Goal: Task Accomplishment & Management: Manage account settings

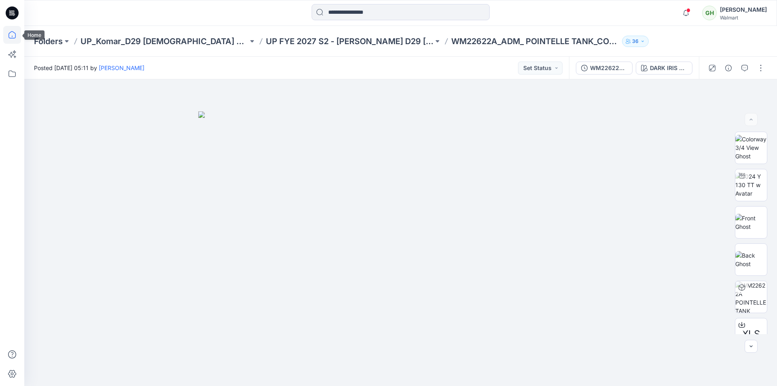
click at [5, 33] on icon at bounding box center [12, 35] width 18 height 18
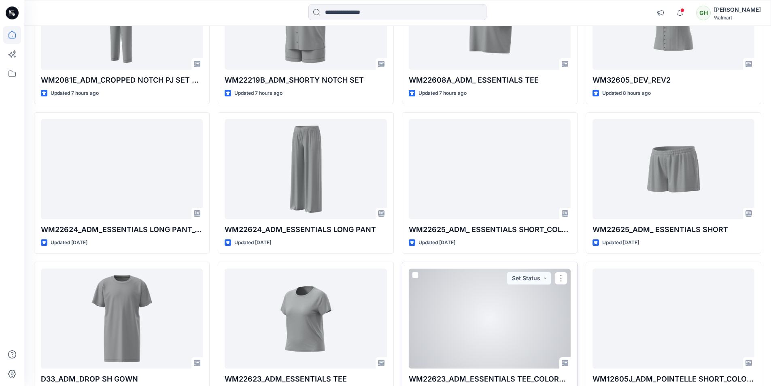
scroll to position [571, 0]
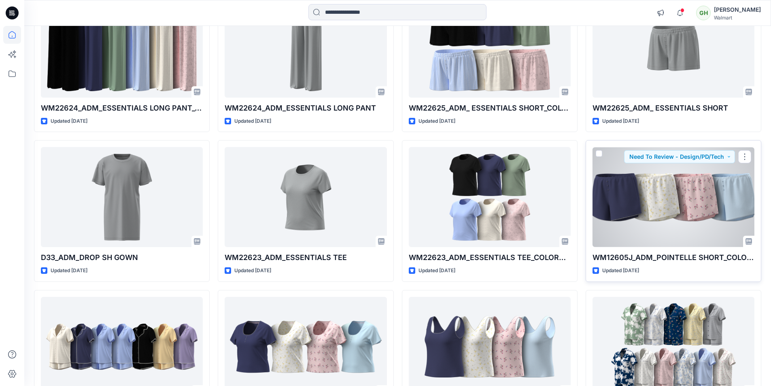
click at [645, 219] on div at bounding box center [673, 197] width 162 height 100
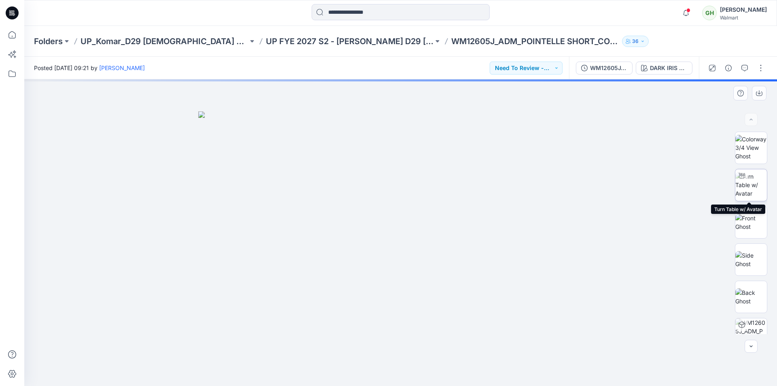
click at [758, 183] on img at bounding box center [751, 184] width 32 height 25
drag, startPoint x: 402, startPoint y: 374, endPoint x: 537, endPoint y: 372, distance: 134.8
click at [537, 372] on div at bounding box center [400, 232] width 753 height 306
click at [12, 34] on icon at bounding box center [12, 35] width 18 height 18
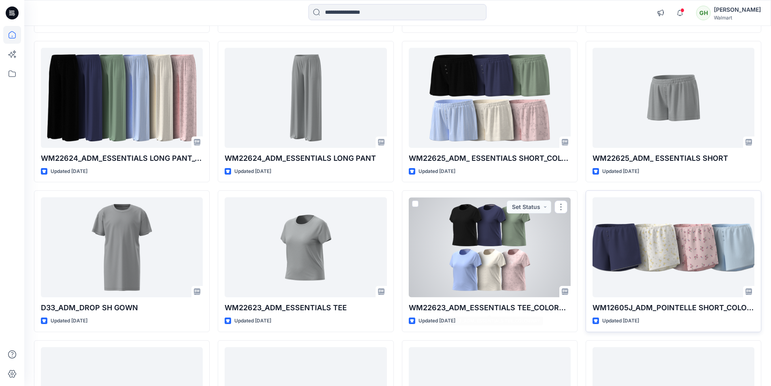
scroll to position [526, 0]
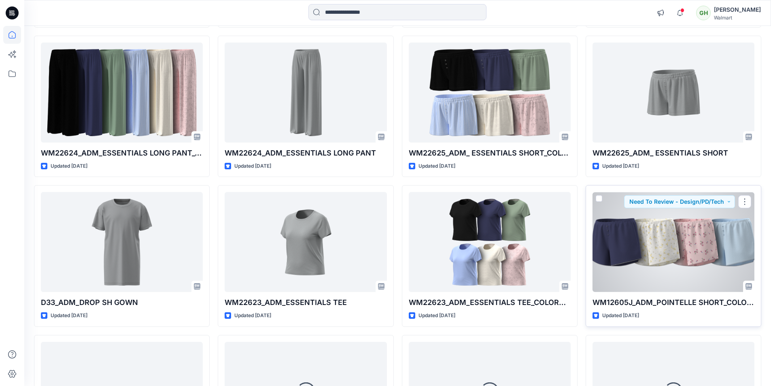
click at [639, 264] on div at bounding box center [673, 242] width 162 height 100
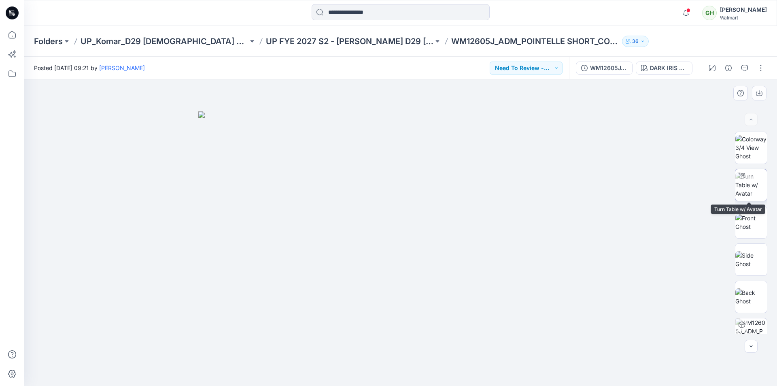
click at [754, 179] on img at bounding box center [751, 184] width 32 height 25
drag, startPoint x: 15, startPoint y: 39, endPoint x: 2, endPoint y: 51, distance: 16.9
click at [15, 39] on icon at bounding box center [12, 35] width 18 height 18
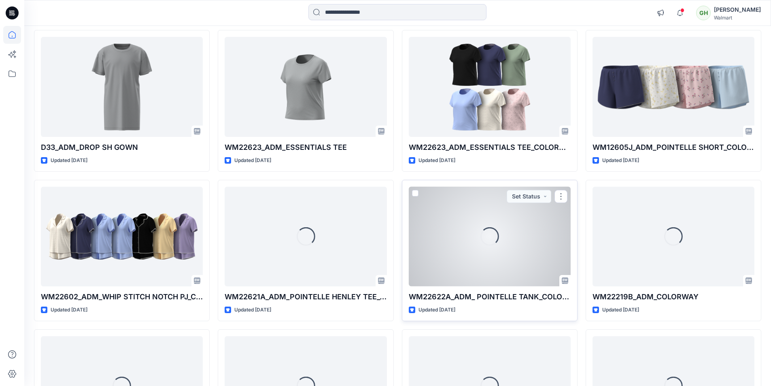
scroll to position [696, 0]
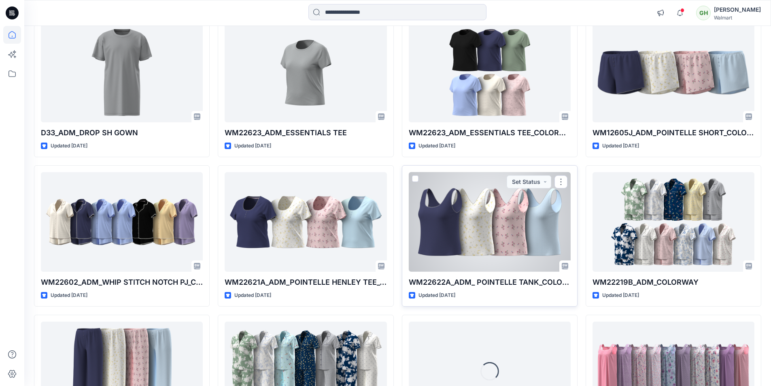
click at [468, 225] on div at bounding box center [490, 222] width 162 height 100
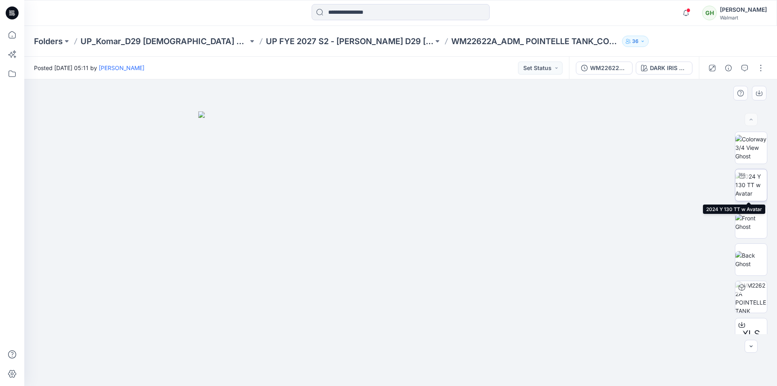
click at [752, 181] on img at bounding box center [751, 184] width 32 height 25
drag, startPoint x: 400, startPoint y: 375, endPoint x: 429, endPoint y: 377, distance: 28.4
click at [429, 377] on icon at bounding box center [401, 361] width 245 height 30
drag, startPoint x: 442, startPoint y: 372, endPoint x: 409, endPoint y: 375, distance: 33.3
click at [308, 356] on icon at bounding box center [401, 361] width 245 height 30
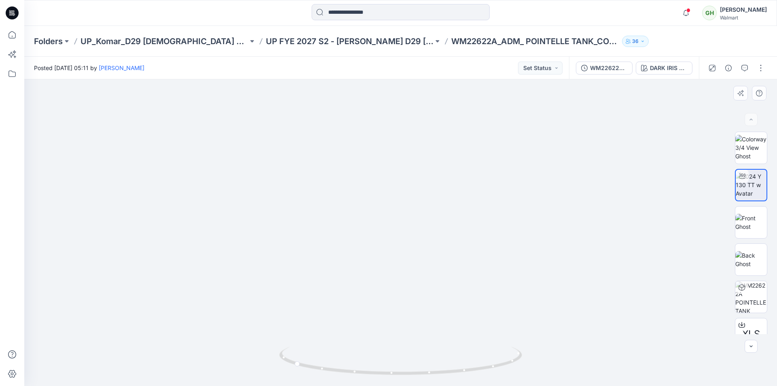
drag, startPoint x: 418, startPoint y: 159, endPoint x: 420, endPoint y: 140, distance: 18.3
drag, startPoint x: 440, startPoint y: 373, endPoint x: 446, endPoint y: 374, distance: 6.1
click at [446, 374] on icon at bounding box center [401, 361] width 245 height 30
drag, startPoint x: 373, startPoint y: 367, endPoint x: 448, endPoint y: 370, distance: 75.3
click at [448, 370] on icon at bounding box center [401, 361] width 245 height 30
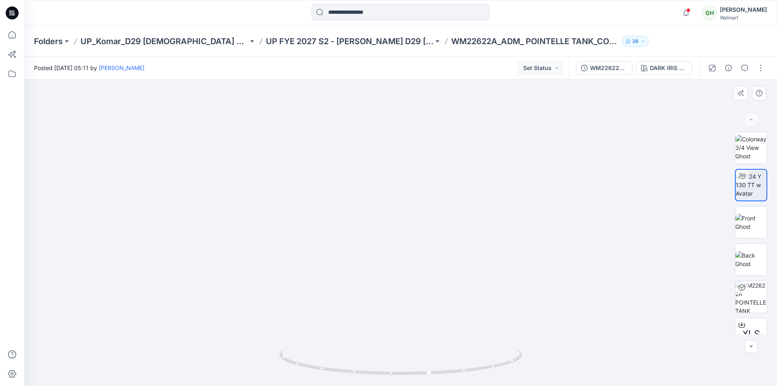
drag, startPoint x: 386, startPoint y: 240, endPoint x: 386, endPoint y: 282, distance: 42.1
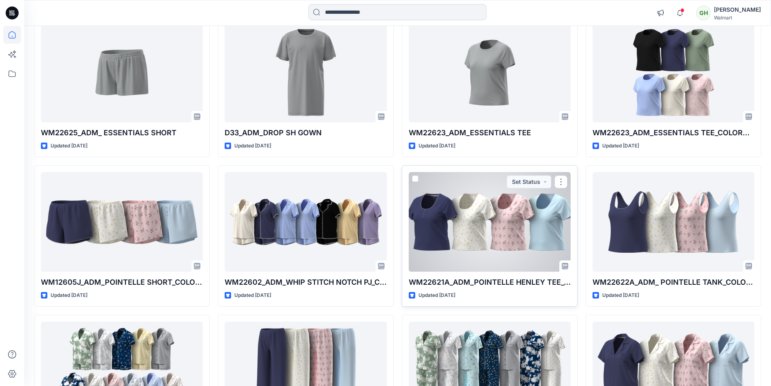
scroll to position [898, 0]
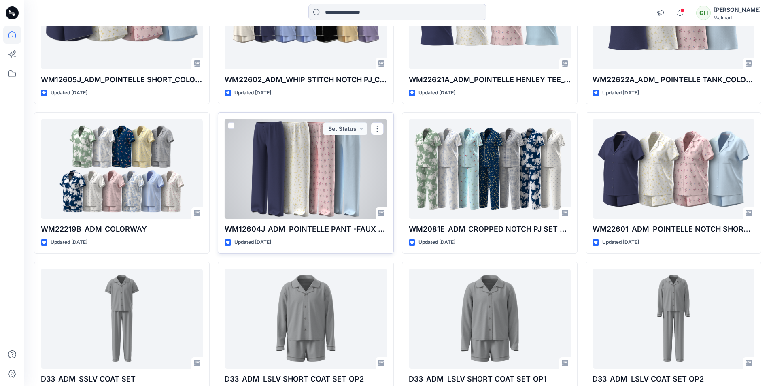
click at [329, 170] on div at bounding box center [306, 169] width 162 height 100
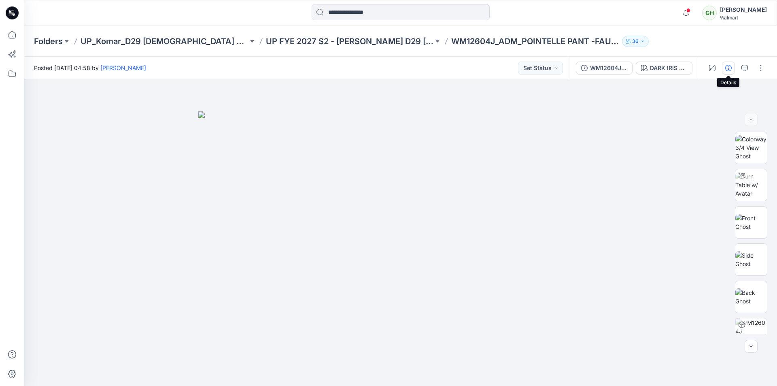
click at [727, 69] on icon "button" at bounding box center [728, 68] width 6 height 6
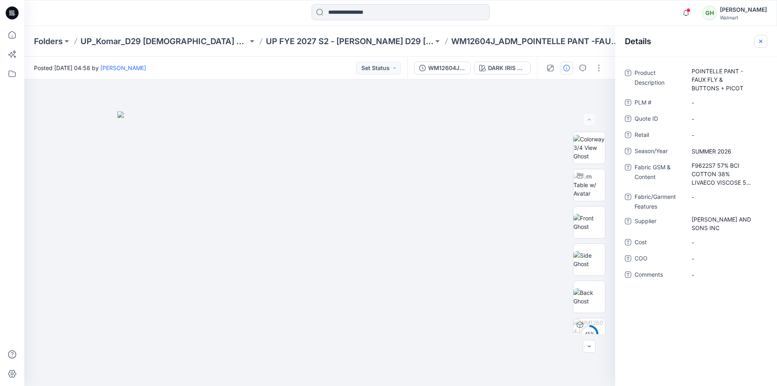
click at [760, 42] on icon "button" at bounding box center [761, 41] width 6 height 6
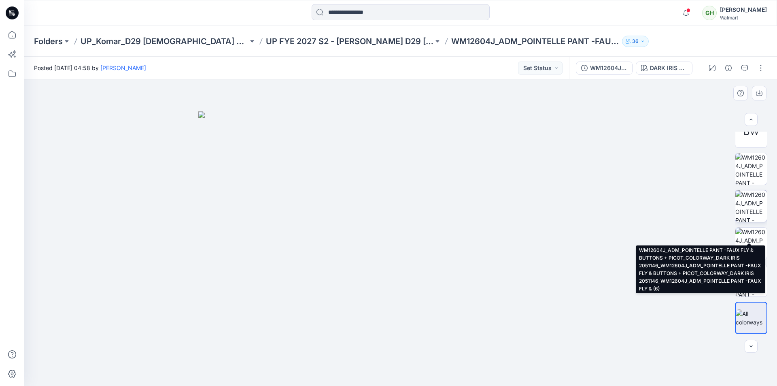
scroll to position [159, 0]
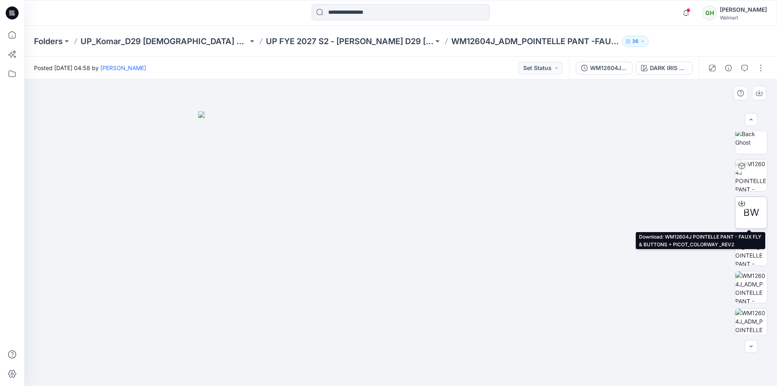
click at [739, 202] on icon at bounding box center [742, 203] width 6 height 6
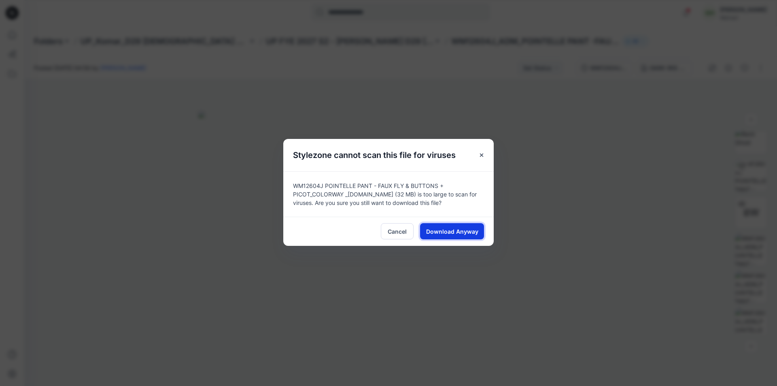
click at [456, 229] on span "Download Anyway" at bounding box center [452, 231] width 52 height 8
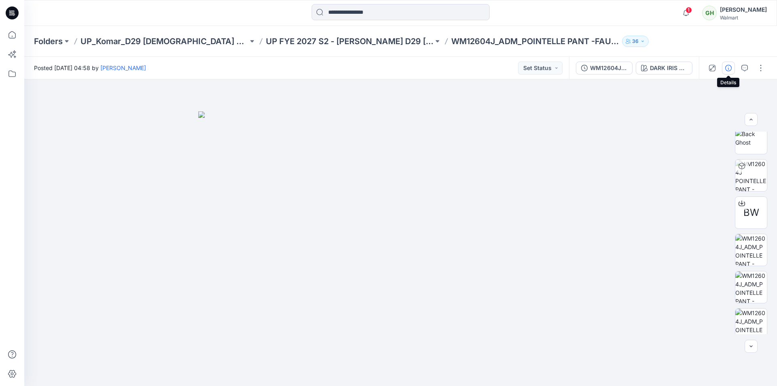
click at [730, 67] on icon "button" at bounding box center [728, 68] width 6 height 6
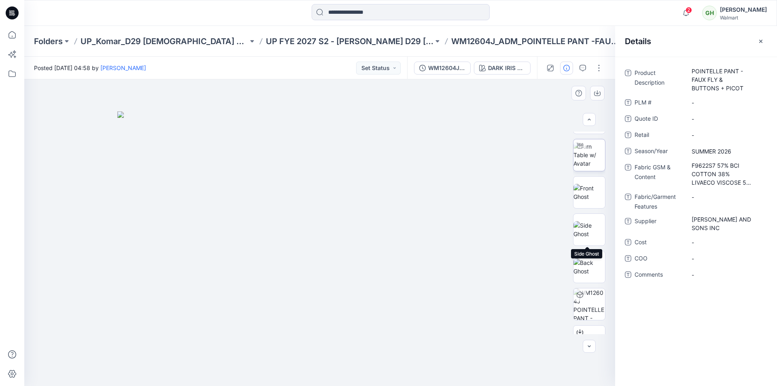
scroll to position [0, 0]
click at [583, 185] on img at bounding box center [589, 184] width 32 height 25
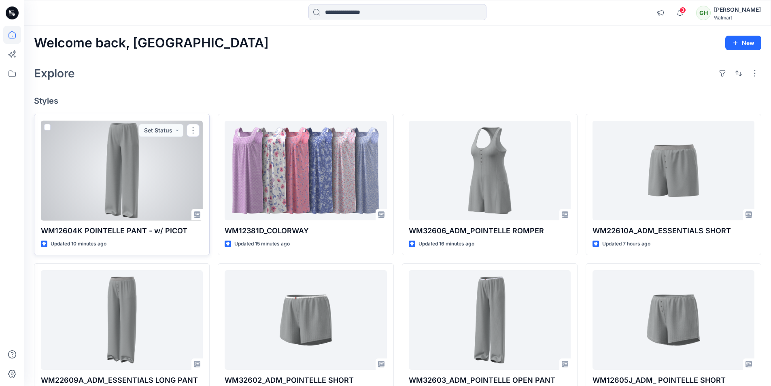
click at [137, 192] on div at bounding box center [122, 171] width 162 height 100
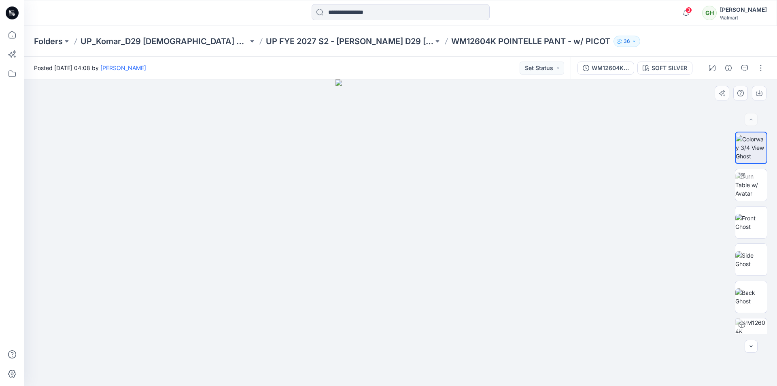
drag, startPoint x: 423, startPoint y: 124, endPoint x: 428, endPoint y: 226, distance: 102.1
click at [747, 188] on img at bounding box center [751, 184] width 32 height 25
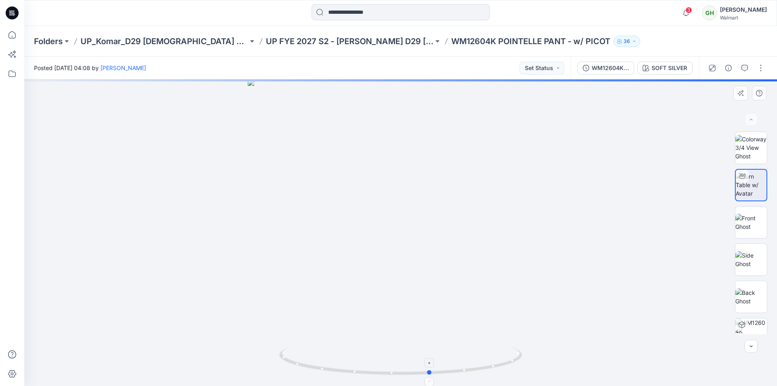
drag, startPoint x: 403, startPoint y: 373, endPoint x: 433, endPoint y: 361, distance: 32.2
click at [433, 361] on icon at bounding box center [401, 361] width 245 height 30
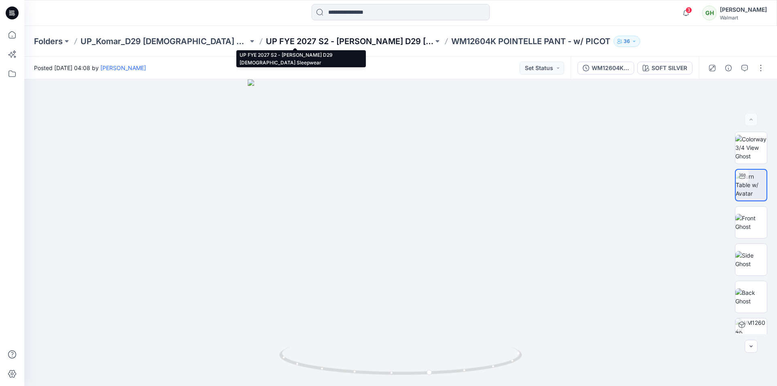
click at [266, 39] on p "UP FYE 2027 S2 - Komar D29 Ladies Sleepwear" at bounding box center [350, 41] width 168 height 11
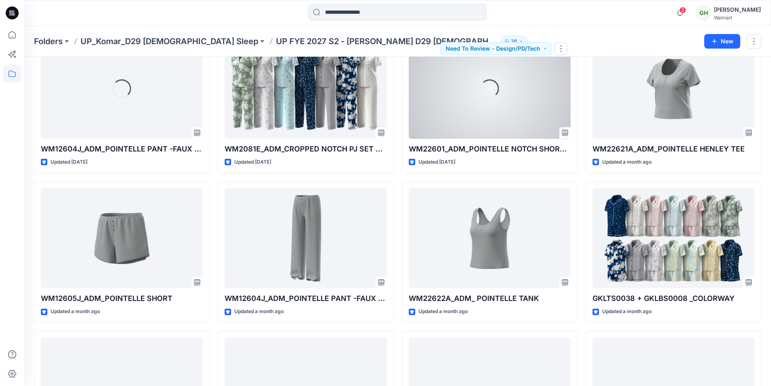
scroll to position [508, 0]
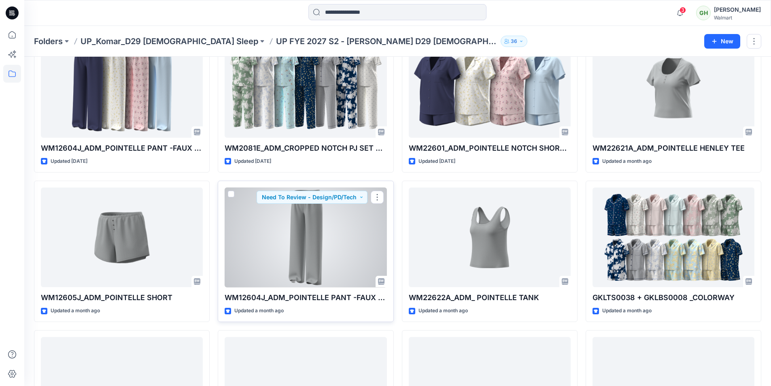
click at [310, 246] on div at bounding box center [306, 237] width 162 height 100
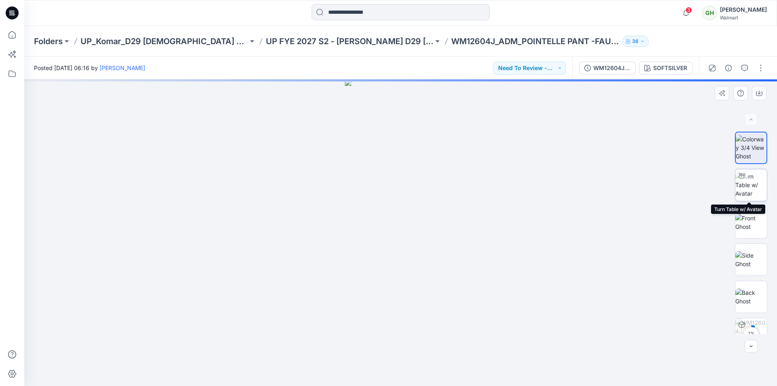
click at [752, 188] on img at bounding box center [751, 184] width 32 height 25
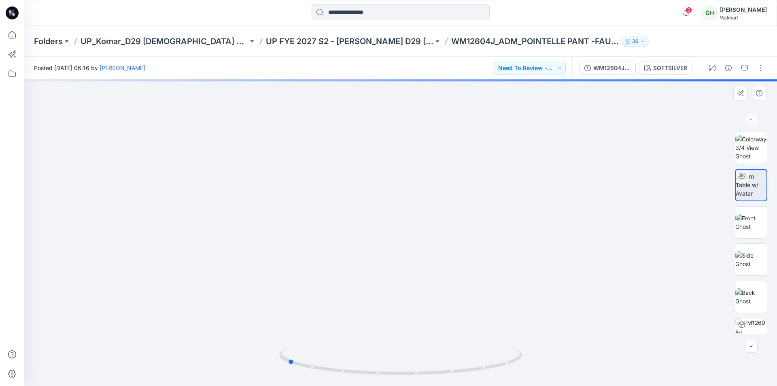
drag, startPoint x: 405, startPoint y: 374, endPoint x: 534, endPoint y: 369, distance: 129.6
click at [534, 369] on div at bounding box center [400, 232] width 753 height 306
click at [186, 228] on img at bounding box center [400, 177] width 527 height 417
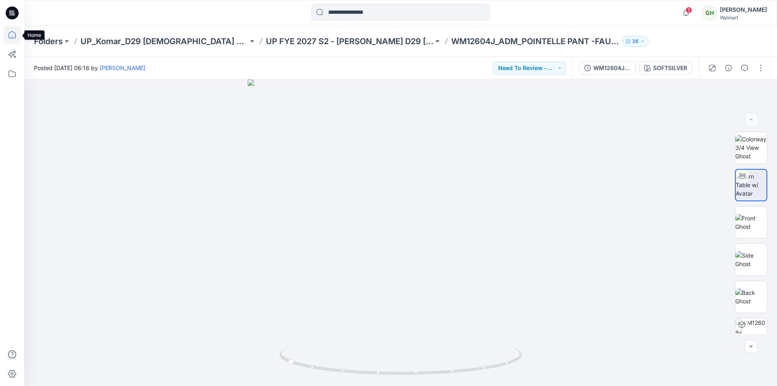
click at [15, 35] on icon at bounding box center [12, 35] width 18 height 18
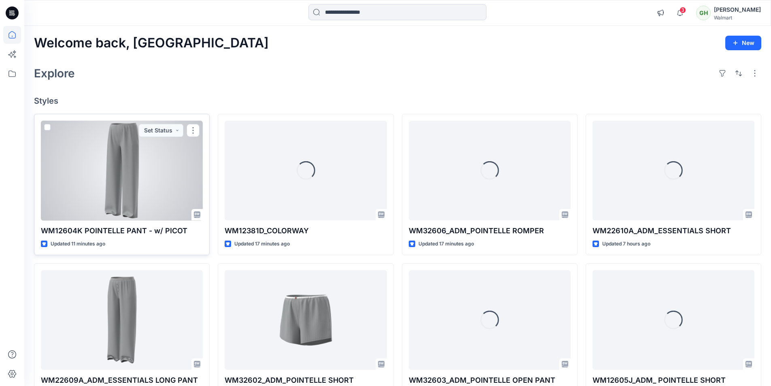
click at [143, 192] on div at bounding box center [122, 171] width 162 height 100
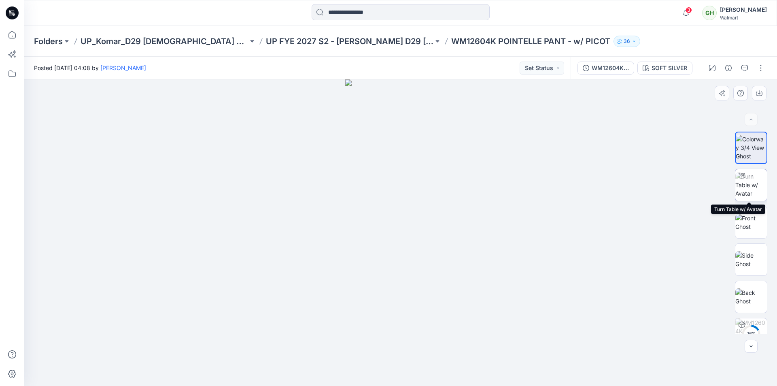
click at [749, 185] on img at bounding box center [751, 184] width 32 height 25
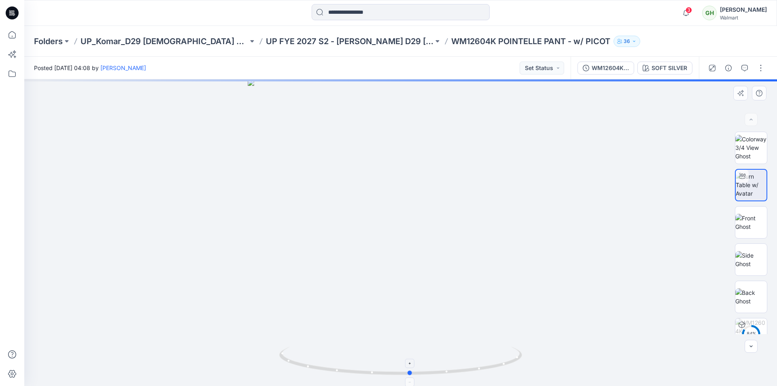
drag, startPoint x: 404, startPoint y: 376, endPoint x: 414, endPoint y: 359, distance: 19.6
click at [414, 359] on icon at bounding box center [401, 361] width 245 height 30
click at [761, 67] on button "button" at bounding box center [760, 68] width 13 height 13
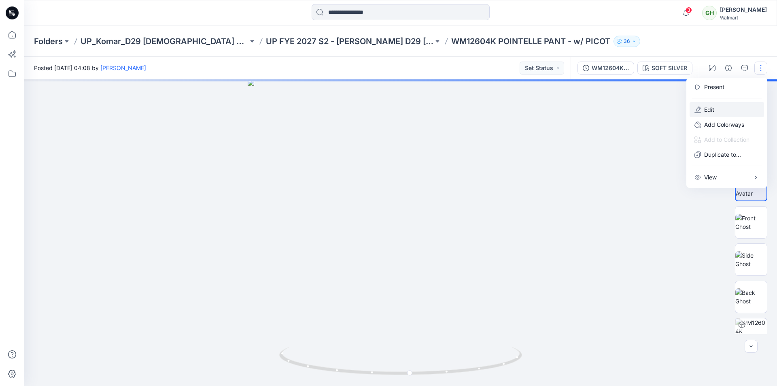
click at [721, 110] on button "Edit" at bounding box center [727, 109] width 74 height 15
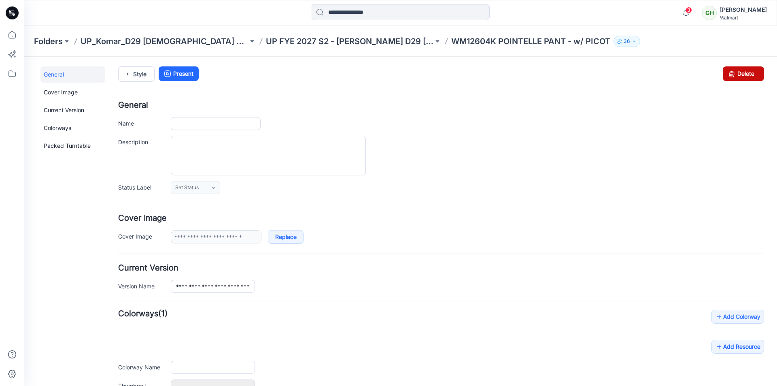
click at [730, 73] on icon at bounding box center [731, 73] width 11 height 15
type input "**********"
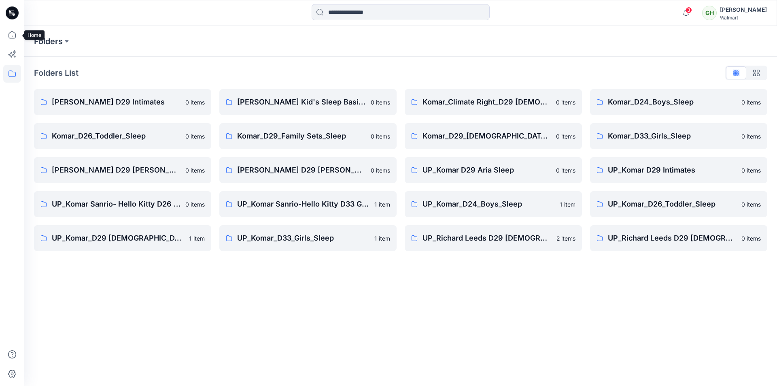
drag, startPoint x: 12, startPoint y: 34, endPoint x: 6, endPoint y: 45, distance: 12.7
click at [12, 34] on icon at bounding box center [12, 35] width 18 height 18
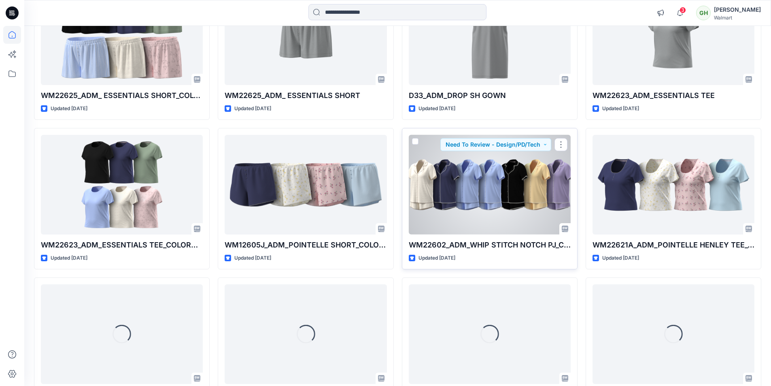
scroll to position [817, 0]
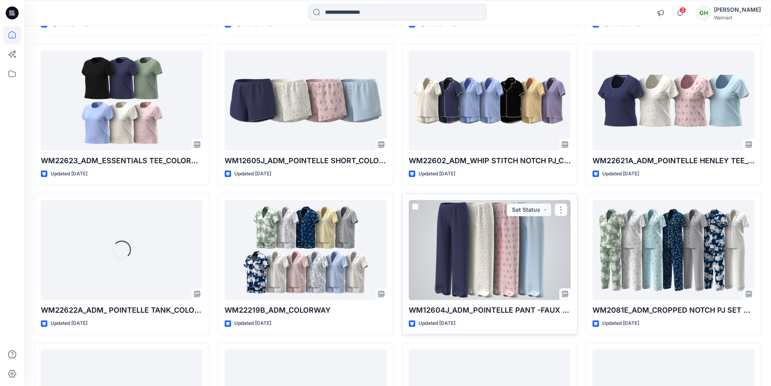
click at [514, 255] on div at bounding box center [490, 250] width 162 height 100
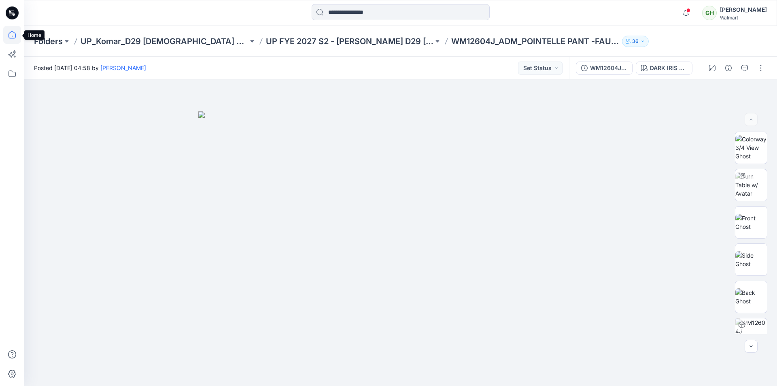
click at [15, 32] on icon at bounding box center [12, 35] width 18 height 18
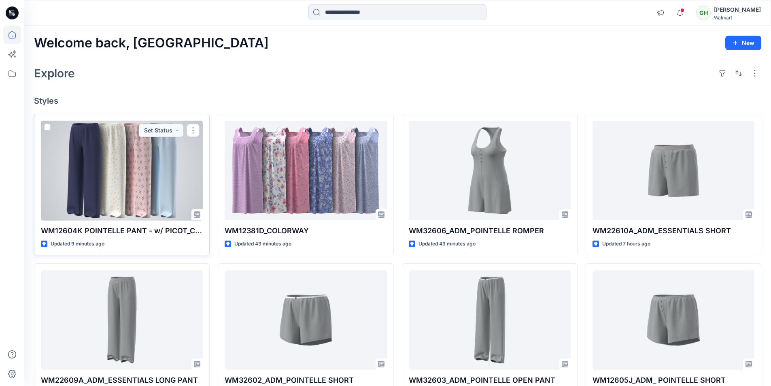
click at [153, 193] on div at bounding box center [122, 171] width 162 height 100
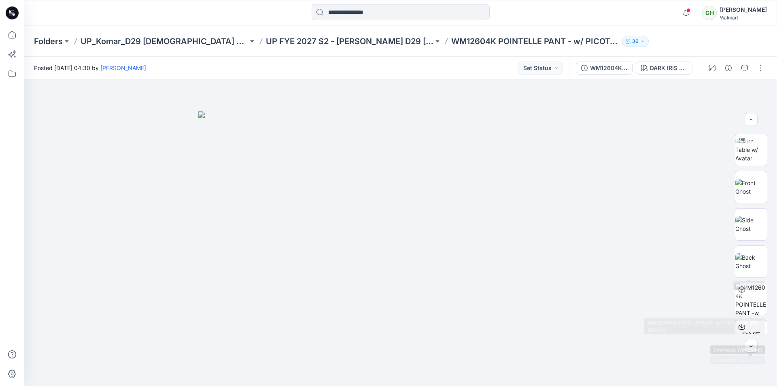
scroll to position [34, 0]
click at [13, 33] on icon at bounding box center [12, 35] width 18 height 18
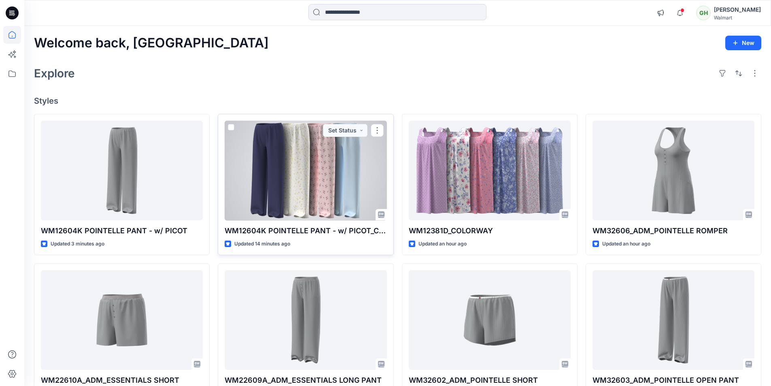
click at [306, 157] on div at bounding box center [306, 171] width 162 height 100
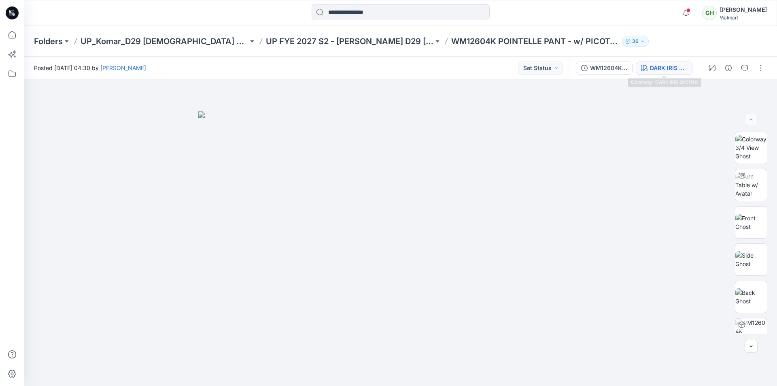
click at [658, 70] on div "DARK IRIS 2051146" at bounding box center [668, 68] width 37 height 9
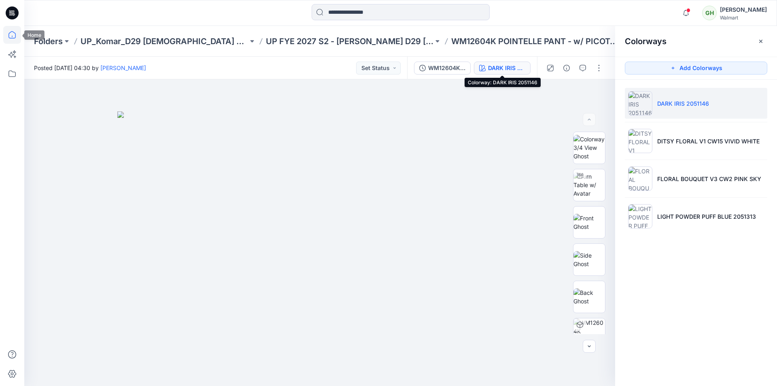
click at [13, 37] on icon at bounding box center [12, 35] width 18 height 18
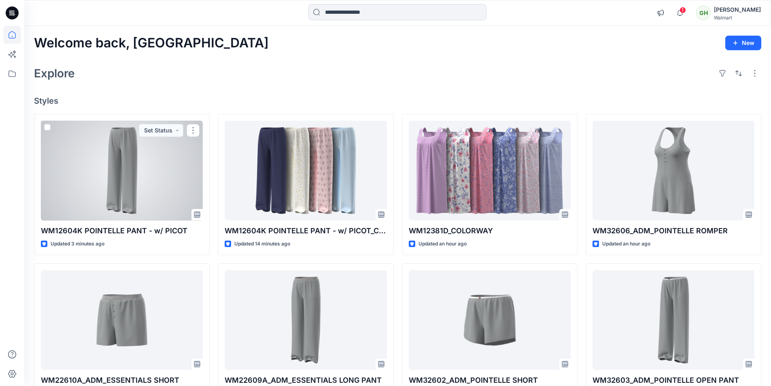
click at [141, 175] on div at bounding box center [122, 171] width 162 height 100
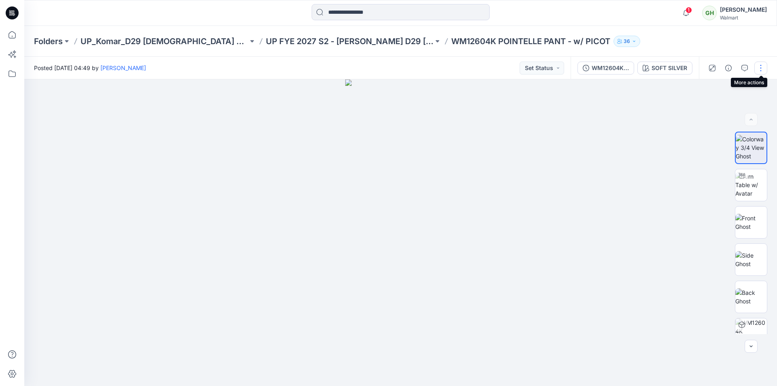
click at [764, 68] on button "button" at bounding box center [760, 68] width 13 height 13
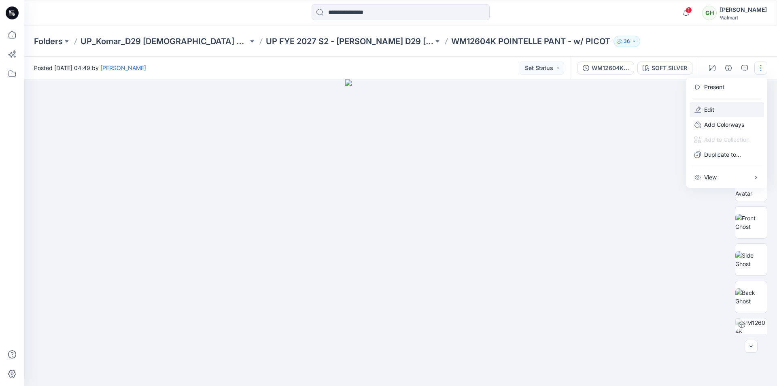
click at [711, 113] on p "Edit" at bounding box center [709, 109] width 10 height 8
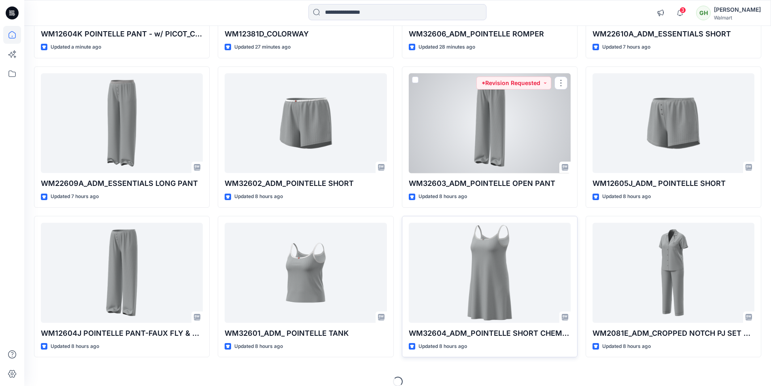
scroll to position [207, 0]
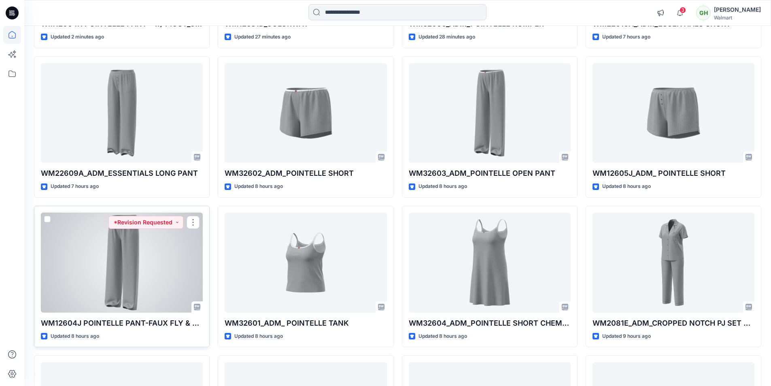
click at [151, 275] on div at bounding box center [122, 262] width 162 height 100
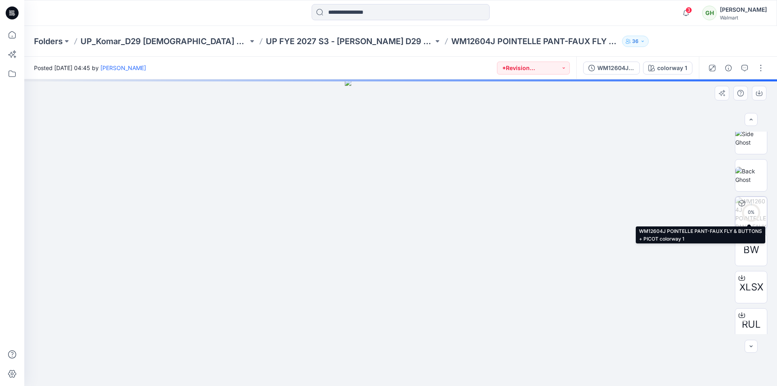
scroll to position [202, 0]
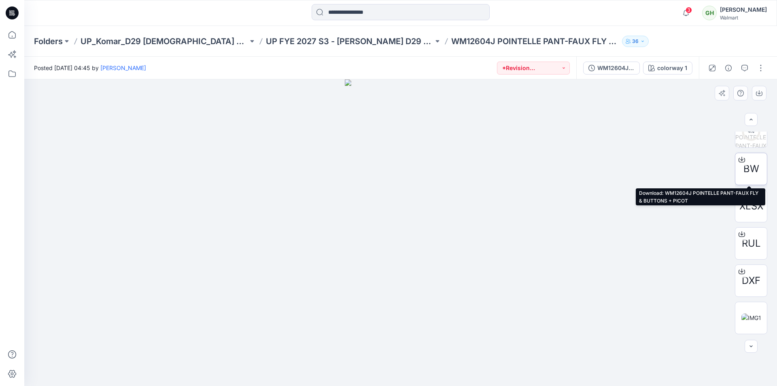
click at [740, 160] on icon at bounding box center [741, 158] width 3 height 4
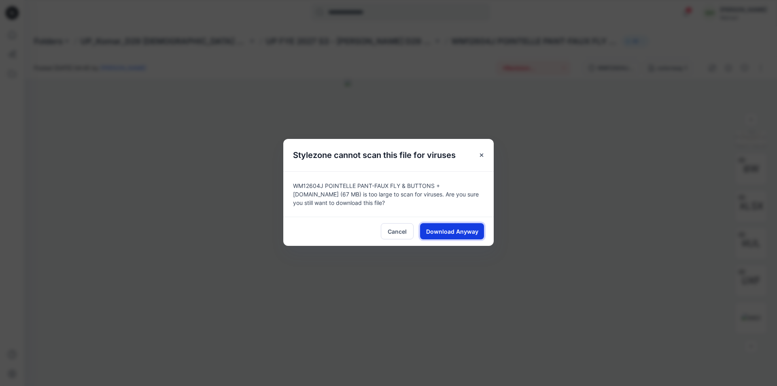
click at [453, 227] on span "Download Anyway" at bounding box center [452, 231] width 52 height 8
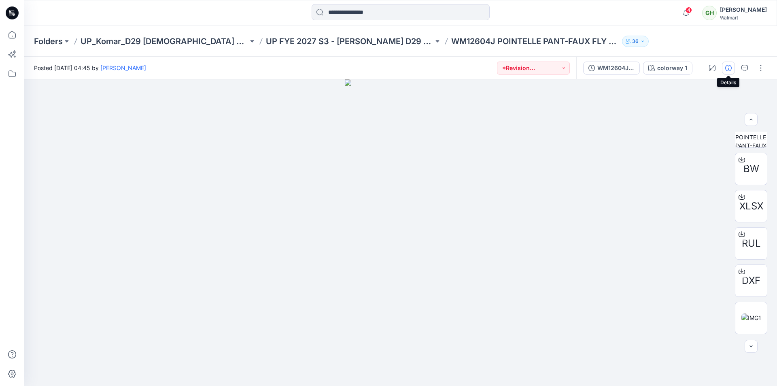
click at [727, 68] on icon "button" at bounding box center [728, 68] width 6 height 6
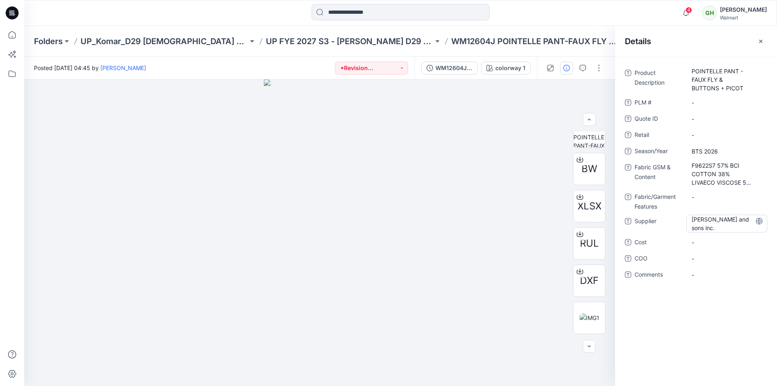
click at [716, 222] on span "[PERSON_NAME] and sons inc." at bounding box center [727, 223] width 70 height 17
drag, startPoint x: 721, startPoint y: 231, endPoint x: 674, endPoint y: 210, distance: 51.3
click at [674, 210] on div "**********" at bounding box center [696, 177] width 142 height 223
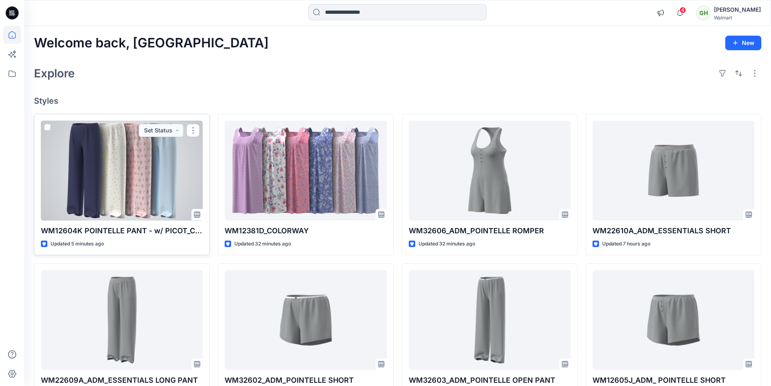
click at [114, 186] on div at bounding box center [122, 171] width 162 height 100
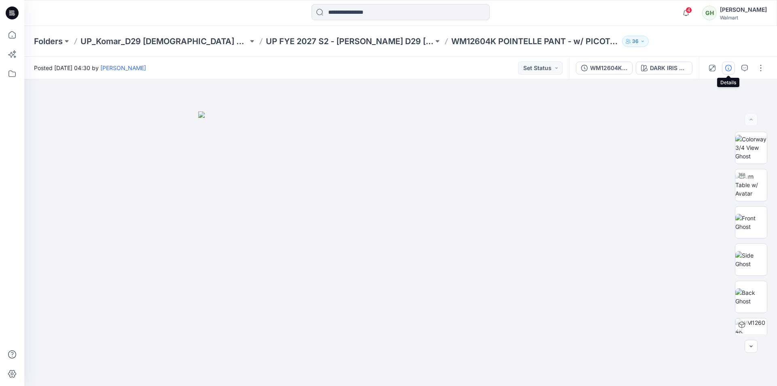
click at [730, 70] on icon "button" at bounding box center [728, 68] width 6 height 6
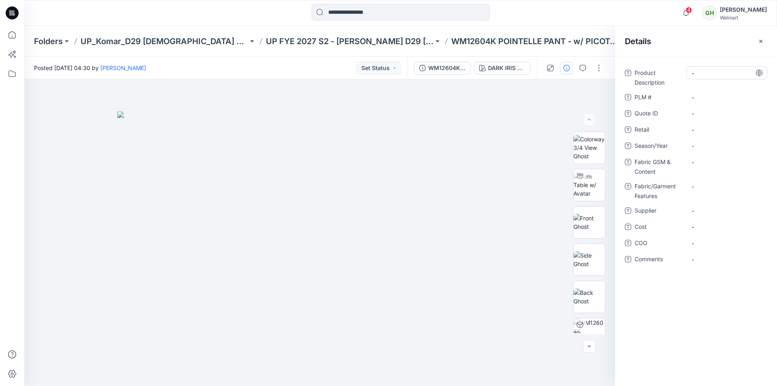
click at [700, 73] on Description "-" at bounding box center [727, 73] width 70 height 8
type textarea "**********"
click at [703, 145] on span "-" at bounding box center [727, 146] width 70 height 8
type textarea "**********"
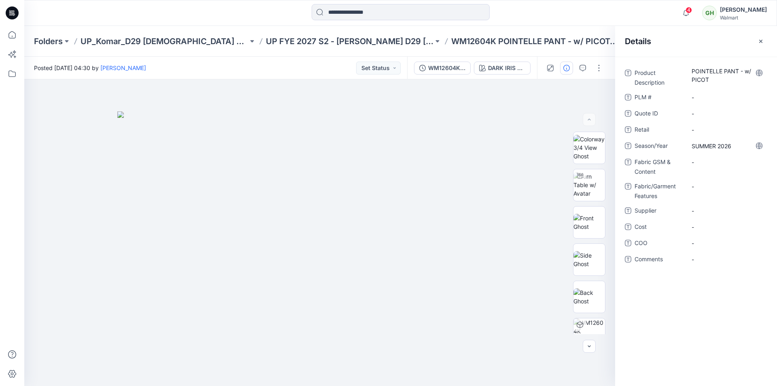
click at [726, 202] on div "Product Description POINTELLE PANT - w/ PICOT PLM # - Quote ID - Retail - Seaso…" at bounding box center [696, 170] width 142 height 209
click at [697, 160] on Content "-" at bounding box center [727, 162] width 70 height 8
type textarea "**********"
click at [710, 333] on div "**********" at bounding box center [696, 221] width 162 height 329
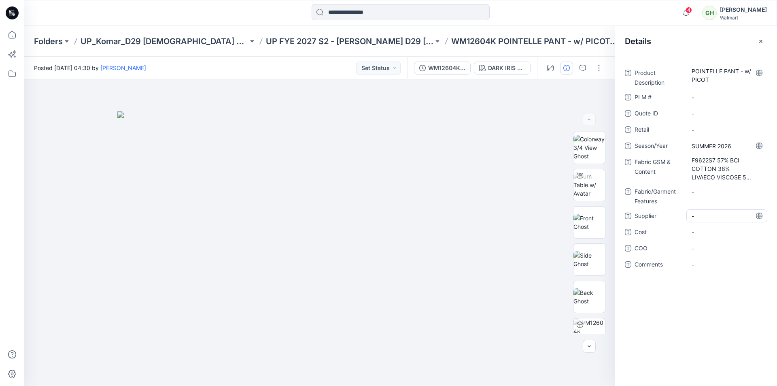
click at [701, 217] on span "-" at bounding box center [727, 216] width 70 height 8
type textarea "**********"
click at [749, 335] on div "Product Description POINTELLE PANT - w/ PICOT PLM # - Quote ID - Retail - Seaso…" at bounding box center [696, 221] width 162 height 329
click at [761, 43] on icon "button" at bounding box center [761, 41] width 6 height 6
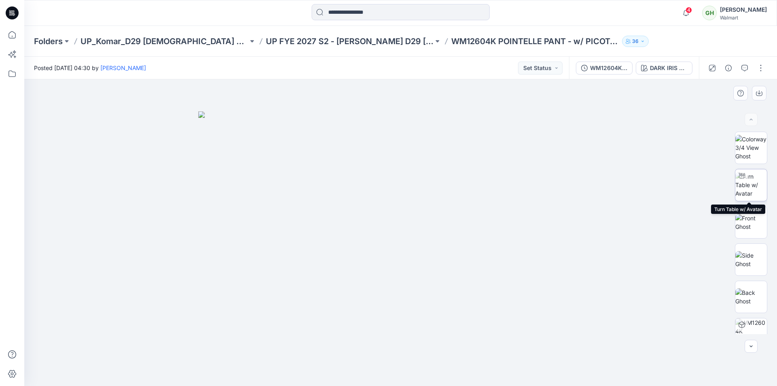
click at [760, 185] on img at bounding box center [751, 184] width 32 height 25
click at [761, 66] on button "button" at bounding box center [760, 68] width 13 height 13
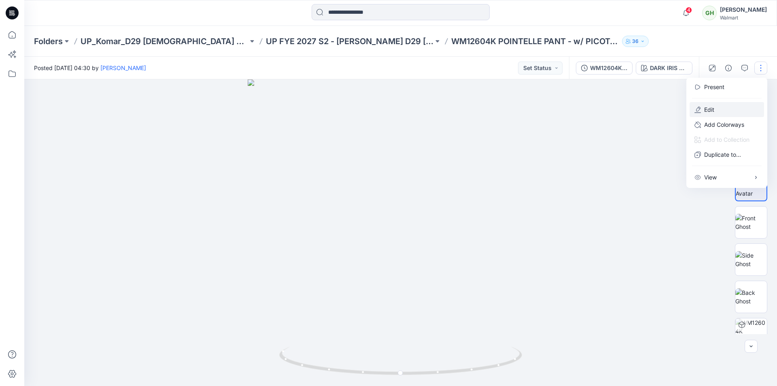
click at [710, 110] on p "Edit" at bounding box center [709, 109] width 10 height 8
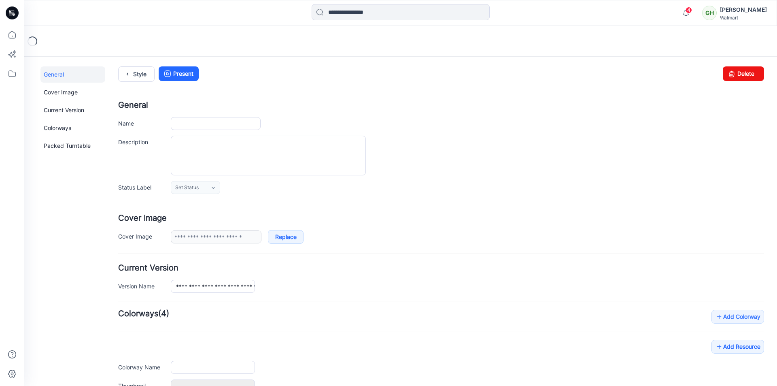
type input "**********"
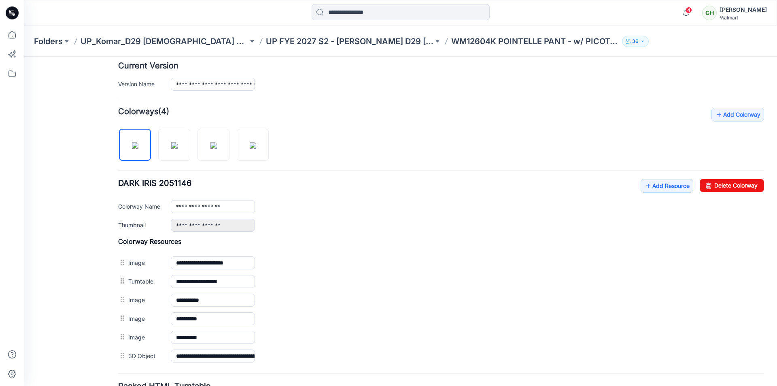
scroll to position [202, 0]
click at [650, 185] on link "Add Resource" at bounding box center [667, 185] width 53 height 14
click at [645, 185] on link "Add Resource" at bounding box center [667, 185] width 53 height 14
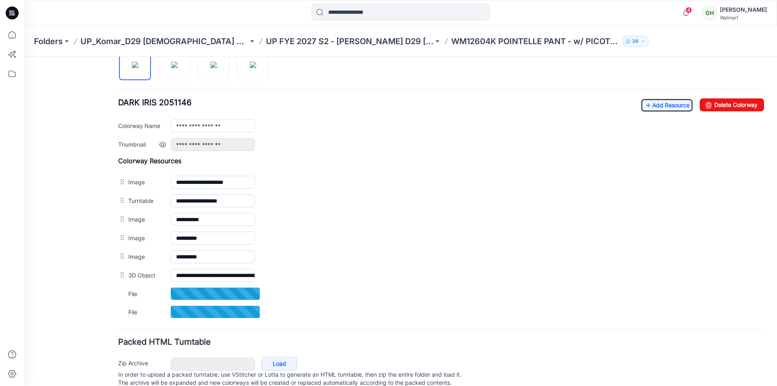
scroll to position [283, 0]
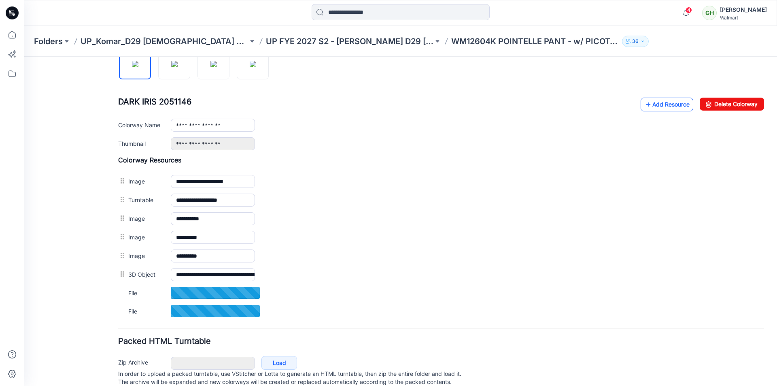
click at [653, 108] on link "Add Resource" at bounding box center [667, 105] width 53 height 14
click at [648, 108] on link "Add Resource" at bounding box center [667, 105] width 53 height 14
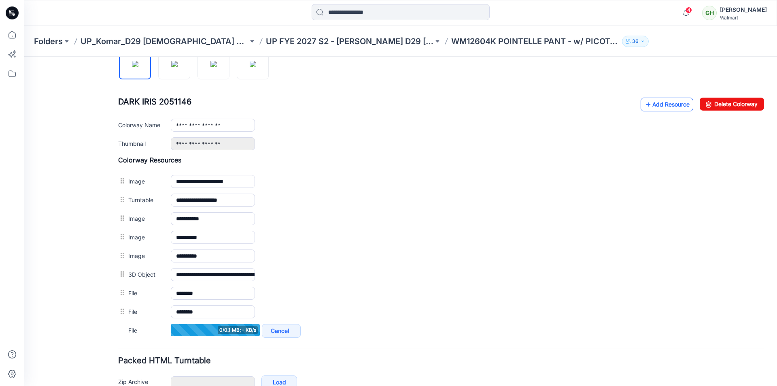
click at [663, 105] on link "Add Resource" at bounding box center [667, 105] width 53 height 14
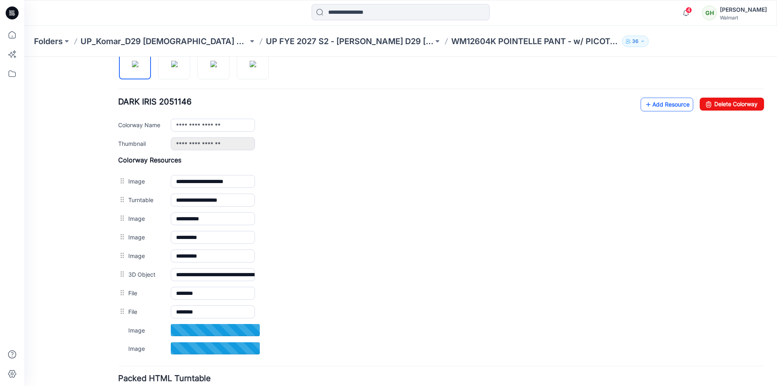
click at [661, 106] on link "Add Resource" at bounding box center [667, 105] width 53 height 14
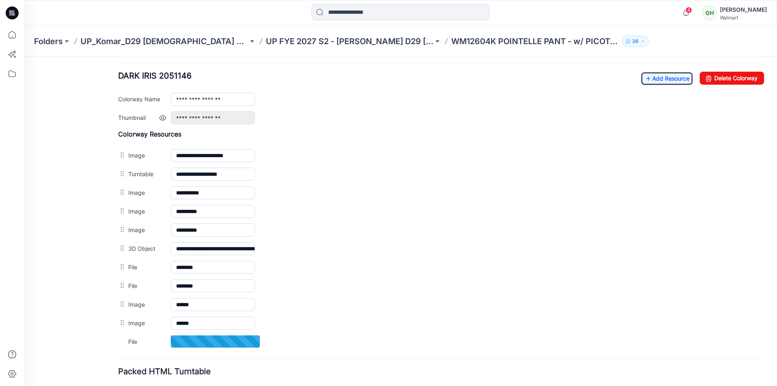
scroll to position [324, 0]
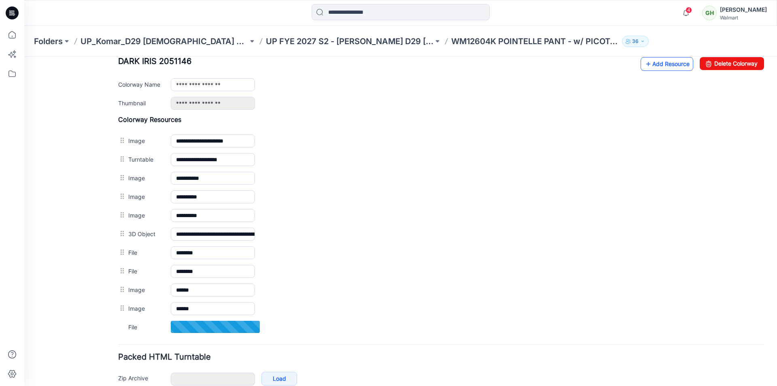
click at [648, 66] on link "Add Resource" at bounding box center [667, 64] width 53 height 14
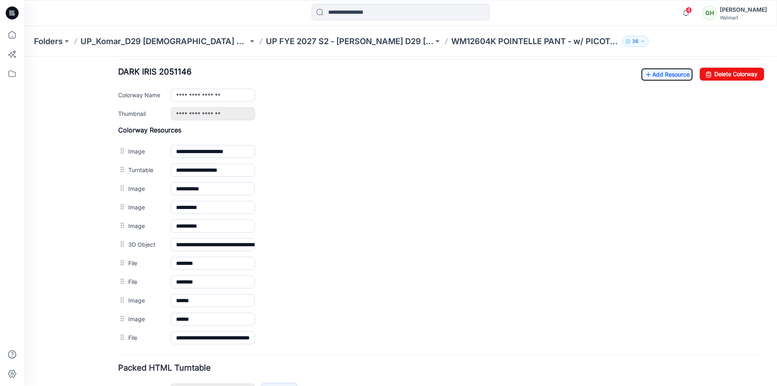
scroll to position [283, 0]
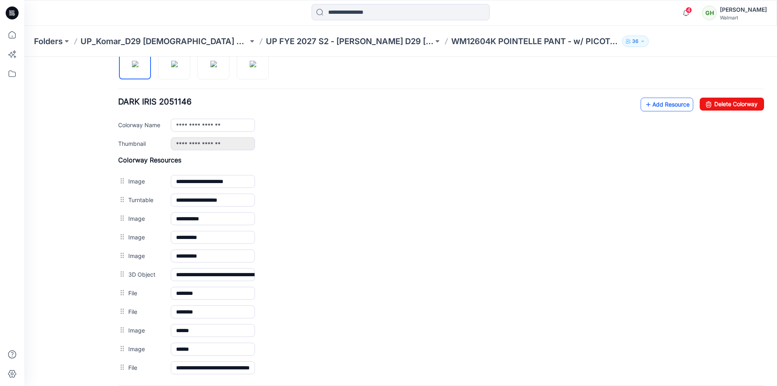
click at [657, 108] on link "Add Resource" at bounding box center [667, 105] width 53 height 14
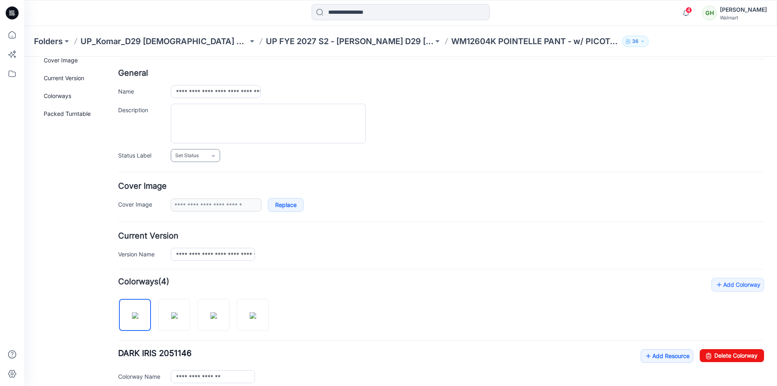
scroll to position [0, 0]
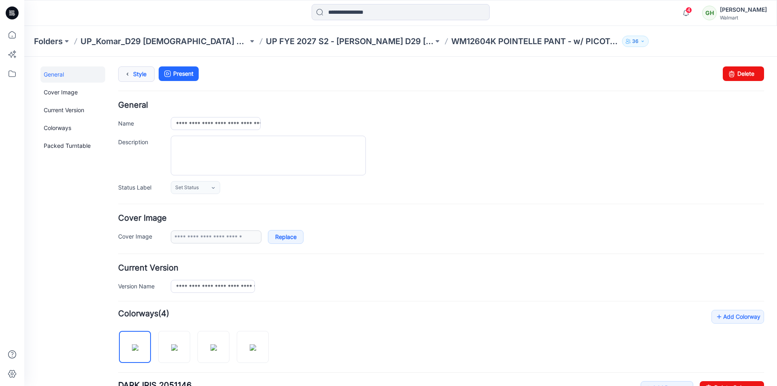
click at [138, 75] on link "Style" at bounding box center [136, 73] width 36 height 15
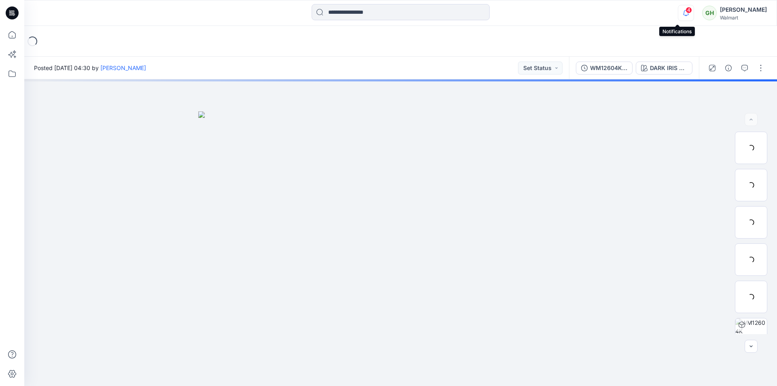
click at [678, 12] on icon "button" at bounding box center [685, 13] width 15 height 16
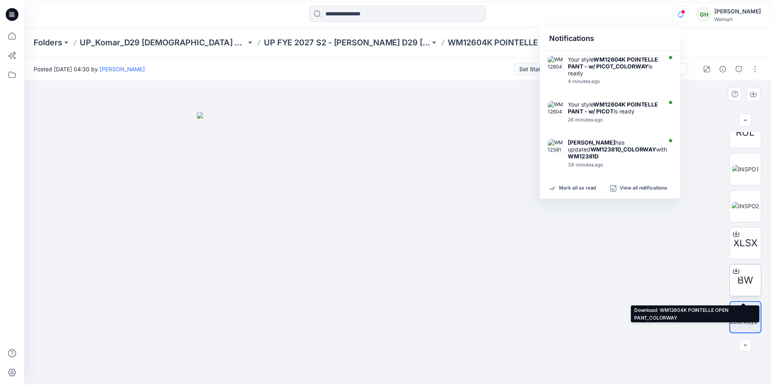
scroll to position [196, 0]
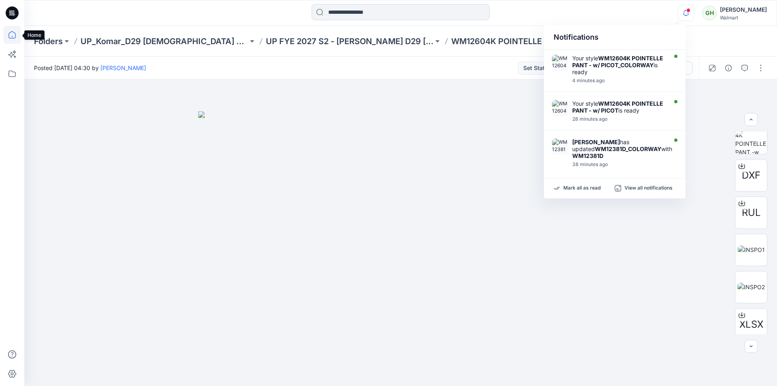
click at [14, 35] on icon at bounding box center [12, 35] width 18 height 18
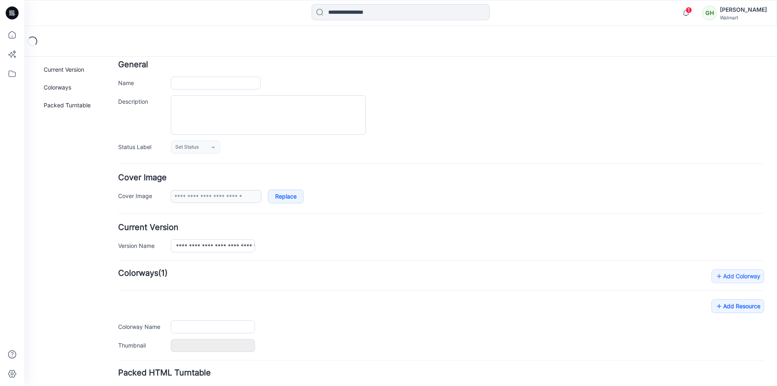
type input "**********"
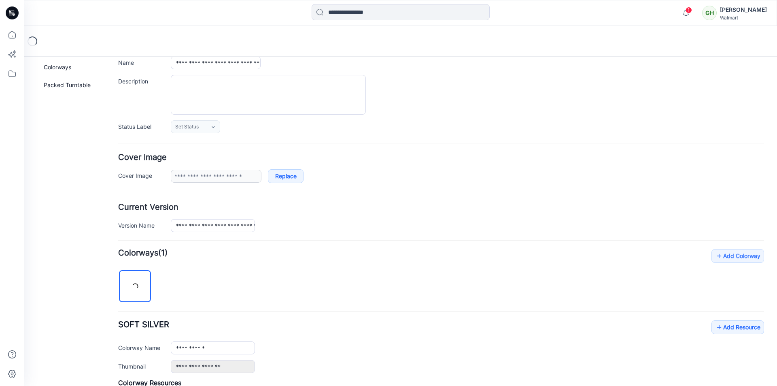
scroll to position [140, 0]
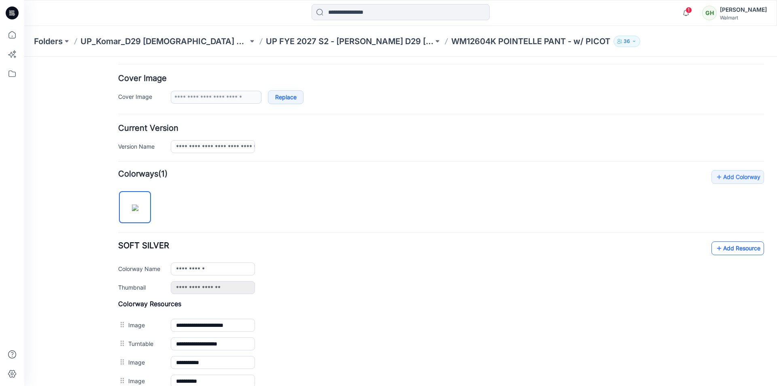
click at [728, 248] on link "Add Resource" at bounding box center [737, 248] width 53 height 14
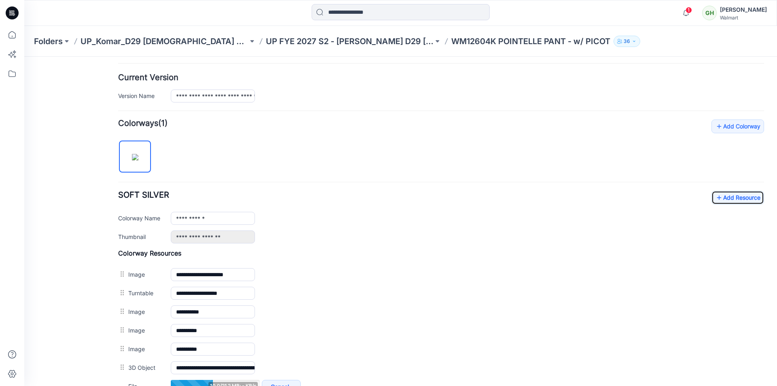
scroll to position [261, 0]
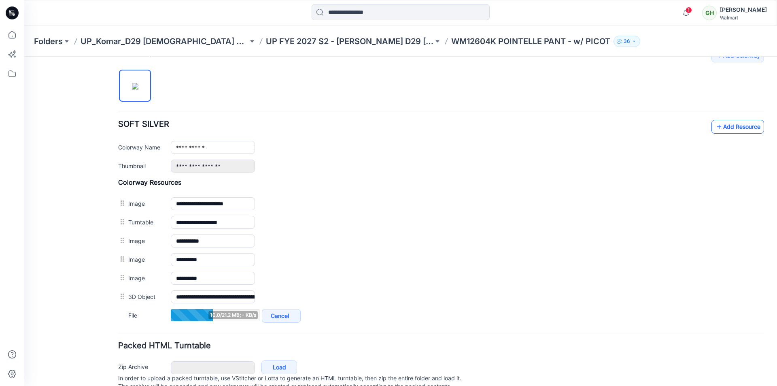
click at [728, 127] on link "Add Resource" at bounding box center [737, 127] width 53 height 14
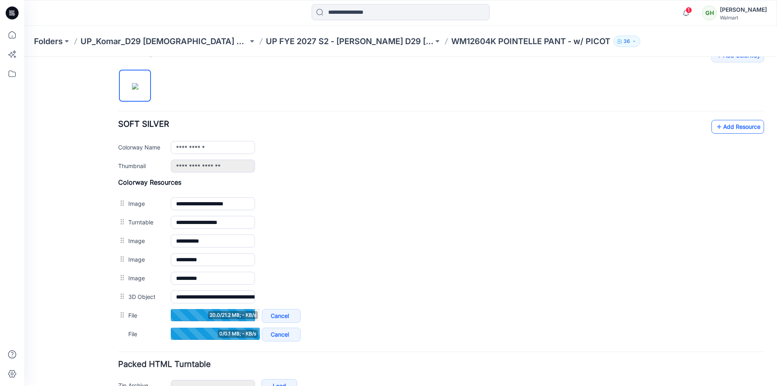
click at [731, 127] on link "Add Resource" at bounding box center [737, 127] width 53 height 14
click at [735, 127] on link "Add Resource" at bounding box center [737, 127] width 53 height 14
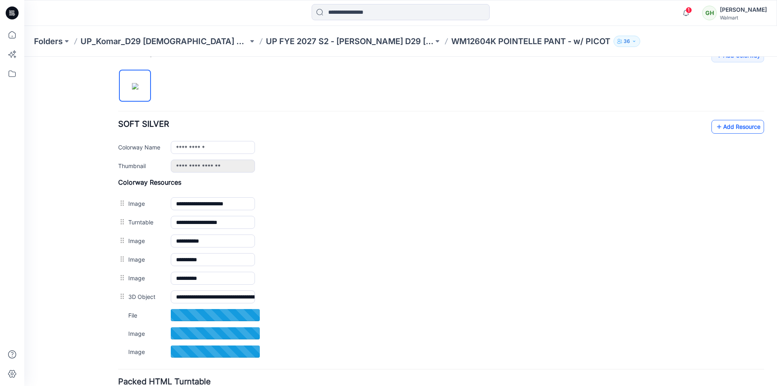
click at [724, 125] on link "Add Resource" at bounding box center [737, 127] width 53 height 14
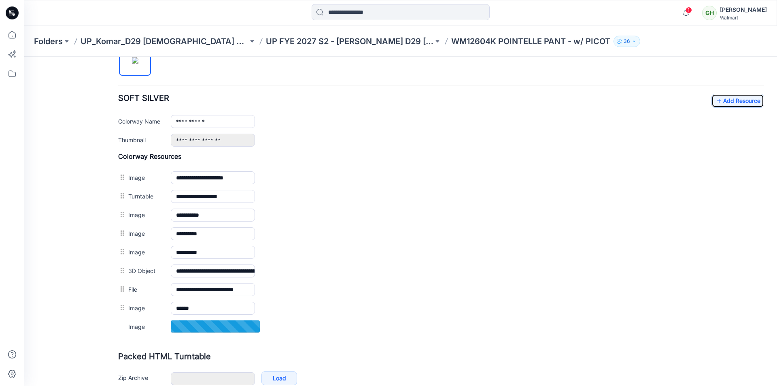
scroll to position [302, 0]
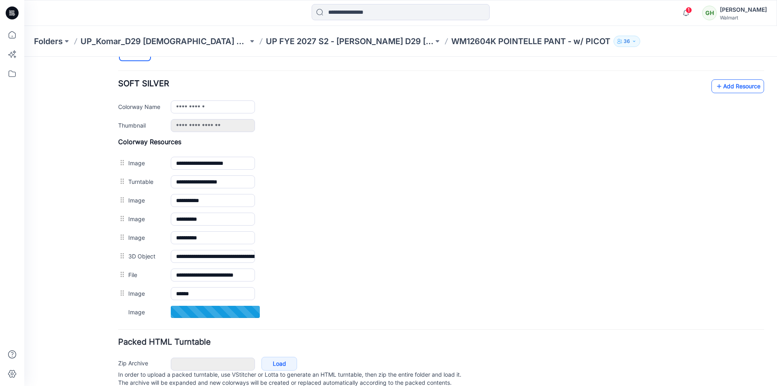
click at [734, 92] on link "Add Resource" at bounding box center [737, 86] width 53 height 14
click at [721, 86] on link "Add Resource" at bounding box center [737, 86] width 53 height 14
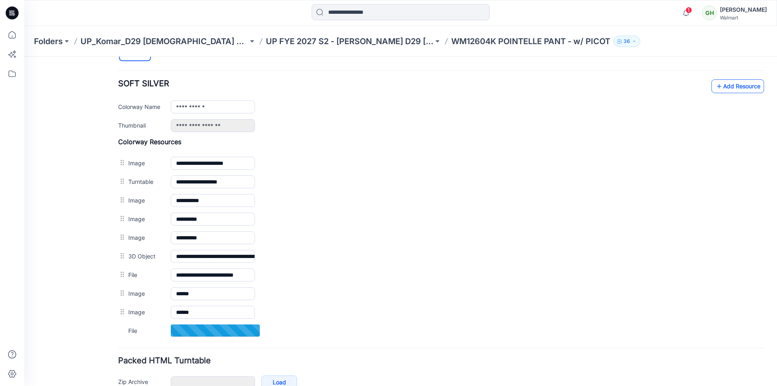
click at [719, 89] on link "Add Resource" at bounding box center [737, 86] width 53 height 14
click at [724, 90] on link "Add Resource" at bounding box center [737, 86] width 53 height 14
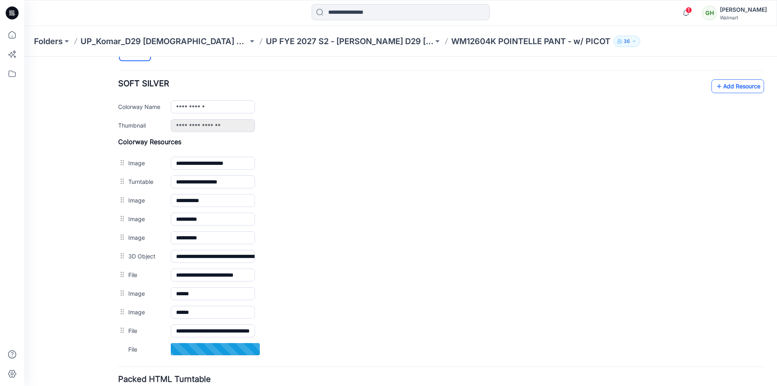
click at [727, 87] on link "Add Resource" at bounding box center [737, 86] width 53 height 14
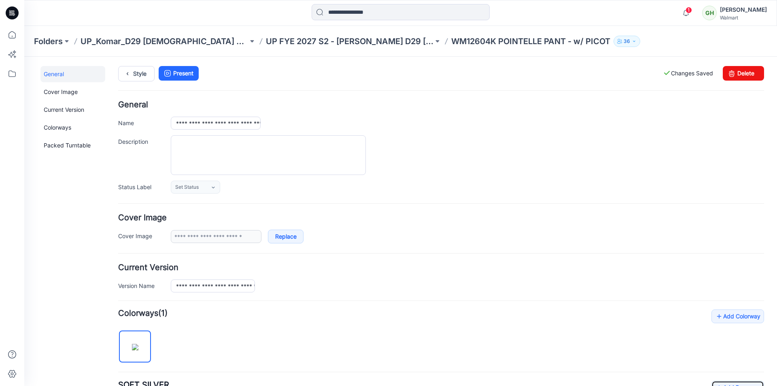
scroll to position [0, 0]
click at [136, 75] on link "Style" at bounding box center [136, 73] width 36 height 15
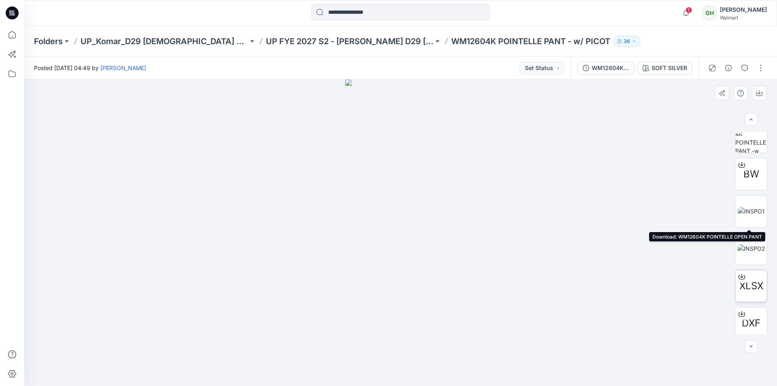
scroll to position [240, 0]
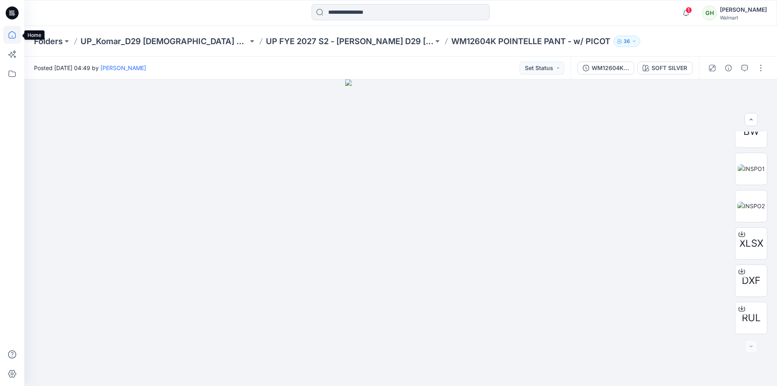
click at [9, 32] on icon at bounding box center [12, 35] width 18 height 18
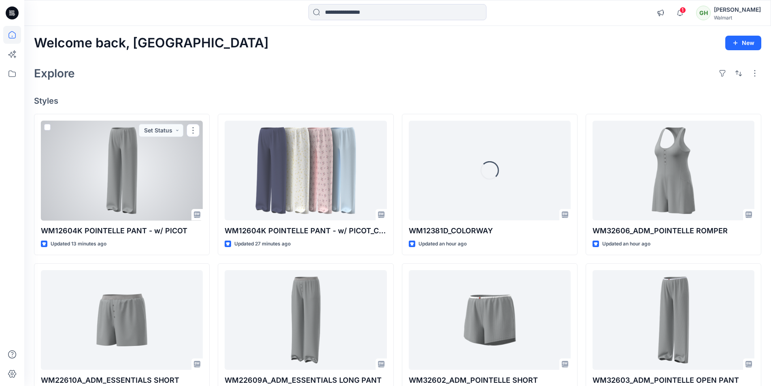
click at [158, 187] on div at bounding box center [122, 171] width 162 height 100
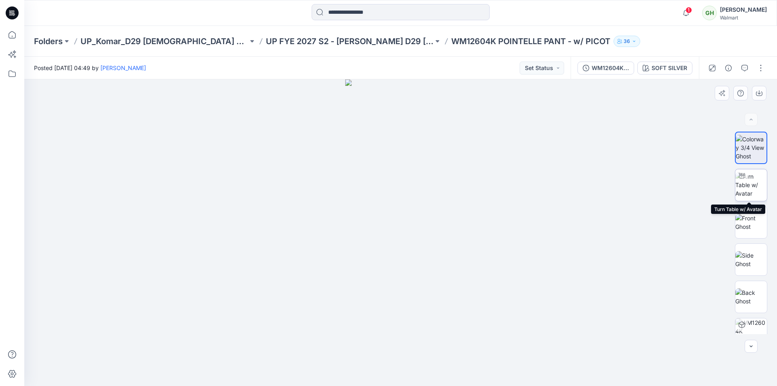
click at [752, 179] on img at bounding box center [751, 184] width 32 height 25
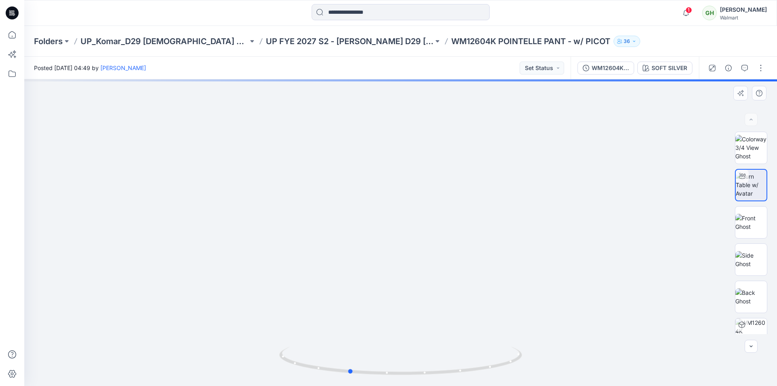
drag, startPoint x: 407, startPoint y: 374, endPoint x: 598, endPoint y: 369, distance: 191.1
click at [598, 369] on div at bounding box center [400, 232] width 753 height 306
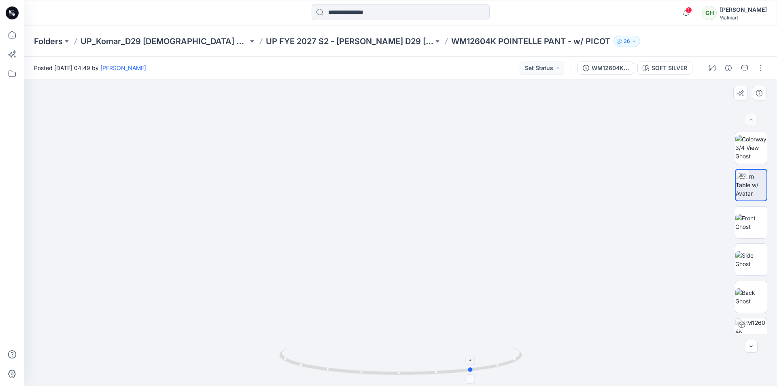
drag, startPoint x: 368, startPoint y: 373, endPoint x: 476, endPoint y: 376, distance: 107.7
click at [476, 376] on icon at bounding box center [401, 361] width 245 height 30
drag, startPoint x: 472, startPoint y: 370, endPoint x: 649, endPoint y: 362, distance: 177.4
click at [649, 362] on div at bounding box center [400, 232] width 753 height 306
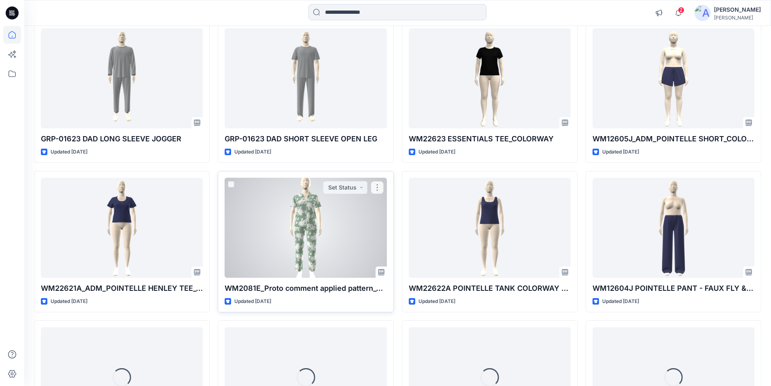
scroll to position [1184, 0]
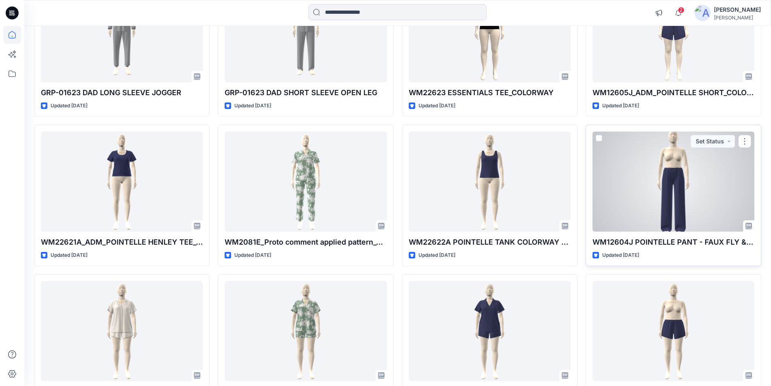
click at [650, 193] on div at bounding box center [673, 182] width 162 height 100
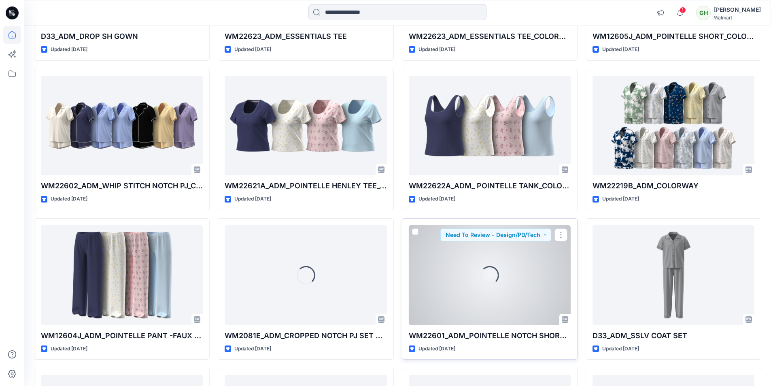
scroll to position [938, 0]
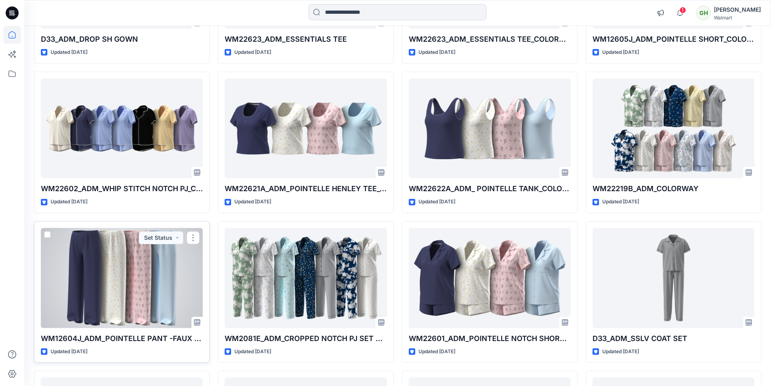
click at [123, 288] on div at bounding box center [122, 278] width 162 height 100
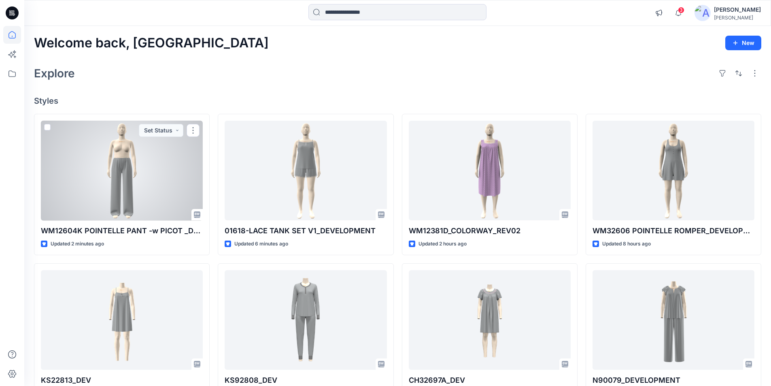
click at [134, 185] on div at bounding box center [122, 171] width 162 height 100
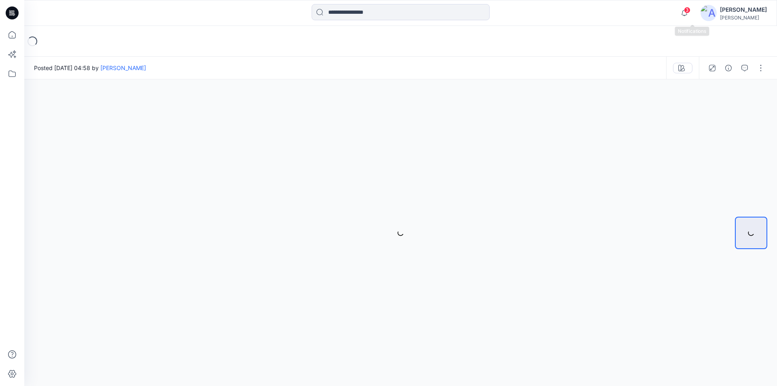
click at [690, 13] on span "3" at bounding box center [687, 10] width 6 height 6
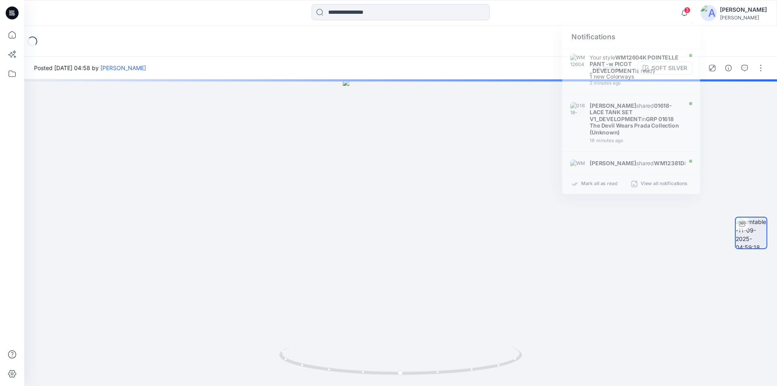
click at [558, 8] on div at bounding box center [400, 13] width 376 height 18
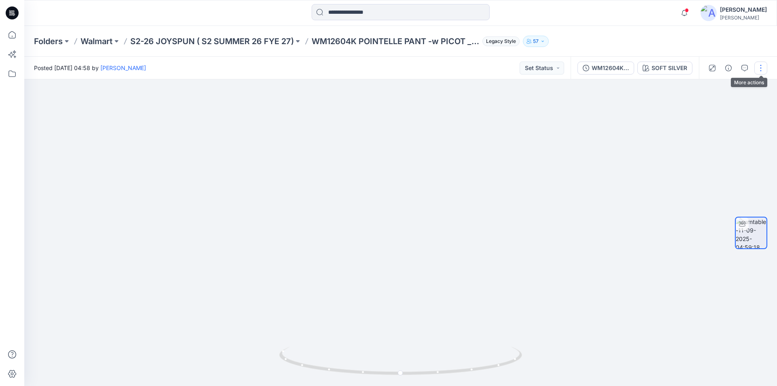
click at [761, 65] on button "button" at bounding box center [760, 68] width 13 height 13
click at [714, 89] on p "Edit" at bounding box center [709, 87] width 10 height 8
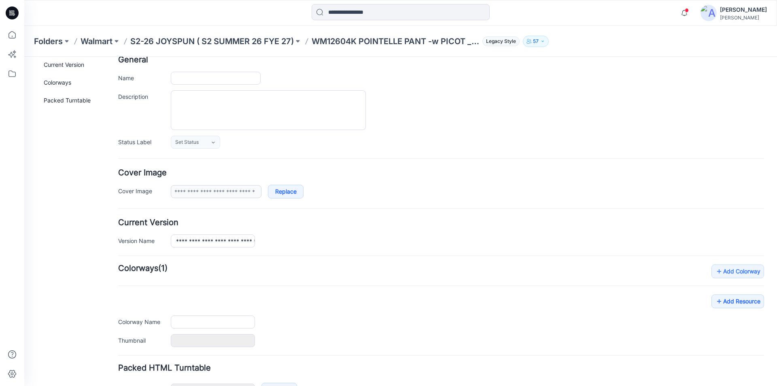
scroll to position [99, 0]
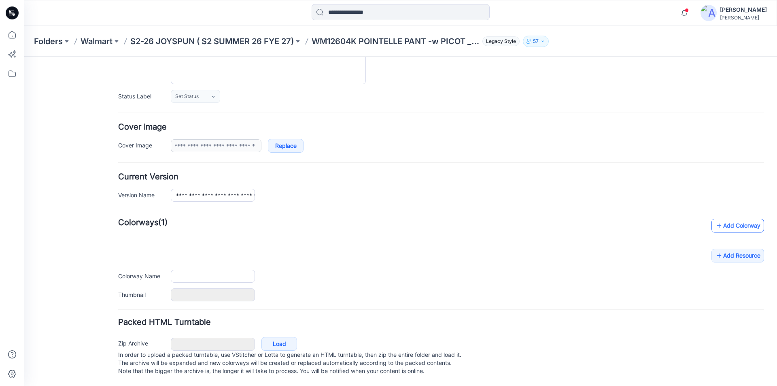
type input "**********"
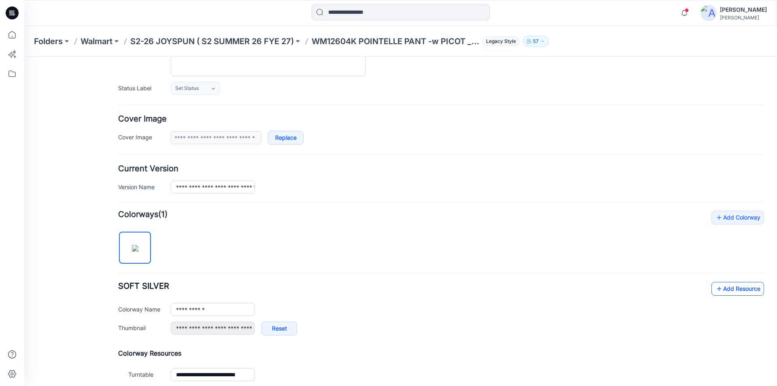
click at [724, 288] on link "Add Resource" at bounding box center [737, 289] width 53 height 14
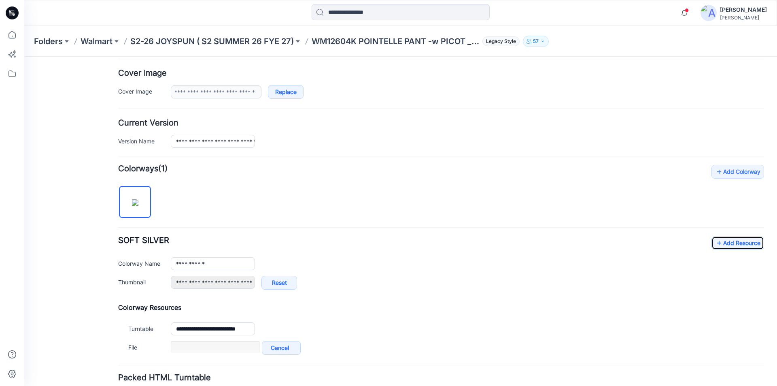
scroll to position [180, 0]
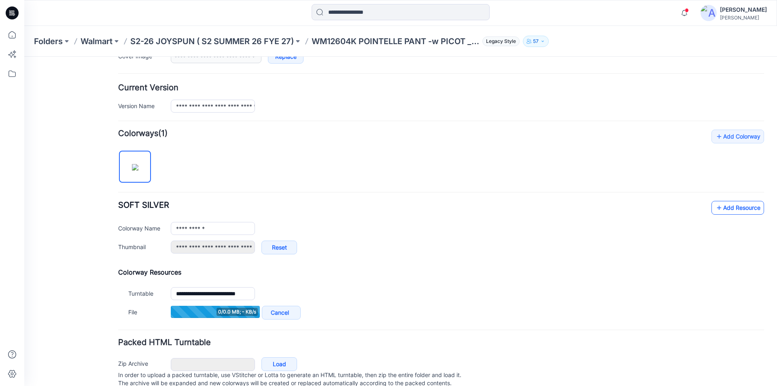
click at [724, 209] on link "Add Resource" at bounding box center [737, 208] width 53 height 14
click at [716, 206] on icon at bounding box center [719, 207] width 8 height 13
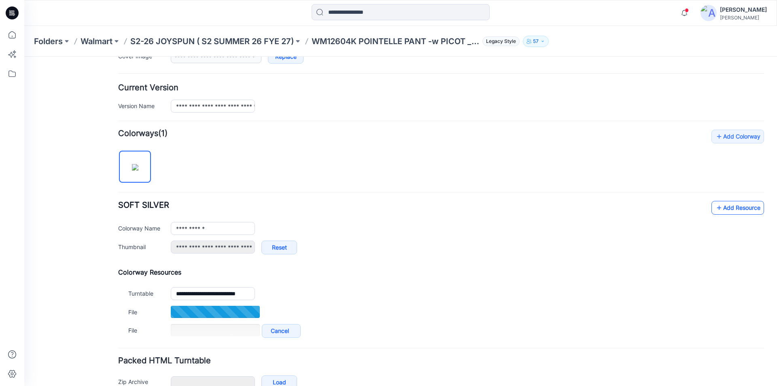
click at [733, 208] on link "Add Resource" at bounding box center [737, 208] width 53 height 14
click at [730, 210] on link "Add Resource" at bounding box center [737, 208] width 53 height 14
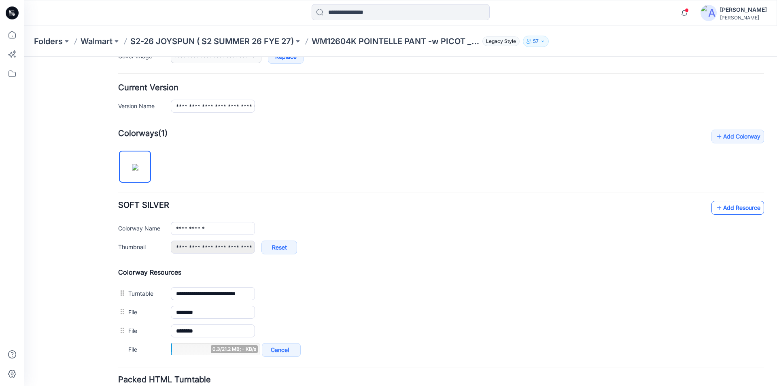
click at [724, 207] on link "Add Resource" at bounding box center [737, 208] width 53 height 14
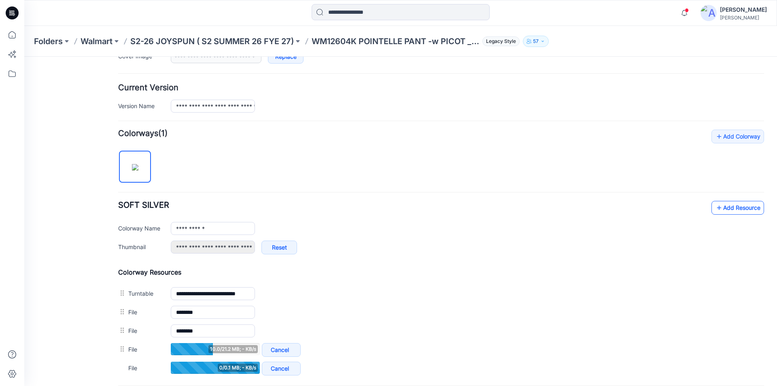
click at [727, 206] on link "Add Resource" at bounding box center [737, 208] width 53 height 14
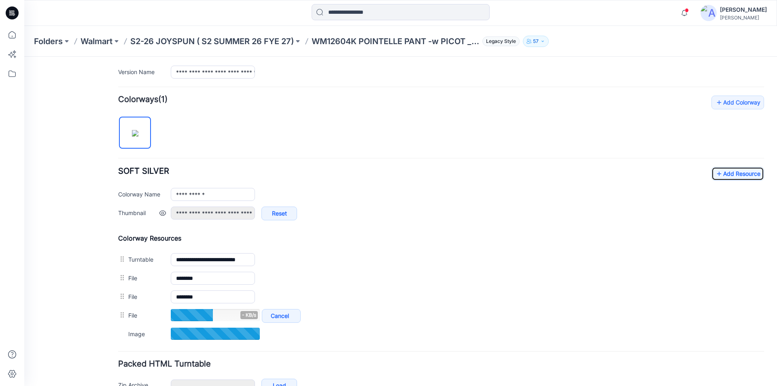
scroll to position [261, 0]
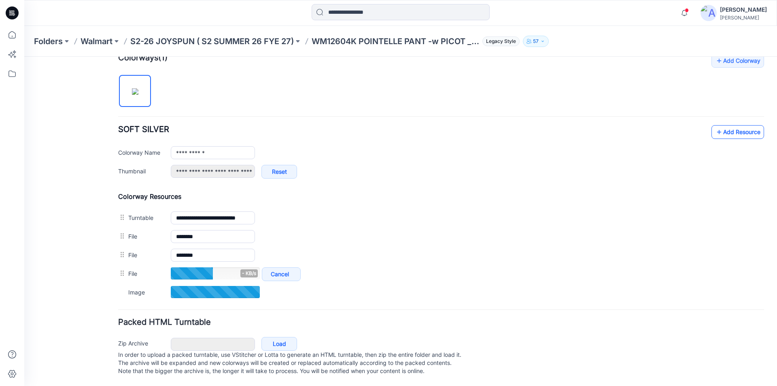
click at [722, 130] on link "Add Resource" at bounding box center [737, 132] width 53 height 14
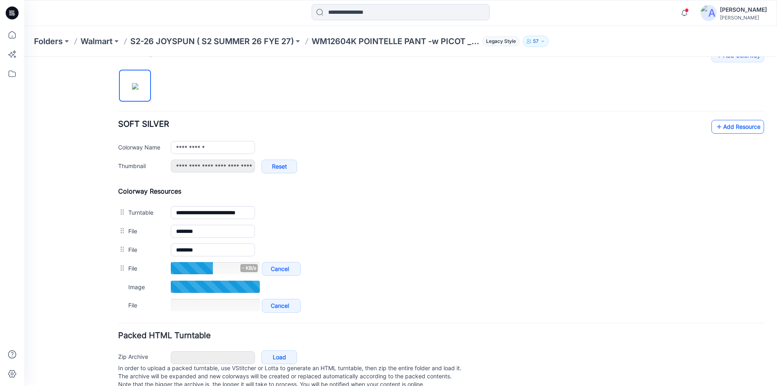
click at [715, 127] on icon at bounding box center [719, 126] width 8 height 13
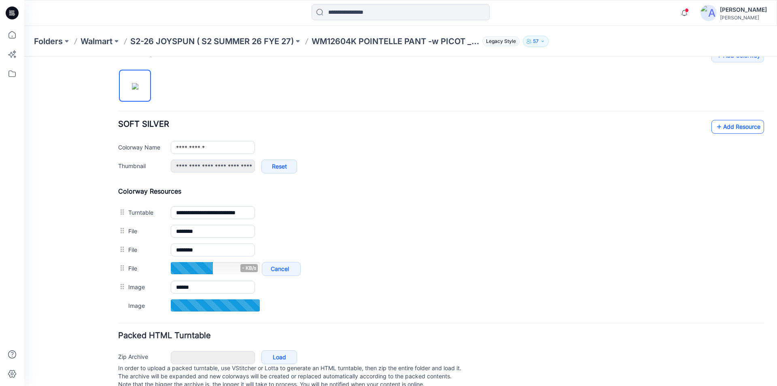
click at [728, 126] on link "Add Resource" at bounding box center [737, 127] width 53 height 14
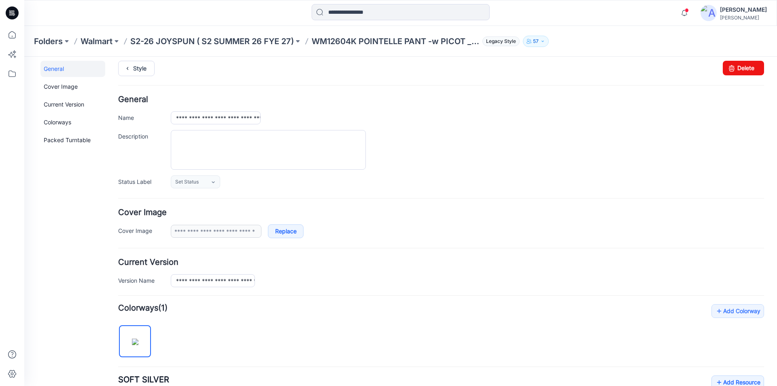
scroll to position [0, 0]
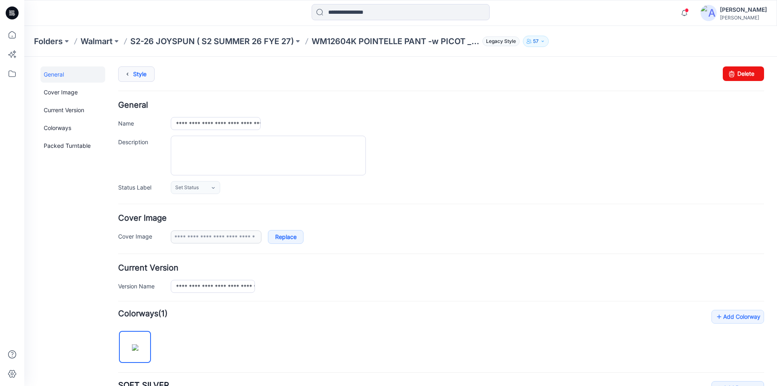
click at [137, 76] on link "Style" at bounding box center [136, 73] width 36 height 15
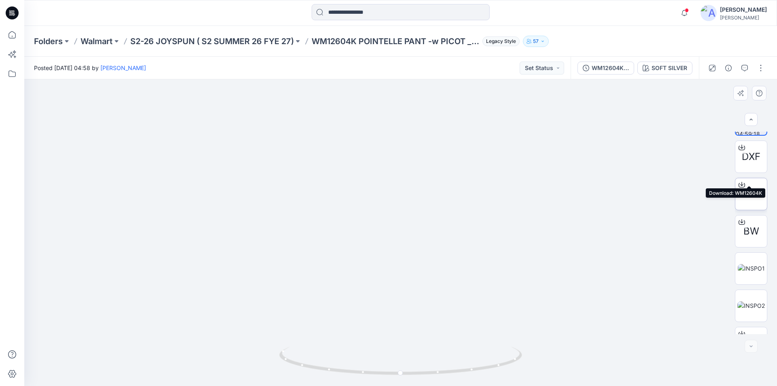
scroll to position [53, 0]
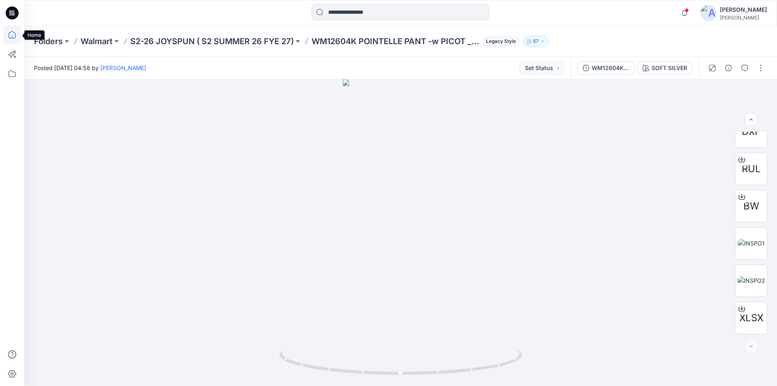
click at [14, 37] on icon at bounding box center [12, 35] width 18 height 18
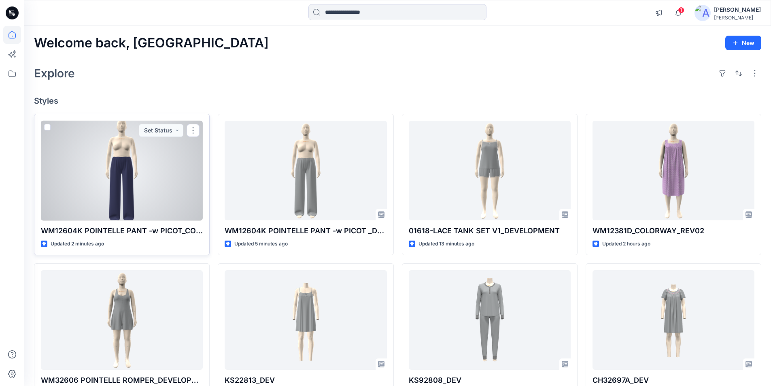
click at [125, 182] on div at bounding box center [122, 171] width 162 height 100
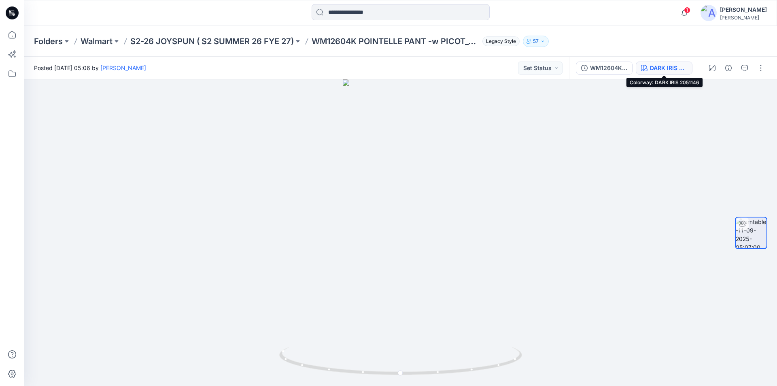
click at [671, 73] on button "DARK IRIS 2051146" at bounding box center [664, 68] width 57 height 13
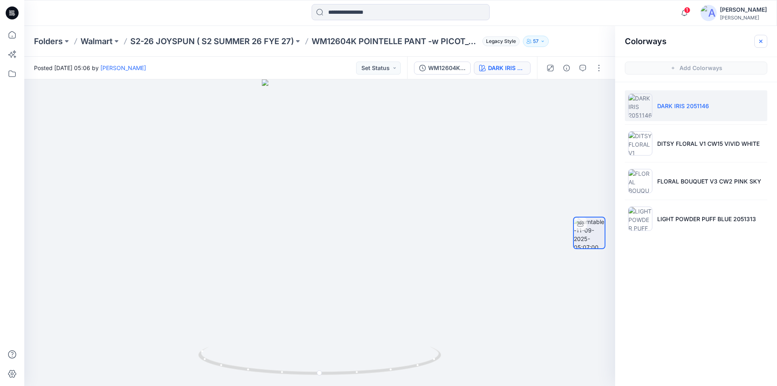
click at [763, 38] on icon "button" at bounding box center [761, 41] width 6 height 6
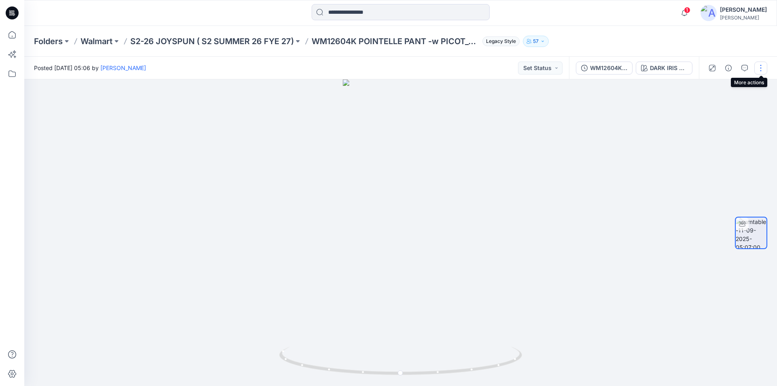
click at [762, 69] on button "button" at bounding box center [760, 68] width 13 height 13
click at [725, 89] on button "Edit" at bounding box center [727, 86] width 74 height 15
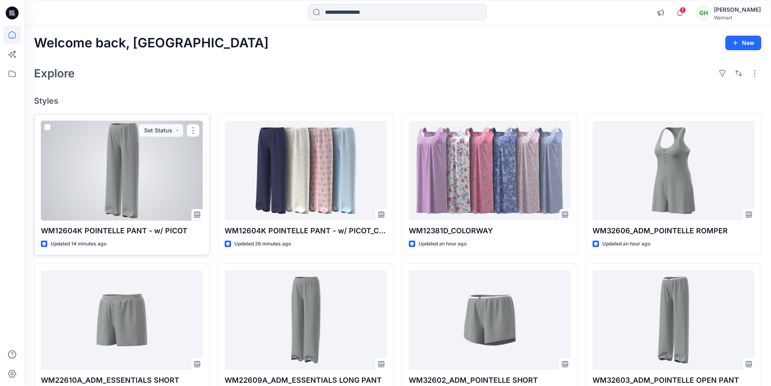
click at [156, 176] on div at bounding box center [122, 171] width 162 height 100
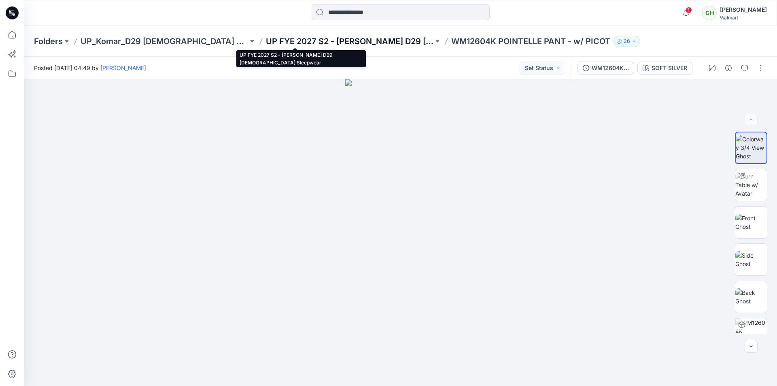
click at [267, 40] on p "UP FYE 2027 S2 - Komar D29 Ladies Sleepwear" at bounding box center [350, 41] width 168 height 11
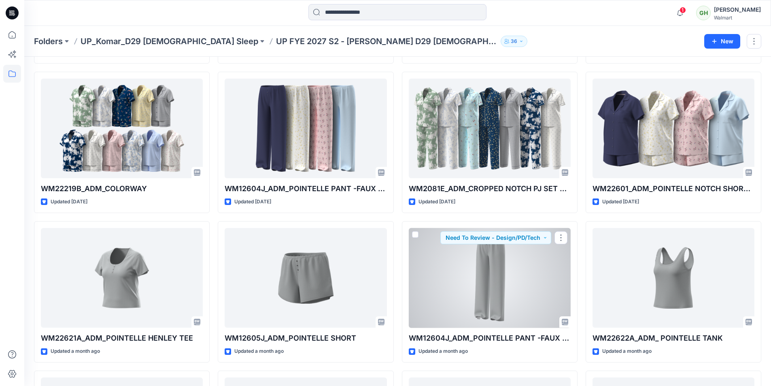
scroll to position [589, 0]
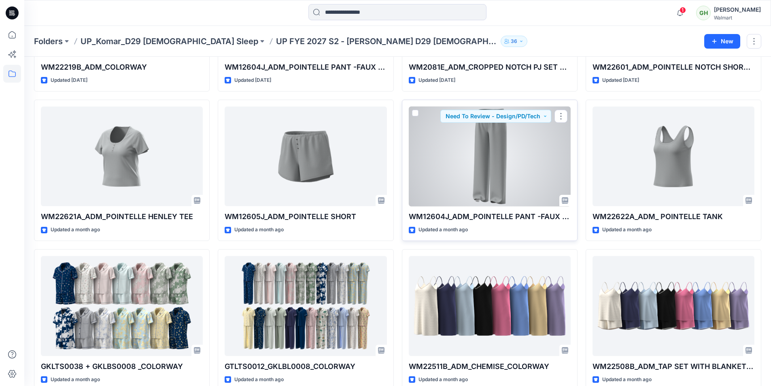
click at [486, 186] on div at bounding box center [490, 156] width 162 height 100
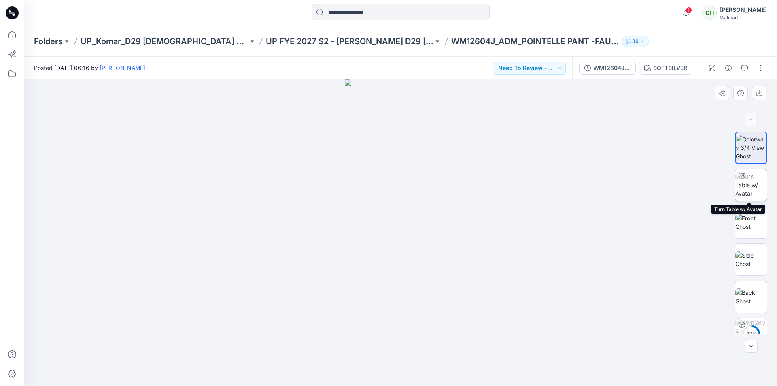
click at [751, 185] on img at bounding box center [751, 184] width 32 height 25
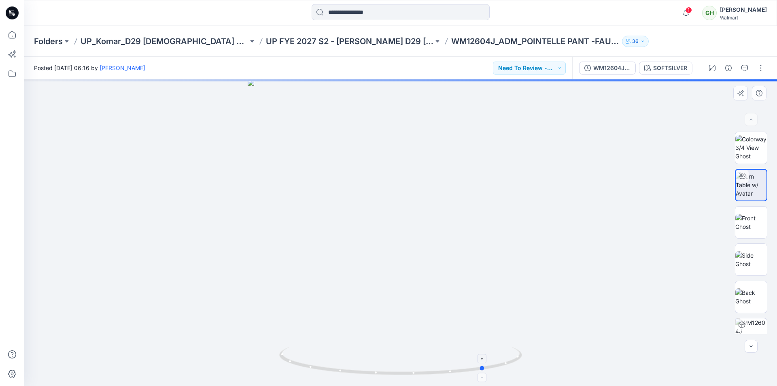
drag, startPoint x: 404, startPoint y: 374, endPoint x: 489, endPoint y: 373, distance: 84.6
click at [489, 373] on icon at bounding box center [401, 361] width 245 height 30
drag, startPoint x: 484, startPoint y: 370, endPoint x: 582, endPoint y: 357, distance: 98.8
click at [582, 357] on div at bounding box center [400, 232] width 753 height 306
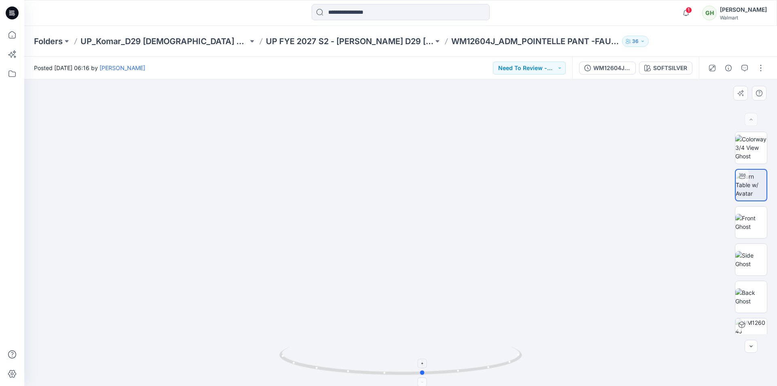
drag, startPoint x: 418, startPoint y: 376, endPoint x: 426, endPoint y: 377, distance: 7.7
click at [426, 377] on icon at bounding box center [401, 361] width 245 height 30
click at [11, 33] on icon at bounding box center [12, 35] width 18 height 18
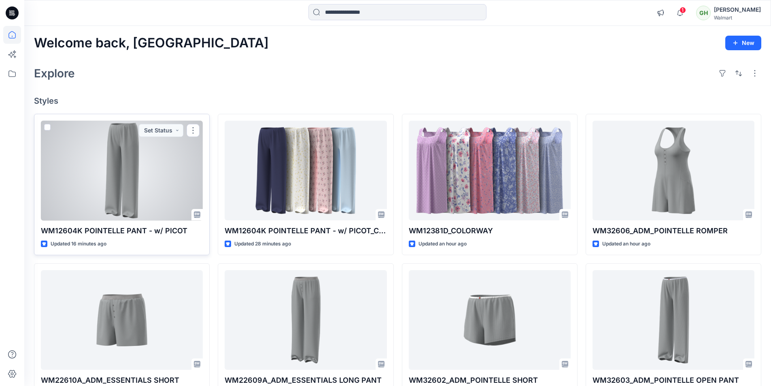
click at [165, 152] on div at bounding box center [122, 171] width 162 height 100
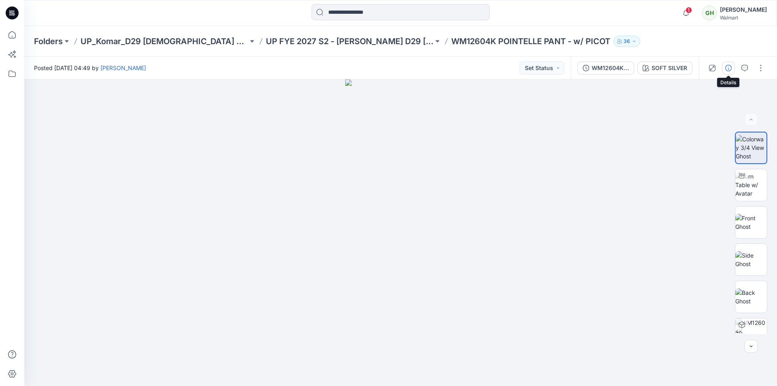
click at [726, 68] on icon "button" at bounding box center [728, 68] width 6 height 6
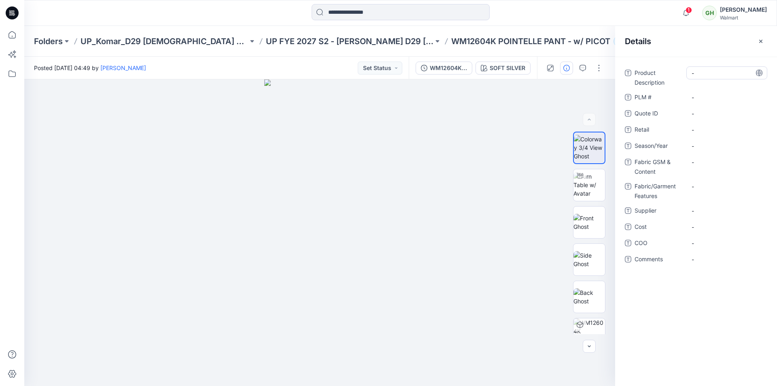
click at [700, 74] on Description "-" at bounding box center [727, 73] width 70 height 8
type textarea "**********"
click at [720, 129] on span "-" at bounding box center [727, 129] width 70 height 8
click at [708, 147] on span "-" at bounding box center [727, 146] width 70 height 8
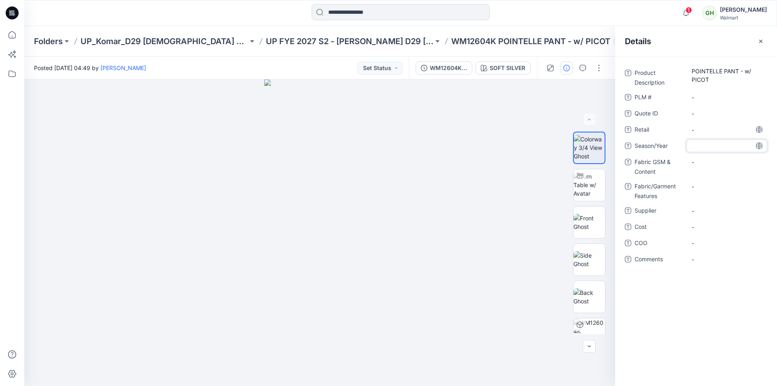
type textarea "**********"
click at [706, 161] on Content "-" at bounding box center [727, 162] width 70 height 8
type textarea "**********"
click at [732, 227] on div "-" at bounding box center [726, 226] width 81 height 13
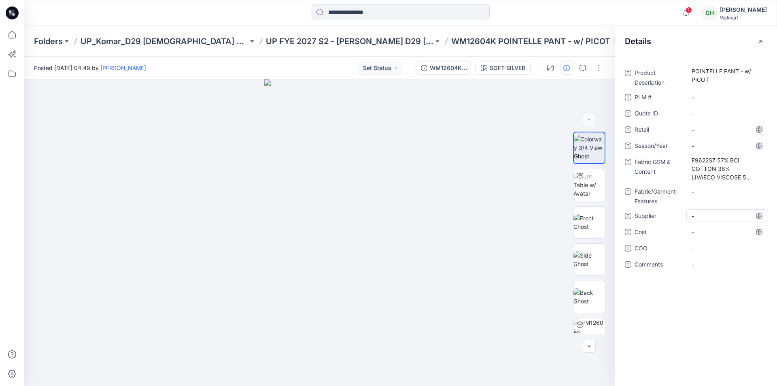
click at [712, 218] on span "-" at bounding box center [727, 216] width 70 height 8
type textarea "**********"
click at [717, 266] on span "-" at bounding box center [727, 264] width 70 height 8
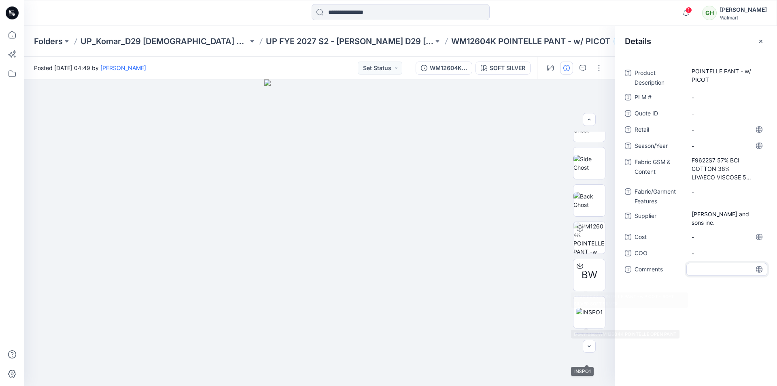
scroll to position [37, 0]
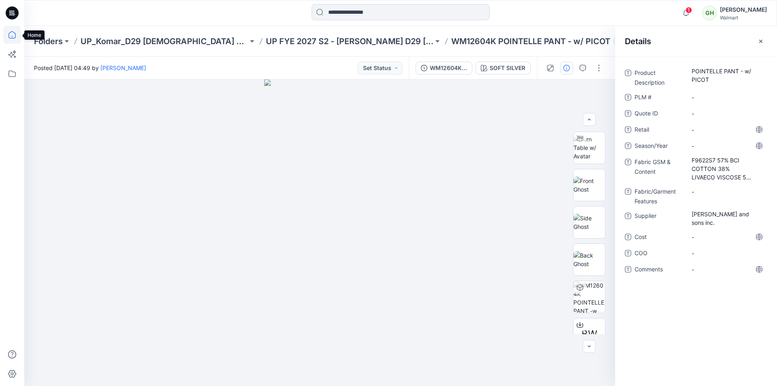
click at [7, 32] on icon at bounding box center [12, 35] width 18 height 18
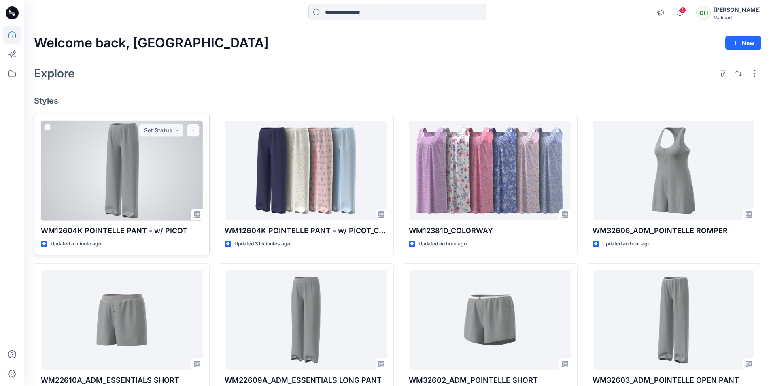
click at [154, 147] on div at bounding box center [122, 171] width 162 height 100
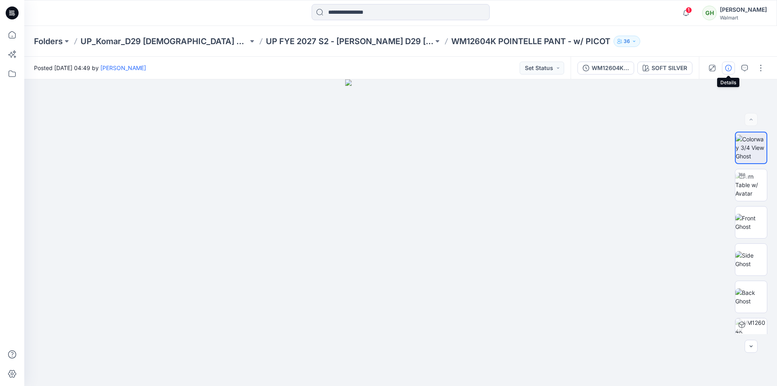
click at [730, 69] on icon "button" at bounding box center [728, 68] width 6 height 6
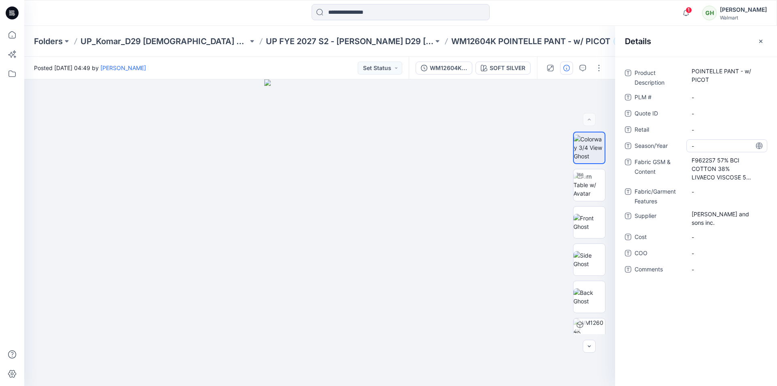
click at [699, 145] on span "-" at bounding box center [727, 146] width 70 height 8
type textarea "**********"
click at [724, 170] on Content "F9622S7 57% BCI COTTON 38% LIVAECO VISCOSE 5% SPAN DROP NEEDLE POINTELLE 200GSM" at bounding box center [727, 168] width 70 height 25
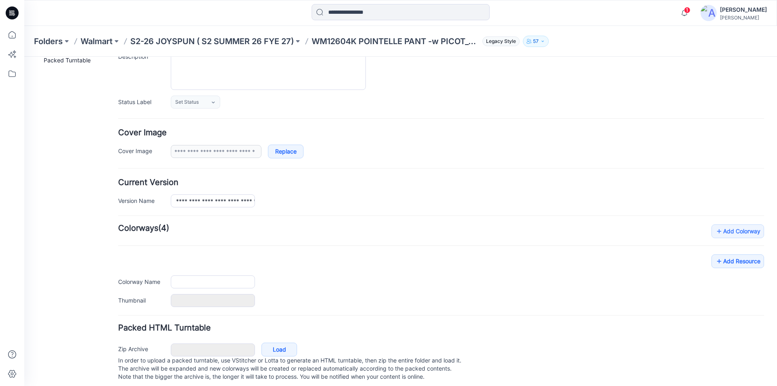
scroll to position [99, 0]
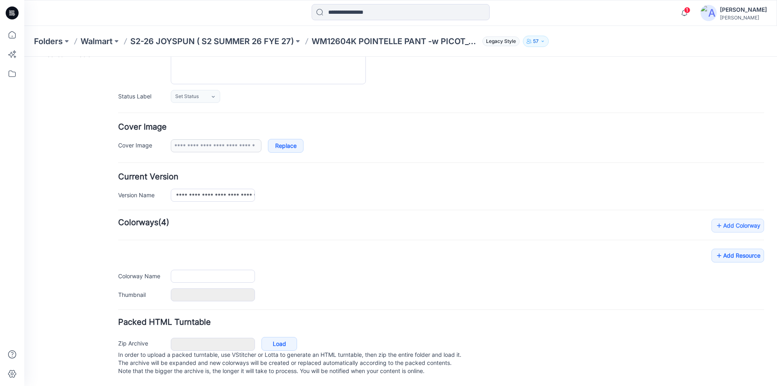
type input "**********"
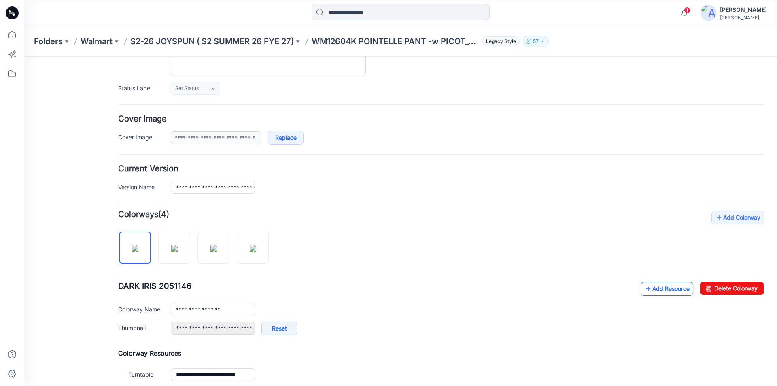
click at [650, 289] on link "Add Resource" at bounding box center [667, 289] width 53 height 14
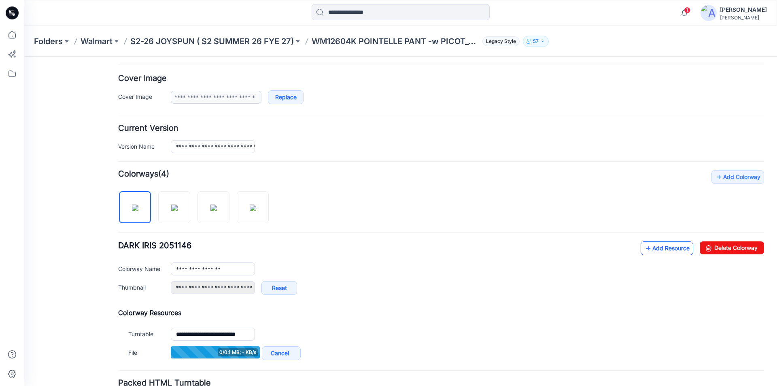
click at [658, 250] on link "Add Resource" at bounding box center [667, 248] width 53 height 14
click at [650, 249] on link "Add Resource" at bounding box center [667, 248] width 53 height 14
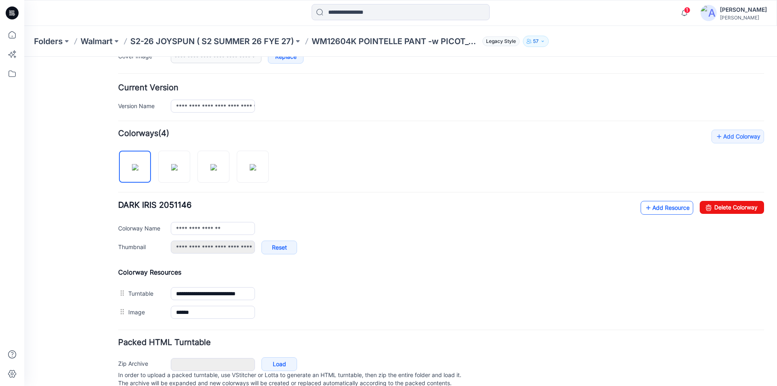
click at [651, 207] on link "Add Resource" at bounding box center [667, 208] width 53 height 14
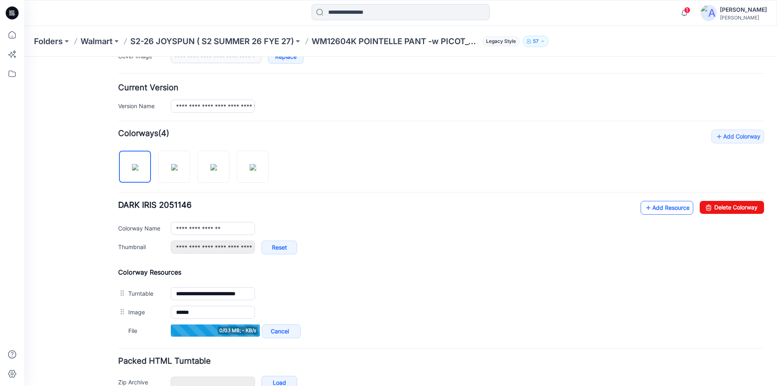
click at [654, 212] on link "Add Resource" at bounding box center [667, 208] width 53 height 14
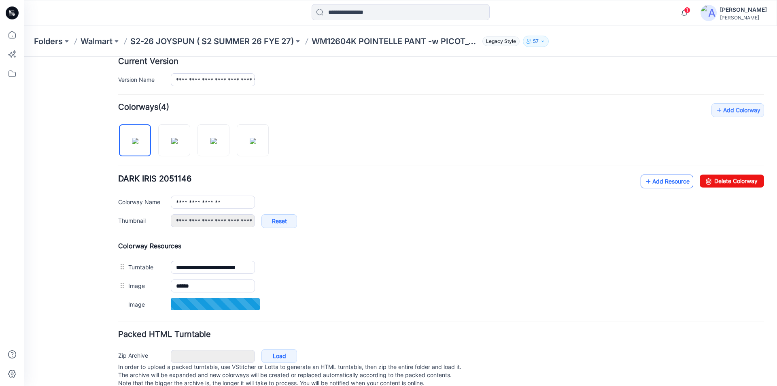
scroll to position [221, 0]
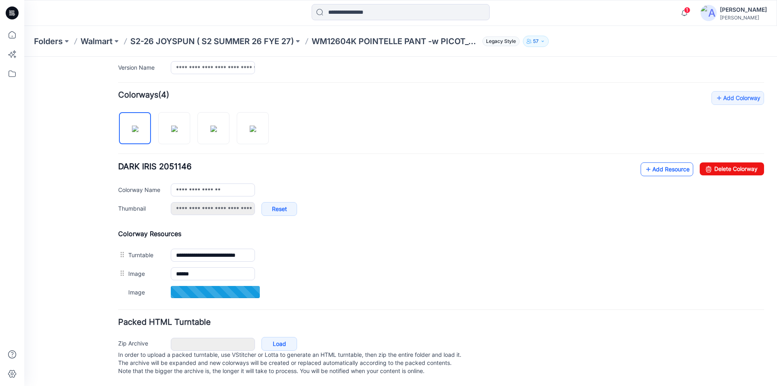
click at [649, 167] on link "Add Resource" at bounding box center [667, 169] width 53 height 14
click at [651, 168] on link "Add Resource" at bounding box center [667, 169] width 53 height 14
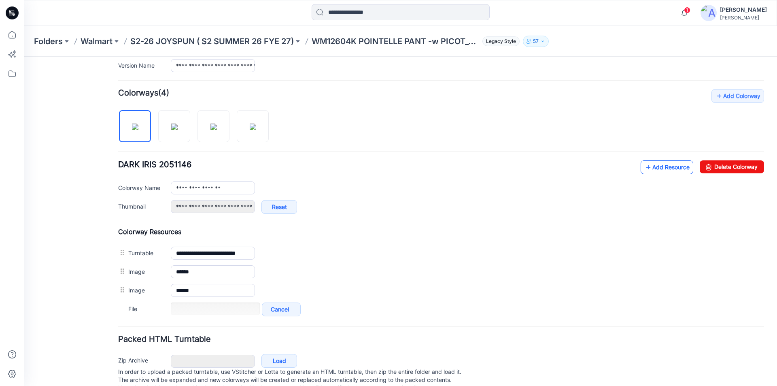
click at [653, 170] on link "Add Resource" at bounding box center [667, 167] width 53 height 14
click at [657, 169] on link "Add Resource" at bounding box center [667, 167] width 53 height 14
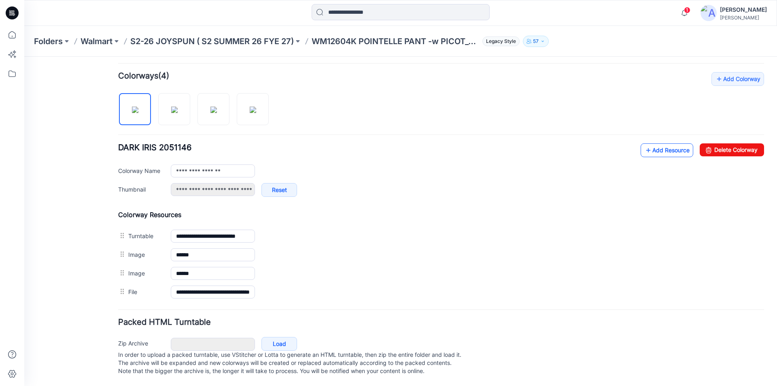
click at [648, 144] on link "Add Resource" at bounding box center [667, 150] width 53 height 14
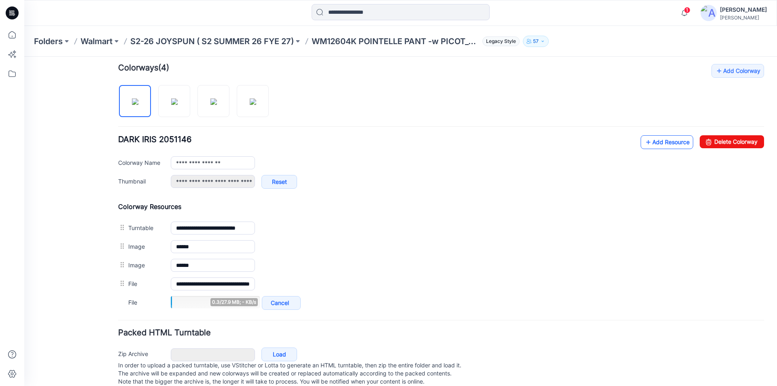
click at [654, 143] on link "Add Resource" at bounding box center [667, 142] width 53 height 14
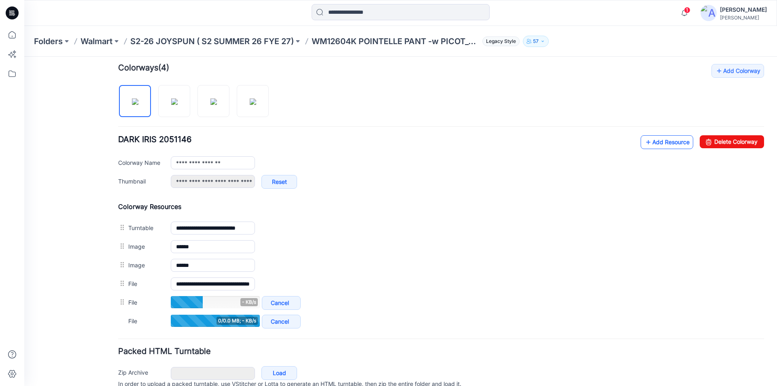
click at [646, 144] on link "Add Resource" at bounding box center [667, 142] width 53 height 14
click at [650, 138] on link "Add Resource" at bounding box center [667, 142] width 53 height 14
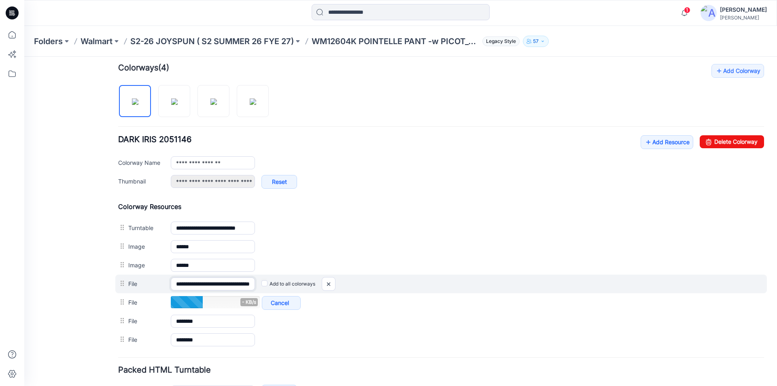
click at [217, 284] on input "**********" at bounding box center [213, 283] width 84 height 13
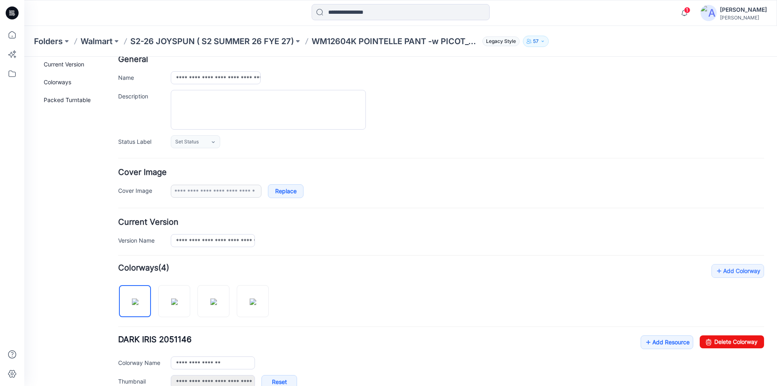
scroll to position [0, 0]
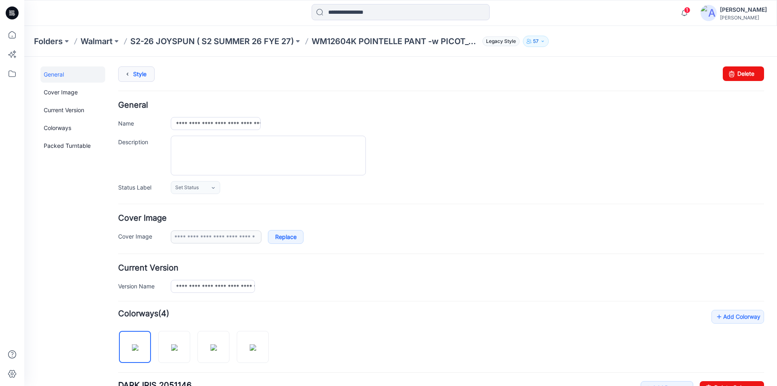
click at [138, 74] on link "Style" at bounding box center [136, 73] width 36 height 15
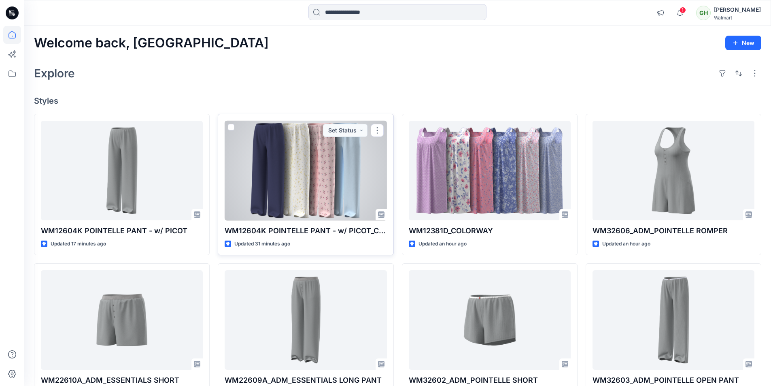
click at [301, 191] on div at bounding box center [306, 171] width 162 height 100
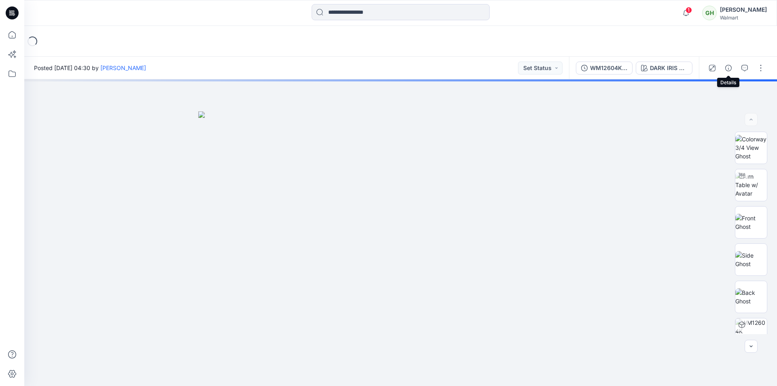
click at [727, 66] on icon "button" at bounding box center [728, 68] width 6 height 6
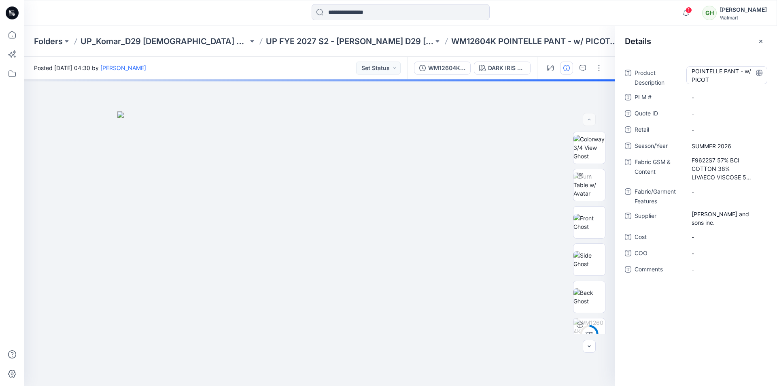
click at [709, 80] on Description "POINTELLE PANT - w/ PICOT" at bounding box center [727, 75] width 70 height 17
drag, startPoint x: 702, startPoint y: 79, endPoint x: 677, endPoint y: 61, distance: 31.0
click at [677, 61] on div "**********" at bounding box center [696, 221] width 162 height 329
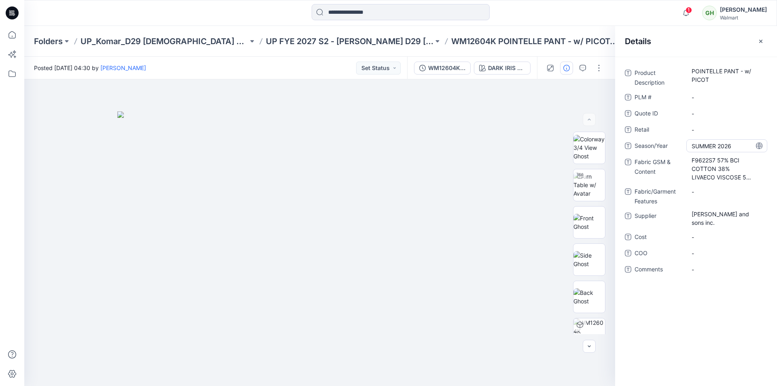
click at [715, 147] on span "SUMMER 2026" at bounding box center [727, 146] width 70 height 8
drag, startPoint x: 742, startPoint y: 149, endPoint x: 665, endPoint y: 142, distance: 78.0
click at [665, 142] on div "**********" at bounding box center [696, 145] width 142 height 13
click at [715, 174] on Content "F9622S7 57% BCI COTTON 38% LIVAECO VISCOSE 5% SPAN DROP NEEDLE POINTELLE 200GSM" at bounding box center [727, 168] width 70 height 25
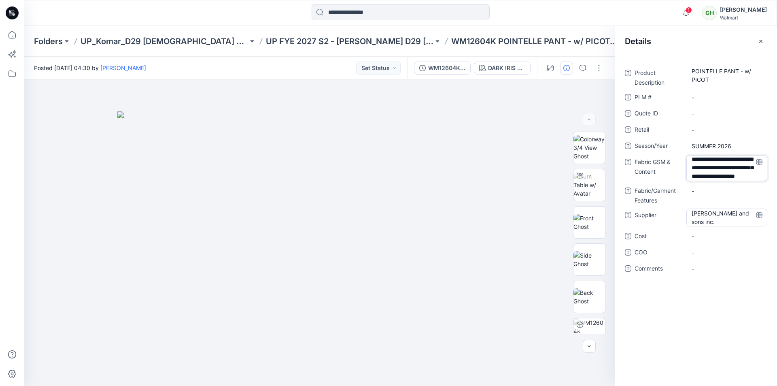
drag, startPoint x: 692, startPoint y: 162, endPoint x: 765, endPoint y: 209, distance: 86.7
click at [764, 203] on div "**********" at bounding box center [696, 175] width 142 height 218
click at [711, 216] on span "Charles Komar and sons inc." at bounding box center [727, 218] width 70 height 17
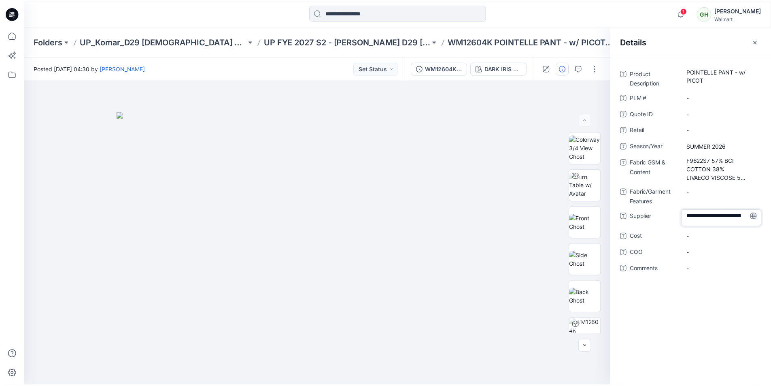
scroll to position [2, 0]
drag, startPoint x: 691, startPoint y: 216, endPoint x: 747, endPoint y: 245, distance: 63.5
click at [747, 245] on div "**********" at bounding box center [696, 175] width 142 height 218
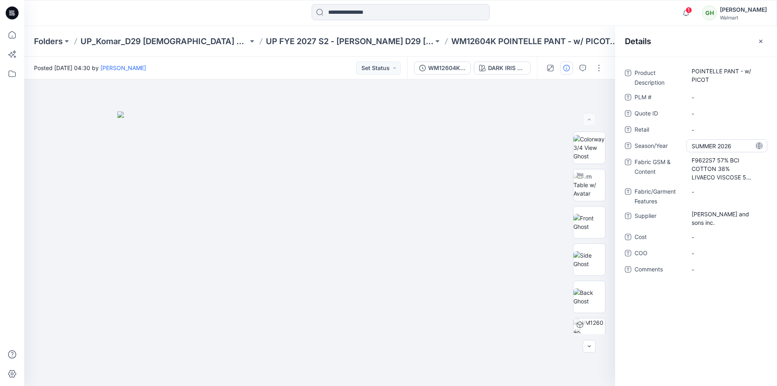
click at [740, 148] on span "SUMMER 2026" at bounding box center [727, 146] width 70 height 8
drag, startPoint x: 687, startPoint y: 141, endPoint x: 672, endPoint y: 140, distance: 14.6
click at [672, 140] on div "**********" at bounding box center [696, 145] width 142 height 13
click at [11, 34] on icon at bounding box center [12, 35] width 18 height 18
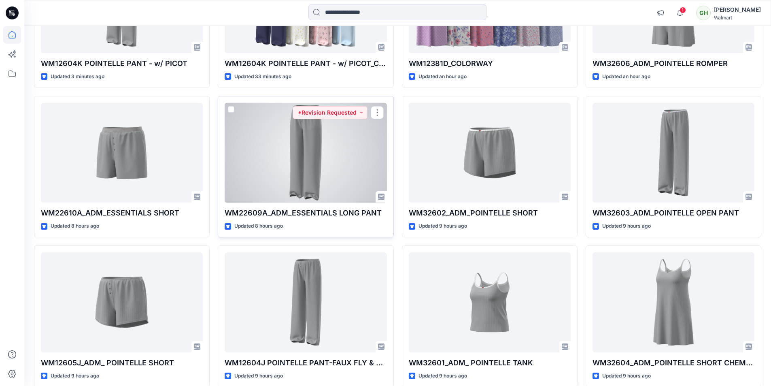
scroll to position [202, 0]
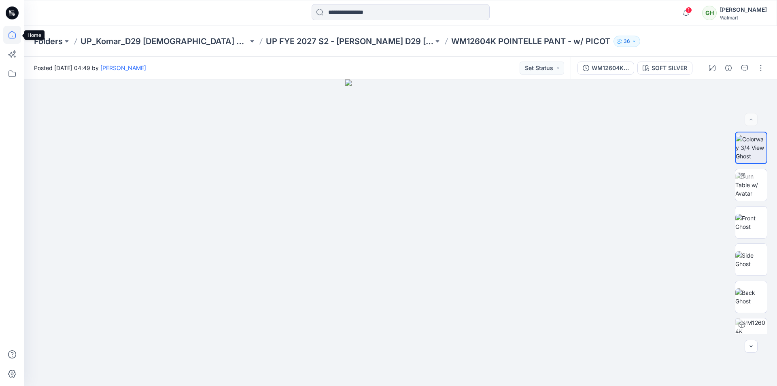
click at [16, 35] on icon at bounding box center [12, 35] width 18 height 18
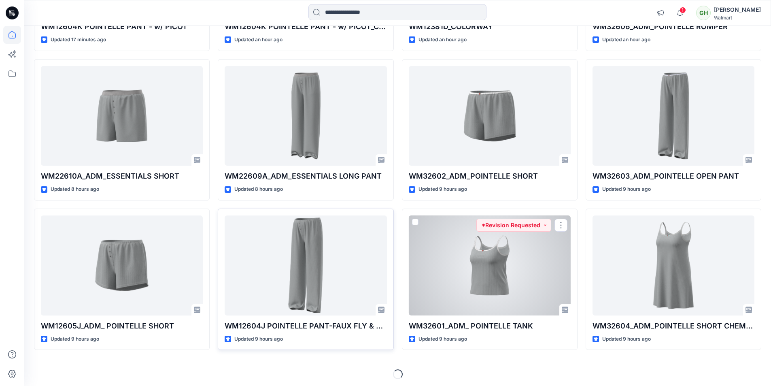
scroll to position [207, 0]
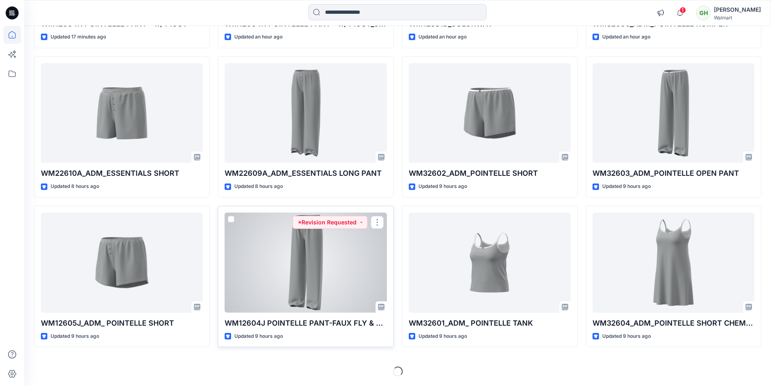
click at [282, 279] on div at bounding box center [306, 262] width 162 height 100
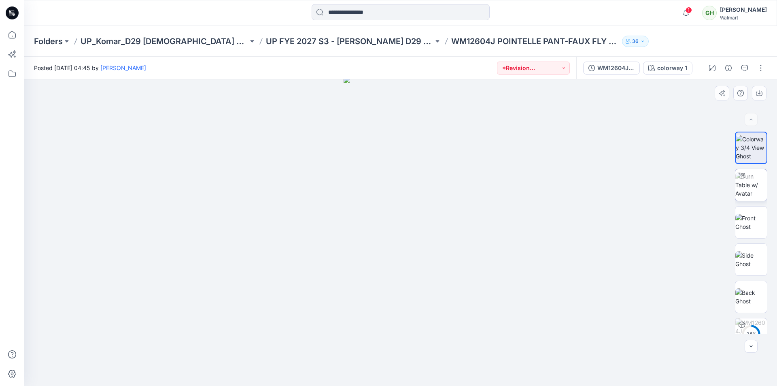
click at [762, 183] on img at bounding box center [751, 184] width 32 height 25
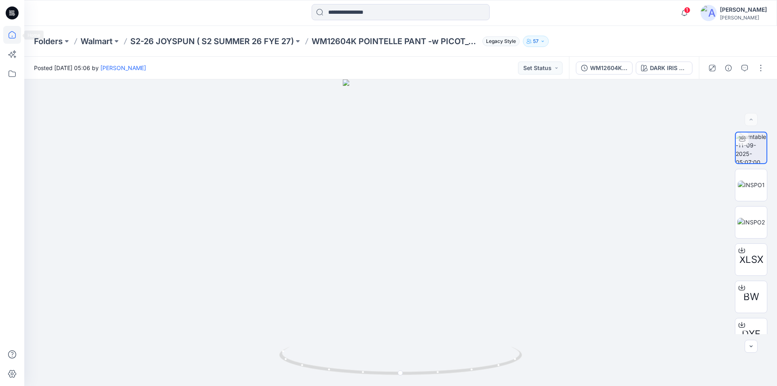
click at [16, 35] on icon at bounding box center [11, 34] width 7 height 7
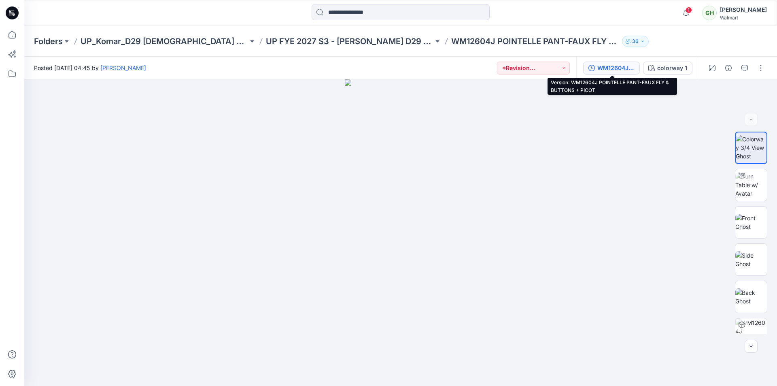
click at [611, 69] on div "WM12604J POINTELLE PANT-FAUX FLY & BUTTONS + PICOT" at bounding box center [615, 68] width 37 height 9
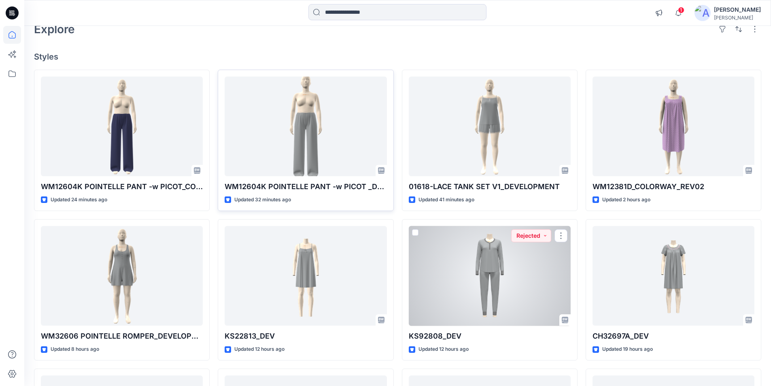
scroll to position [40, 0]
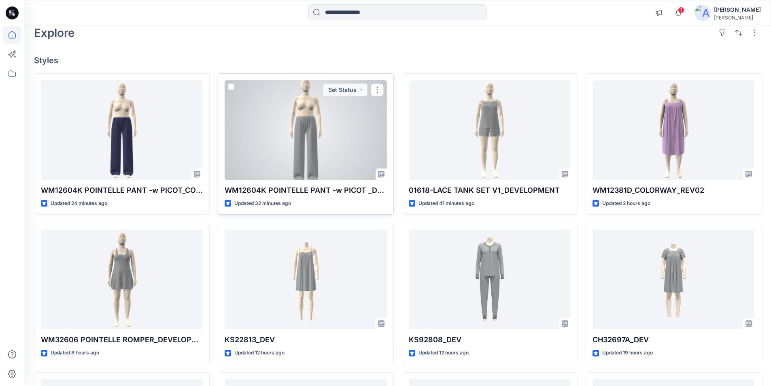
click at [335, 125] on div at bounding box center [306, 130] width 162 height 100
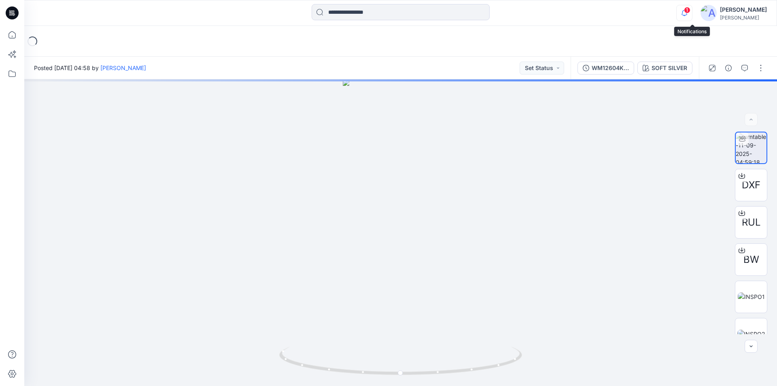
click at [691, 13] on icon "button" at bounding box center [684, 13] width 15 height 16
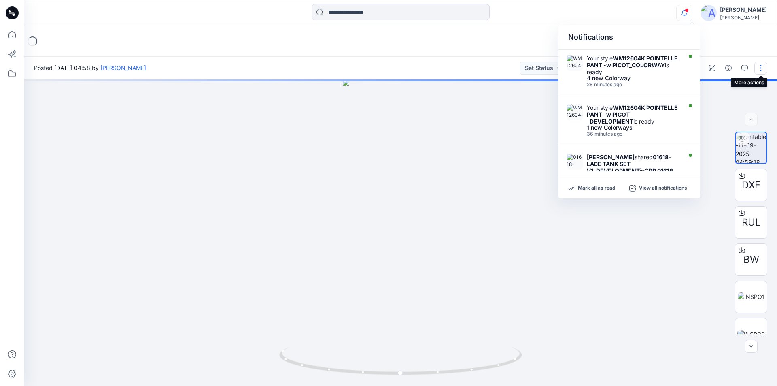
click at [762, 68] on button "button" at bounding box center [760, 68] width 13 height 13
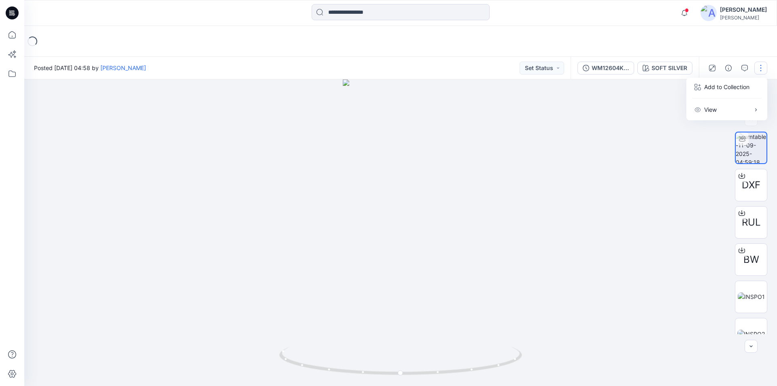
click at [739, 31] on div "Loading..." at bounding box center [400, 41] width 753 height 31
click at [761, 68] on button "button" at bounding box center [760, 68] width 13 height 13
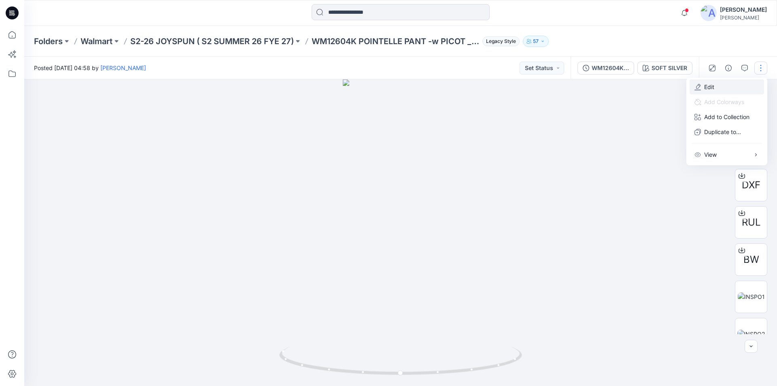
click at [718, 87] on button "Edit" at bounding box center [727, 86] width 74 height 15
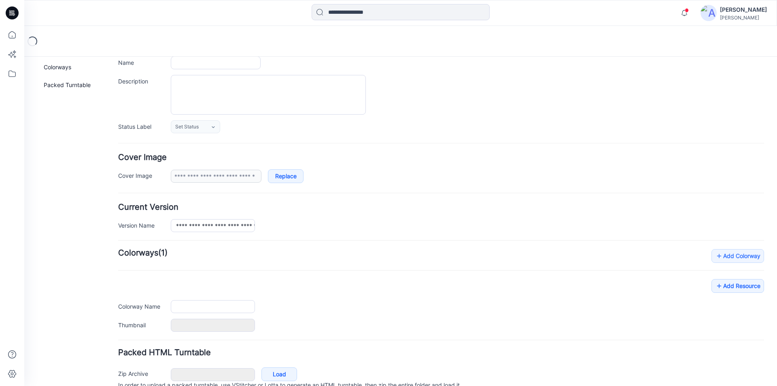
type input "**********"
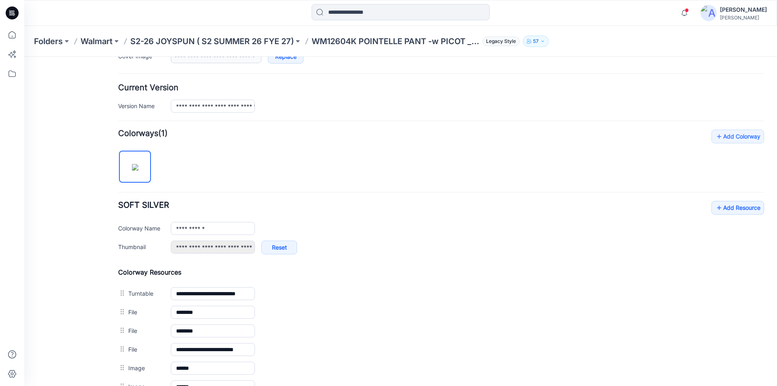
scroll to position [302, 0]
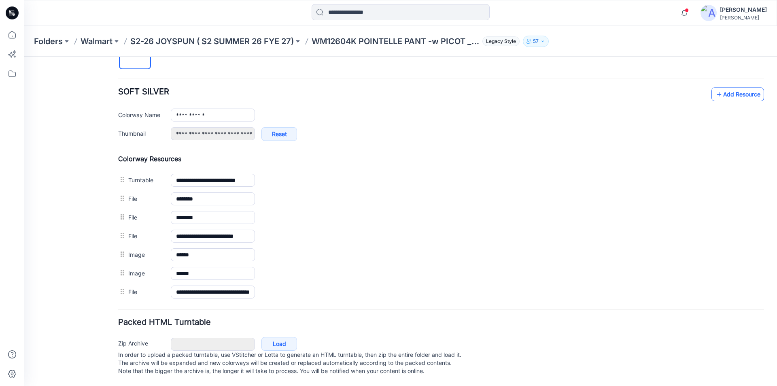
click at [725, 87] on link "Add Resource" at bounding box center [737, 94] width 53 height 14
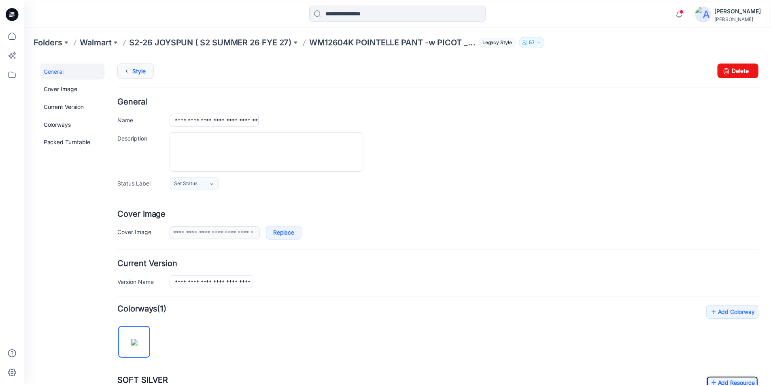
scroll to position [0, 0]
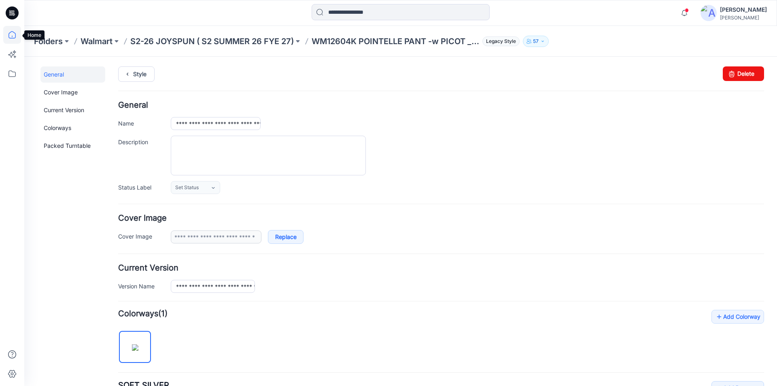
click at [11, 36] on icon at bounding box center [12, 35] width 18 height 18
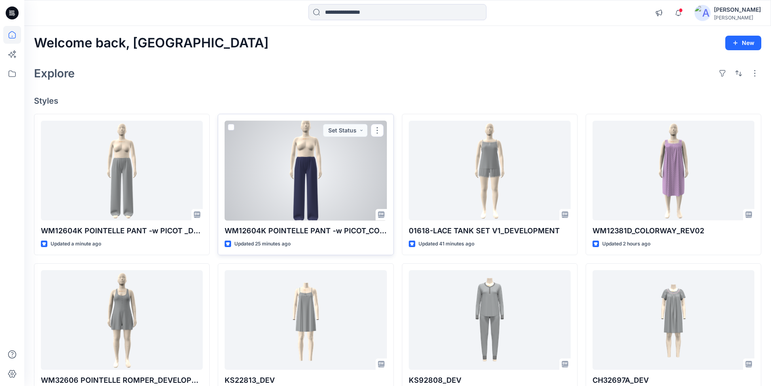
click at [335, 167] on div at bounding box center [306, 171] width 162 height 100
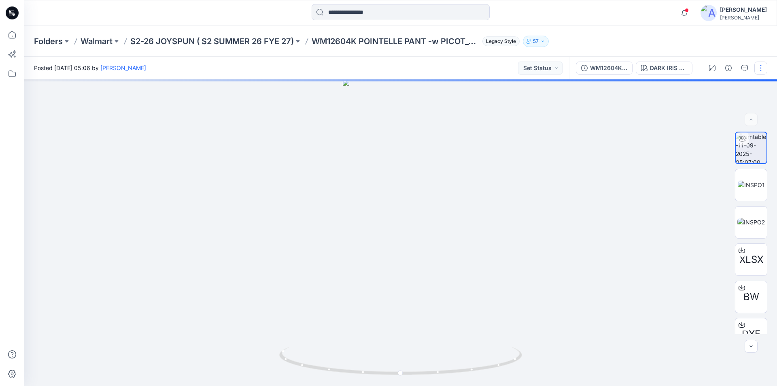
click at [763, 65] on button "button" at bounding box center [760, 68] width 13 height 13
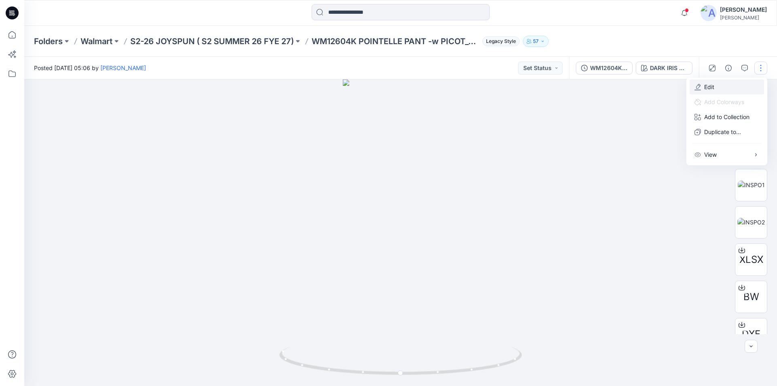
click at [726, 89] on button "Edit" at bounding box center [727, 86] width 74 height 15
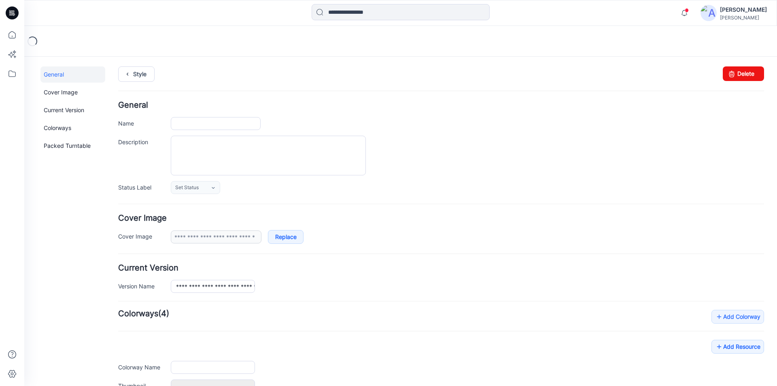
type input "**********"
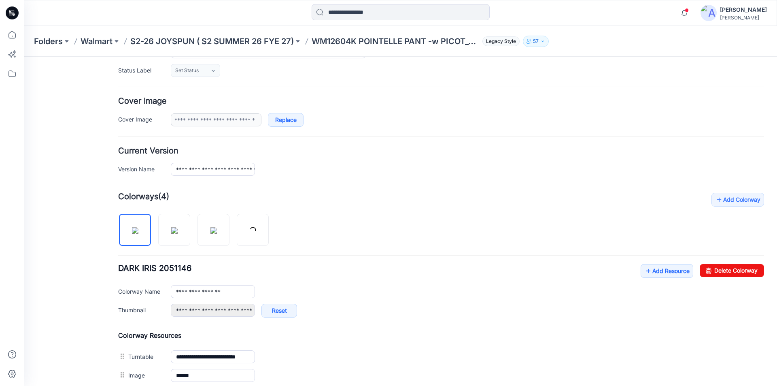
scroll to position [121, 0]
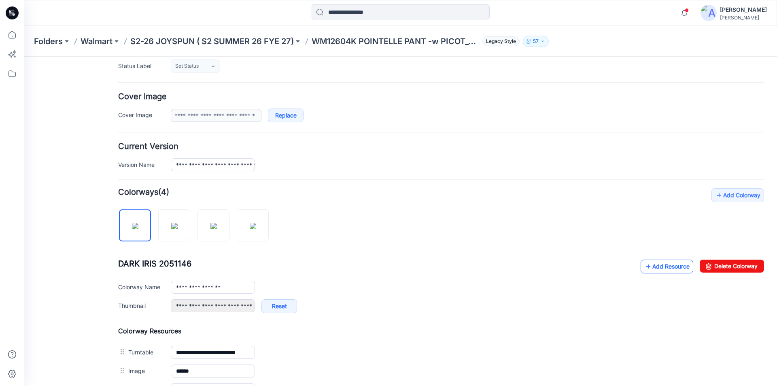
click at [644, 266] on icon at bounding box center [648, 266] width 8 height 13
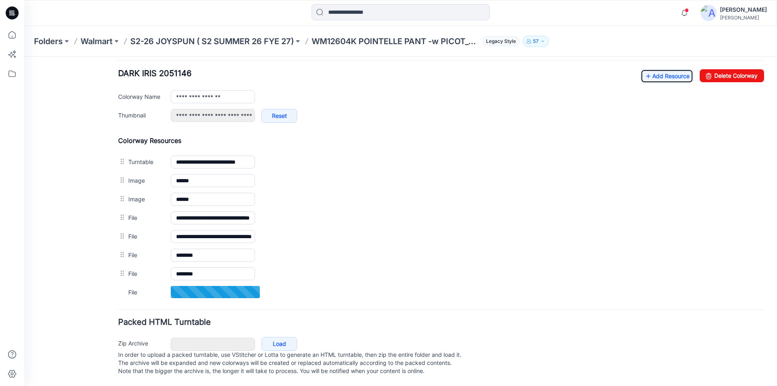
scroll to position [320, 0]
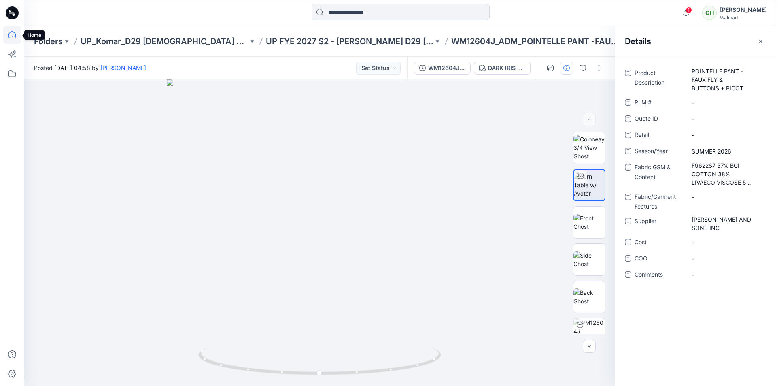
click at [11, 29] on icon at bounding box center [12, 35] width 18 height 18
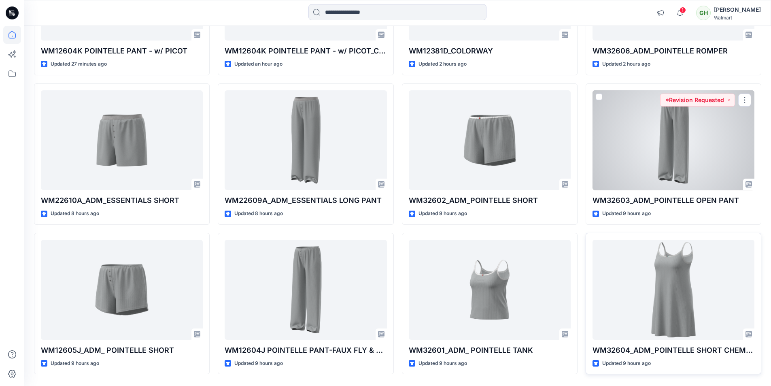
scroll to position [202, 0]
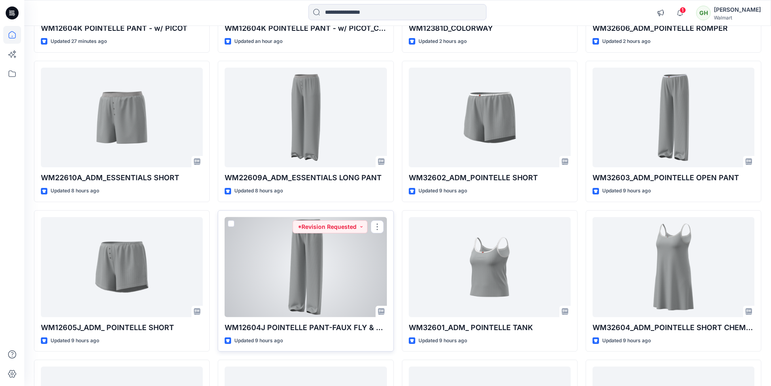
click at [280, 289] on div at bounding box center [306, 267] width 162 height 100
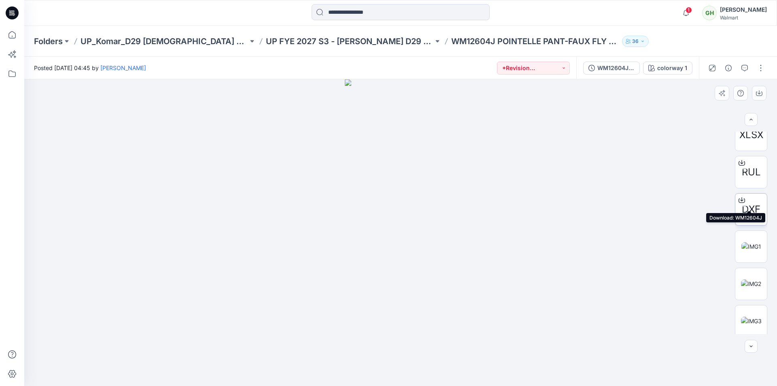
scroll to position [314, 0]
click at [748, 184] on div "DXF" at bounding box center [751, 169] width 32 height 32
drag, startPoint x: 634, startPoint y: 156, endPoint x: 576, endPoint y: 210, distance: 79.6
click at [575, 210] on div at bounding box center [400, 232] width 753 height 306
click at [751, 203] on img at bounding box center [751, 206] width 20 height 8
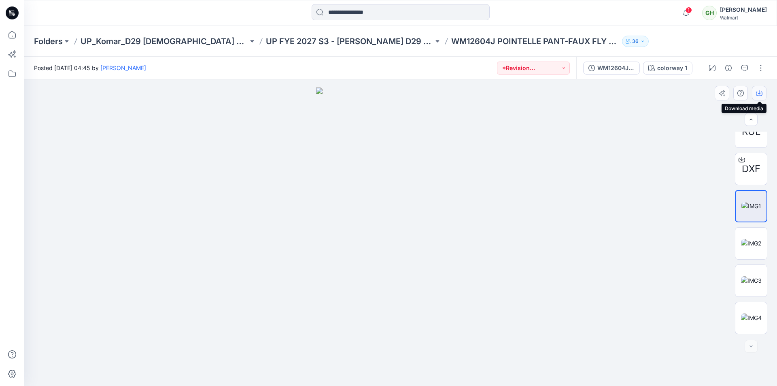
click at [758, 90] on icon "button" at bounding box center [759, 93] width 6 height 6
click at [755, 247] on img at bounding box center [751, 243] width 20 height 8
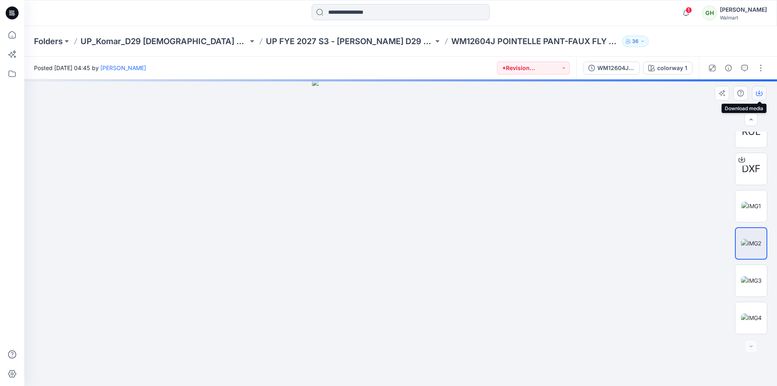
click at [761, 92] on icon "button" at bounding box center [759, 93] width 6 height 6
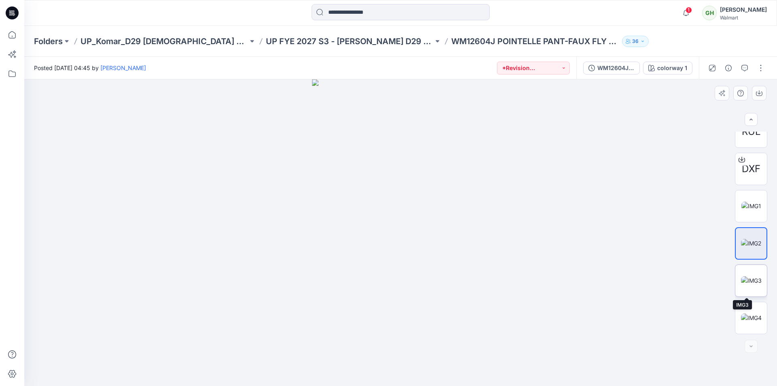
click at [752, 276] on img at bounding box center [751, 280] width 21 height 8
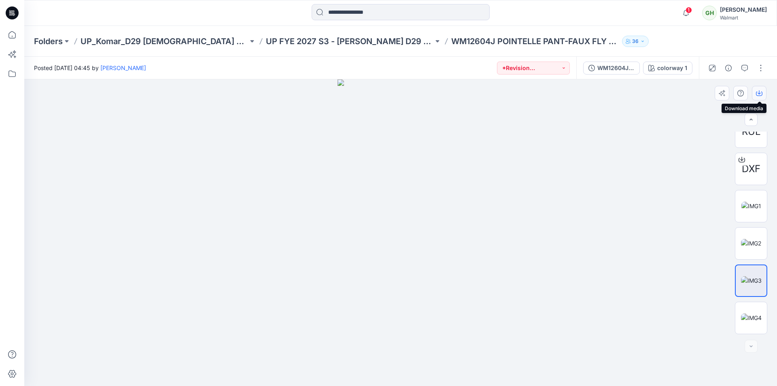
click at [759, 90] on icon "button" at bounding box center [759, 92] width 3 height 4
click at [752, 313] on img at bounding box center [751, 317] width 21 height 8
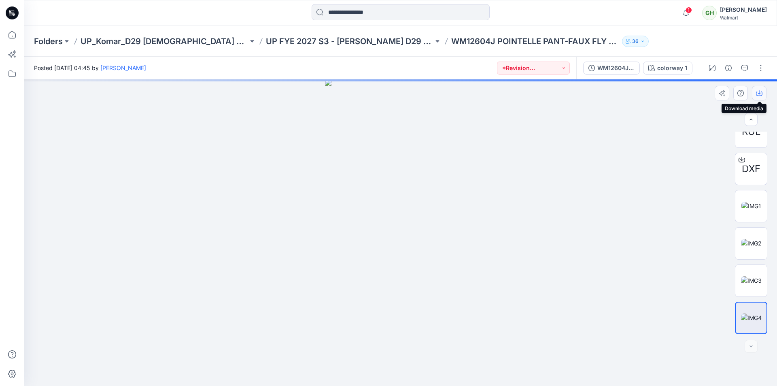
click at [759, 95] on icon "button" at bounding box center [759, 93] width 6 height 6
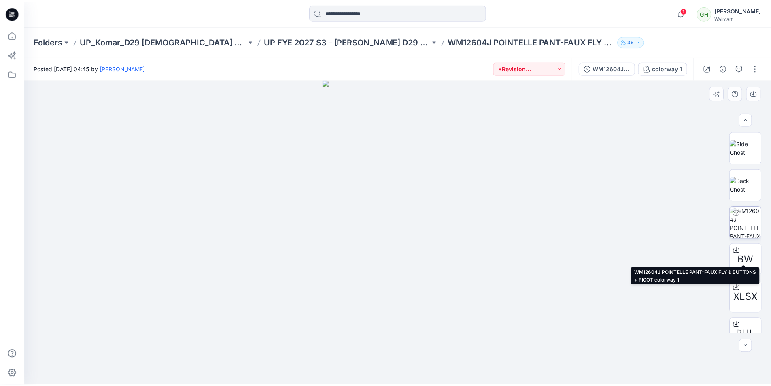
scroll to position [0, 0]
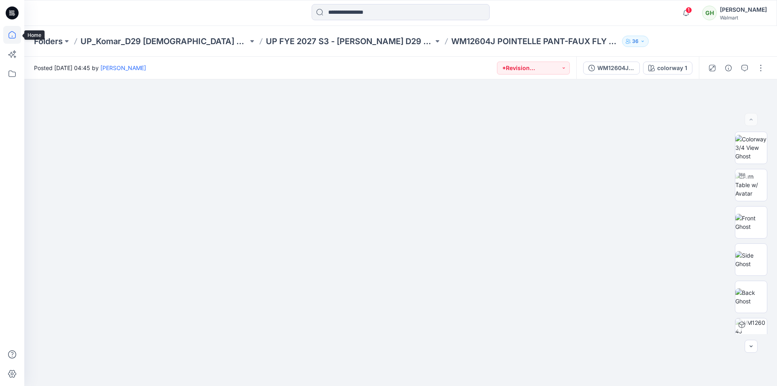
click at [11, 32] on icon at bounding box center [11, 34] width 7 height 7
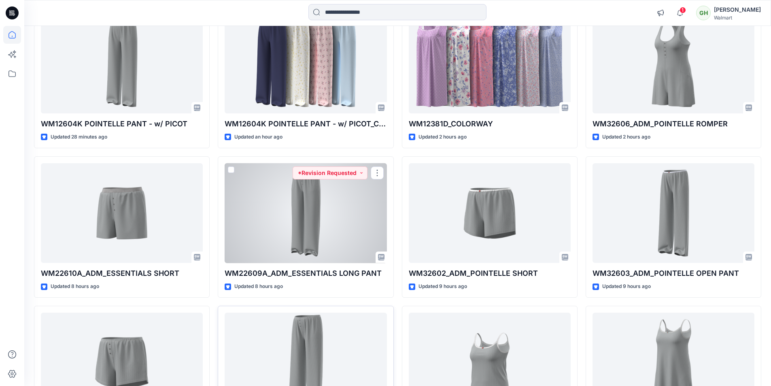
scroll to position [162, 0]
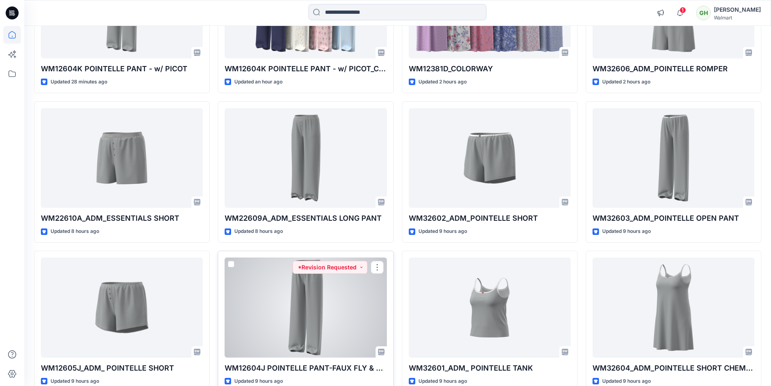
click at [315, 332] on div at bounding box center [306, 307] width 162 height 100
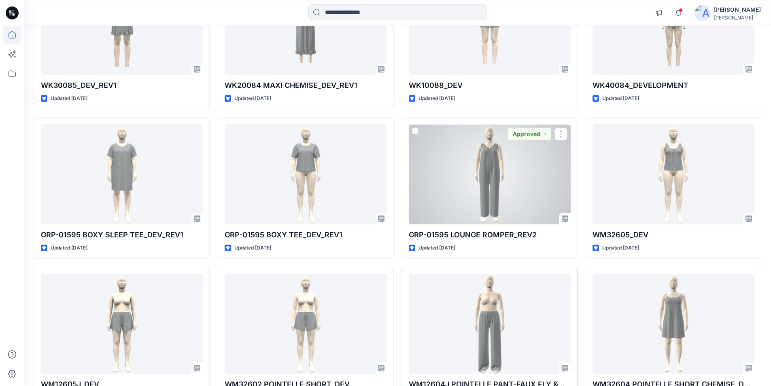
scroll to position [3790, 0]
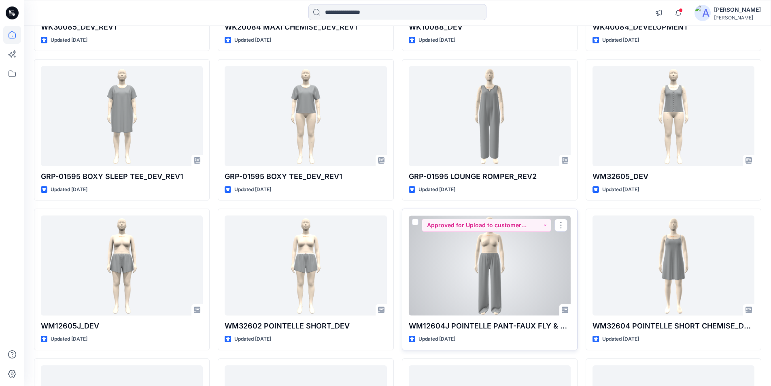
click at [490, 260] on div at bounding box center [490, 265] width 162 height 100
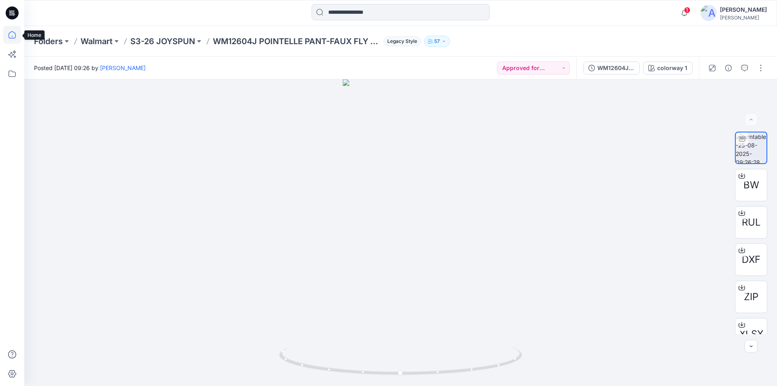
click at [8, 33] on icon at bounding box center [12, 35] width 18 height 18
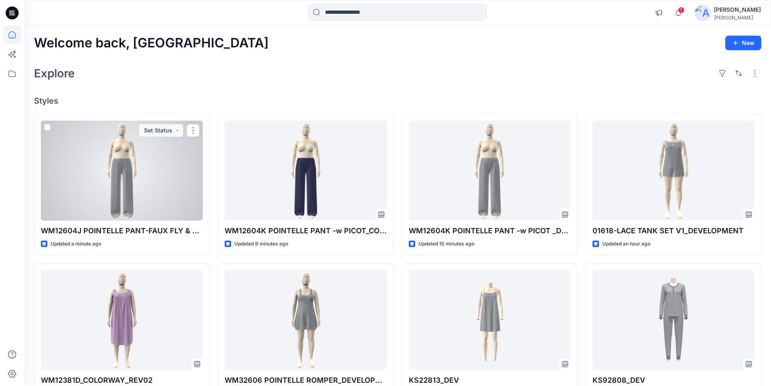
click at [122, 188] on div at bounding box center [122, 171] width 162 height 100
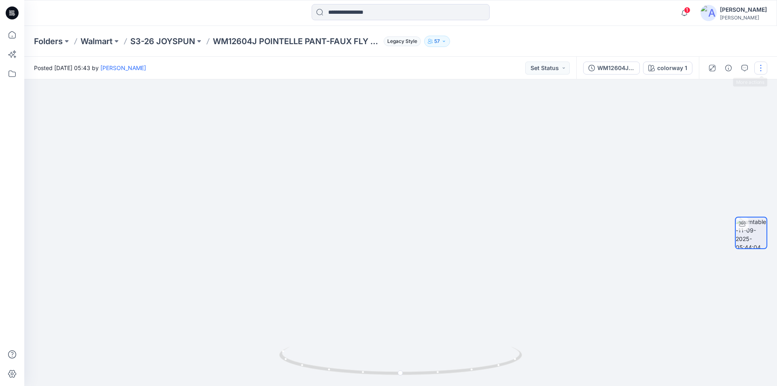
click at [763, 65] on button "button" at bounding box center [760, 68] width 13 height 13
click at [704, 87] on p "Edit" at bounding box center [709, 87] width 10 height 8
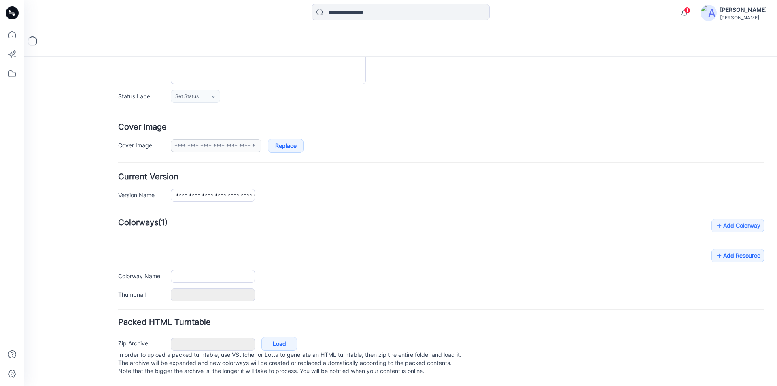
type input "**********"
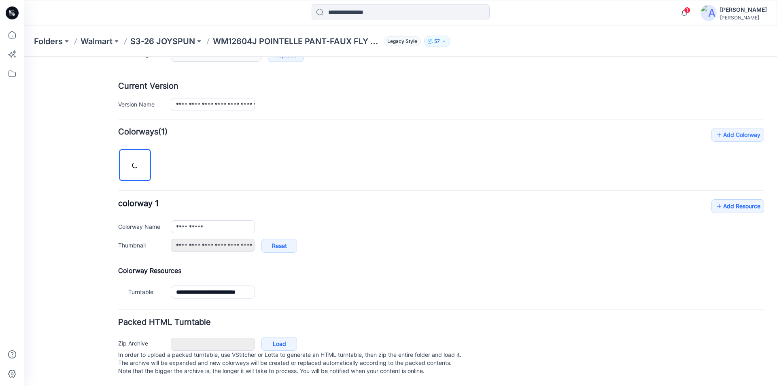
scroll to position [190, 0]
click at [718, 199] on link "Add Resource" at bounding box center [737, 206] width 53 height 14
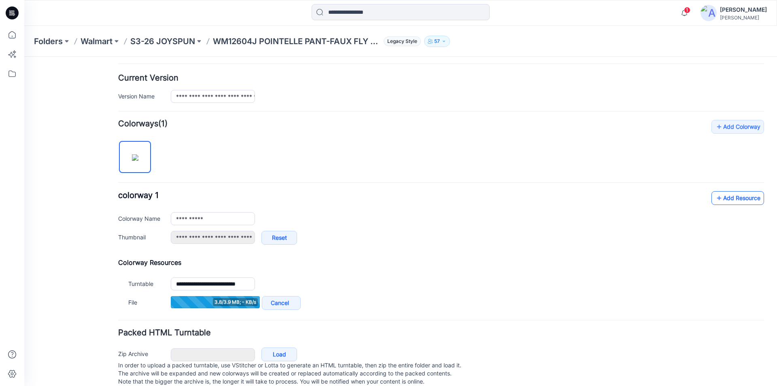
click at [726, 197] on link "Add Resource" at bounding box center [737, 198] width 53 height 14
click at [731, 201] on link "Add Resource" at bounding box center [737, 198] width 53 height 14
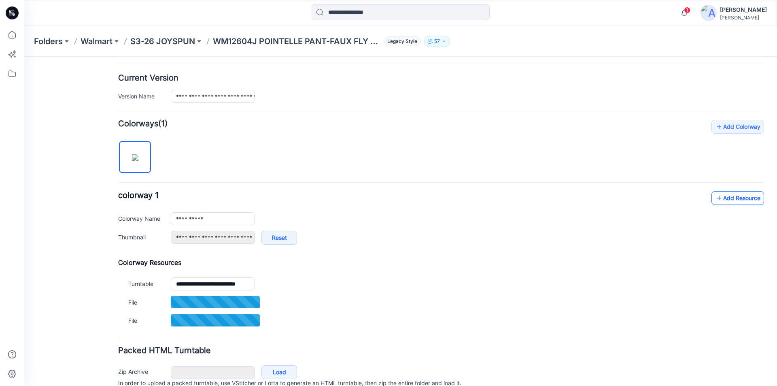
click at [724, 200] on link "Add Resource" at bounding box center [737, 198] width 53 height 14
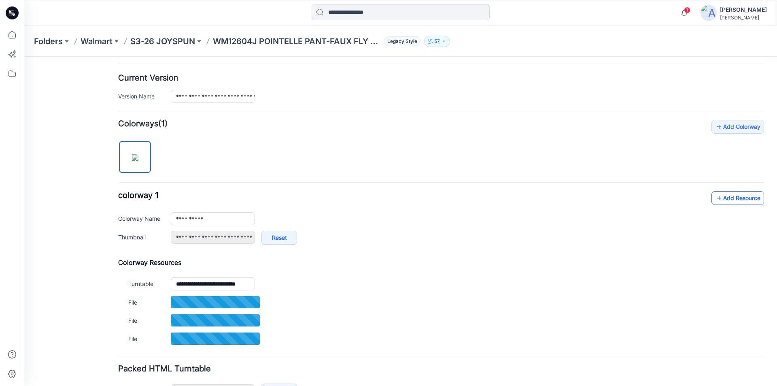
click at [733, 198] on link "Add Resource" at bounding box center [737, 198] width 53 height 14
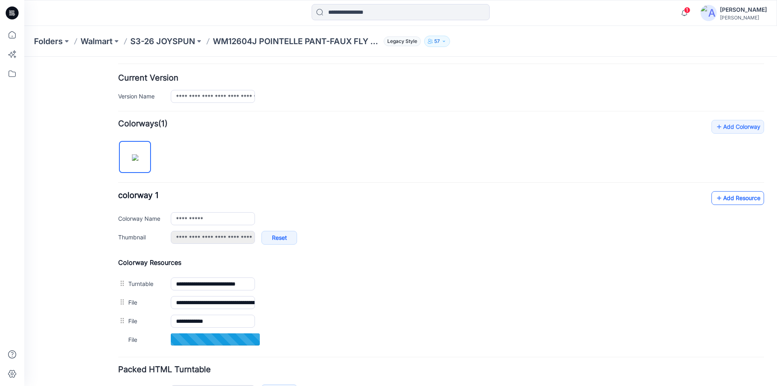
click at [724, 199] on link "Add Resource" at bounding box center [737, 198] width 53 height 14
click at [738, 201] on link "Add Resource" at bounding box center [737, 198] width 53 height 14
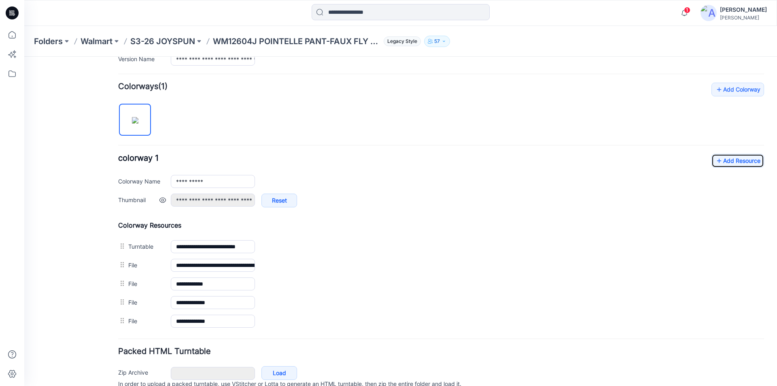
scroll to position [264, 0]
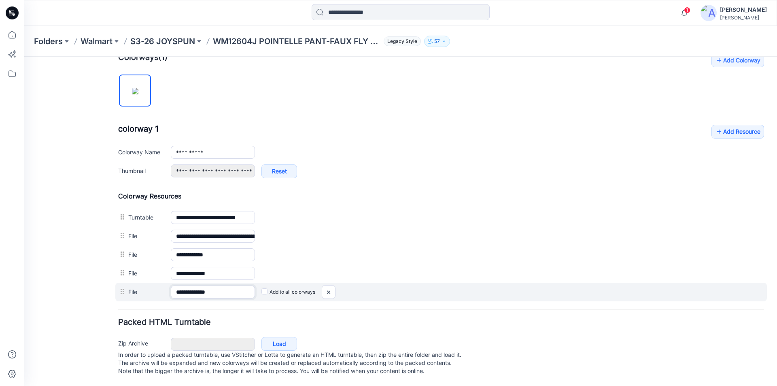
drag, startPoint x: 225, startPoint y: 285, endPoint x: 208, endPoint y: 283, distance: 17.9
click at [208, 285] on input "**********" at bounding box center [213, 291] width 84 height 13
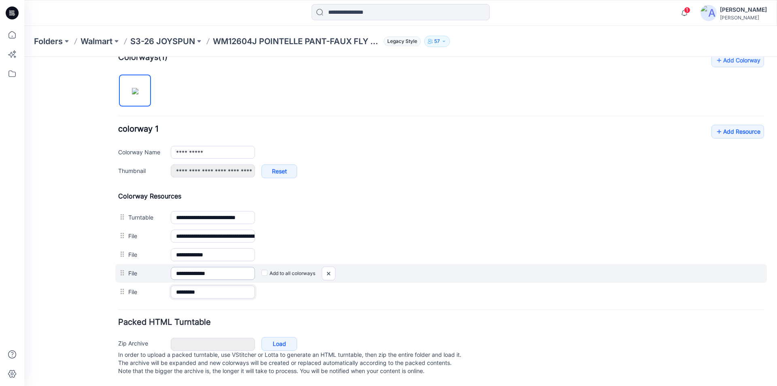
type input "********"
click at [225, 267] on input "**********" at bounding box center [213, 273] width 84 height 13
drag, startPoint x: 229, startPoint y: 265, endPoint x: 208, endPoint y: 263, distance: 21.1
click at [207, 267] on input "**********" at bounding box center [213, 273] width 84 height 13
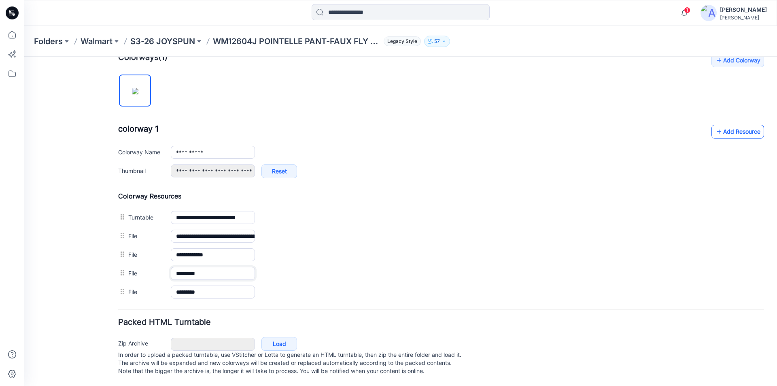
type input "********"
click at [732, 125] on link "Add Resource" at bounding box center [737, 132] width 53 height 14
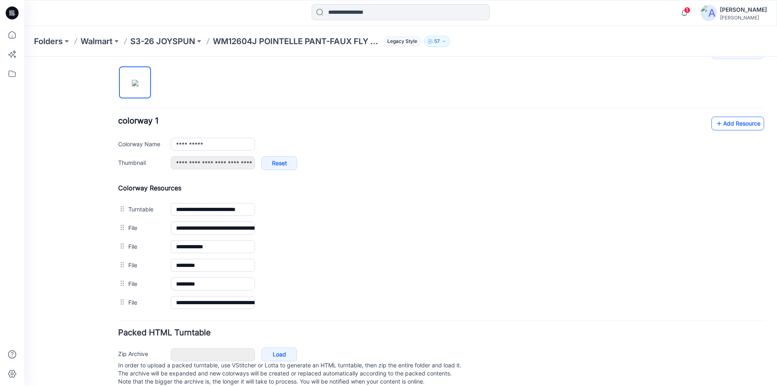
click at [728, 123] on link "Add Resource" at bounding box center [737, 124] width 53 height 14
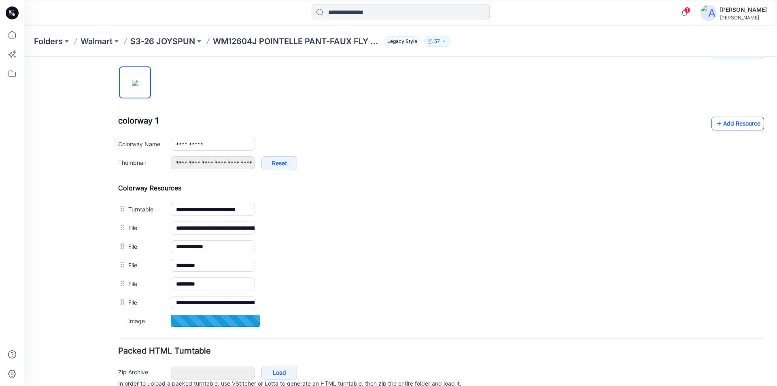
click at [719, 123] on link "Add Resource" at bounding box center [737, 124] width 53 height 14
click at [727, 120] on link "Add Resource" at bounding box center [737, 124] width 53 height 14
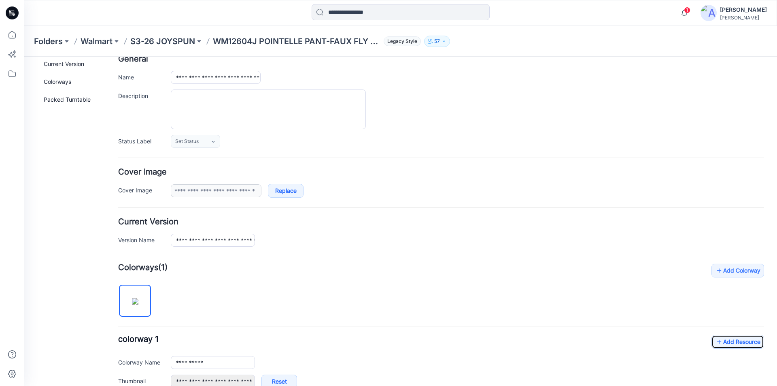
scroll to position [0, 0]
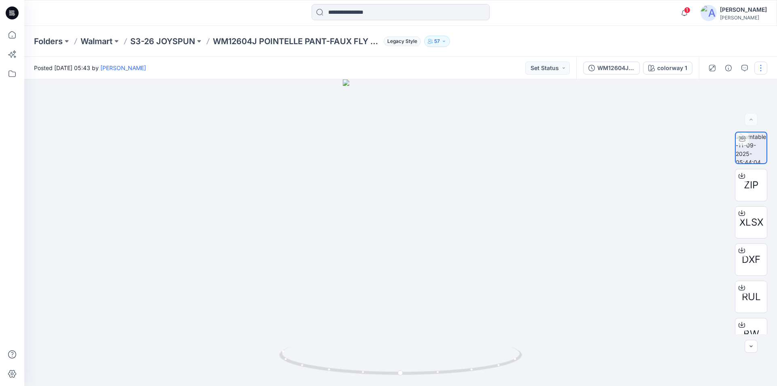
click at [763, 66] on button "button" at bounding box center [760, 68] width 13 height 13
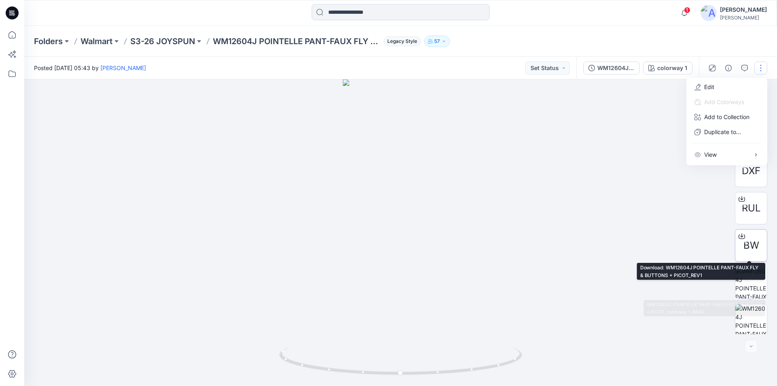
scroll to position [91, 0]
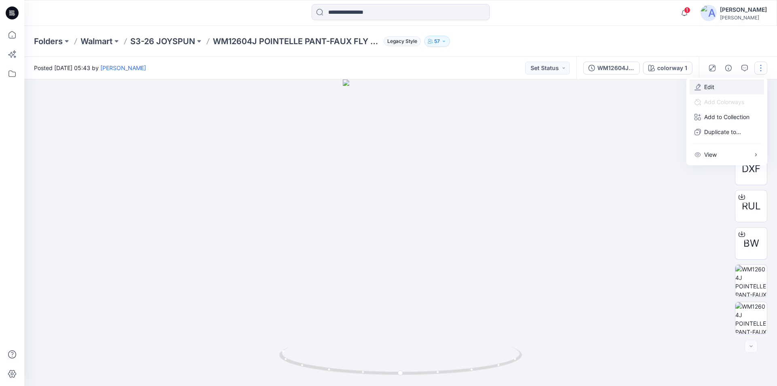
click at [710, 85] on p "Edit" at bounding box center [709, 87] width 10 height 8
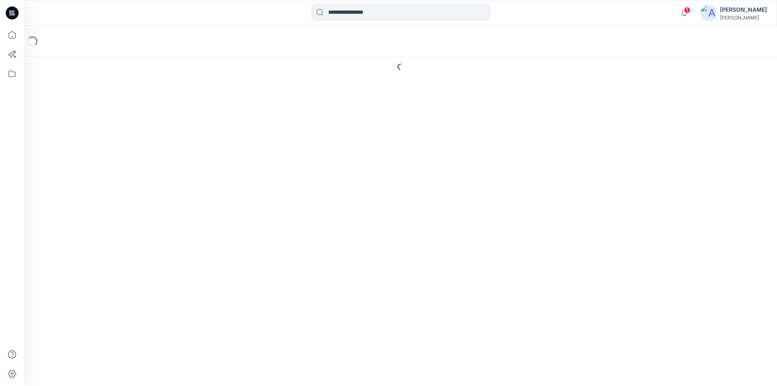
scroll to position [99, 0]
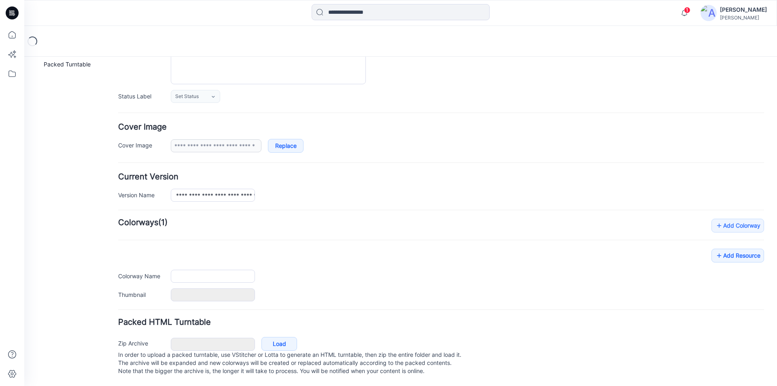
type input "**********"
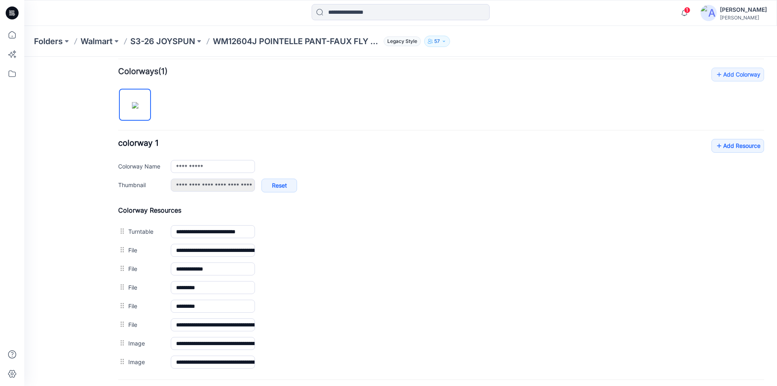
scroll to position [320, 0]
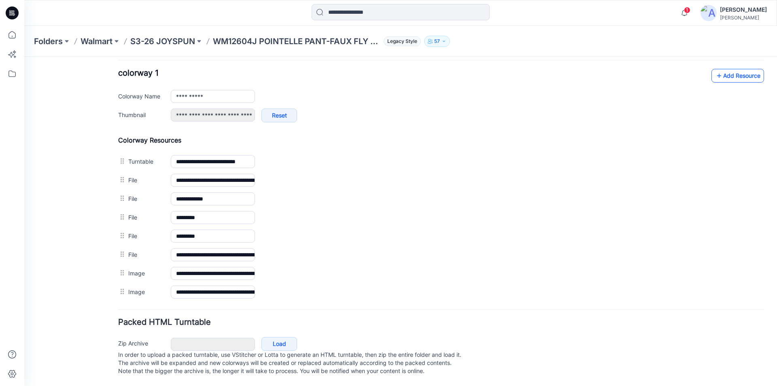
click at [718, 69] on link "Add Resource" at bounding box center [737, 76] width 53 height 14
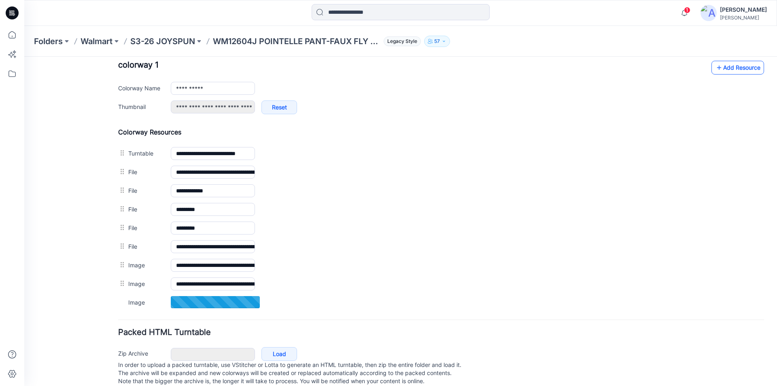
click at [738, 69] on link "Add Resource" at bounding box center [737, 68] width 53 height 14
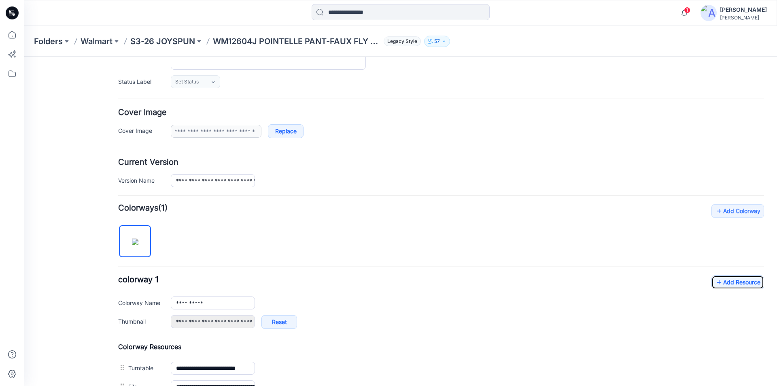
scroll to position [0, 0]
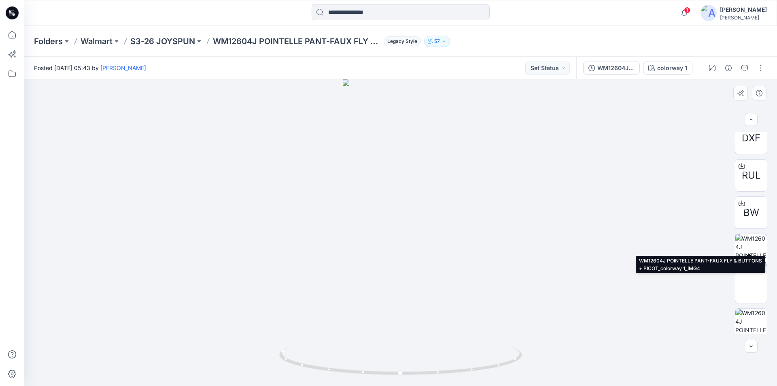
scroll to position [165, 0]
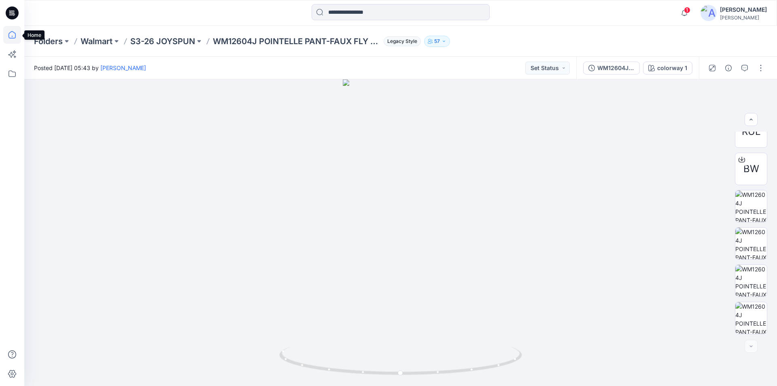
click at [14, 34] on icon at bounding box center [12, 35] width 18 height 18
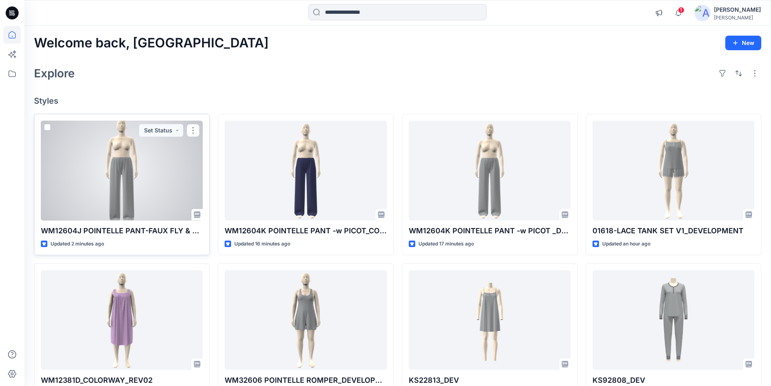
click at [124, 177] on div at bounding box center [122, 171] width 162 height 100
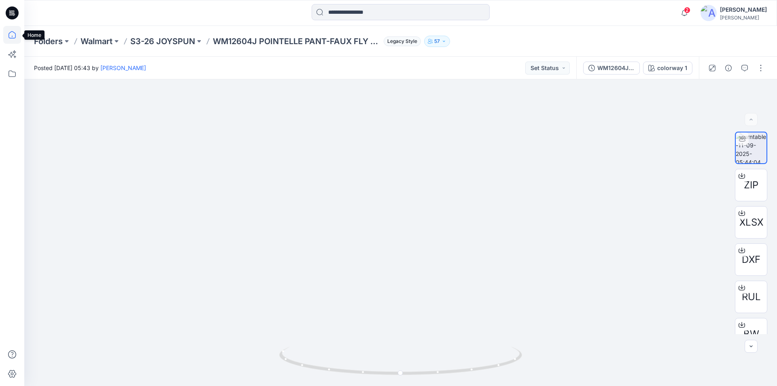
click at [8, 31] on icon at bounding box center [12, 35] width 18 height 18
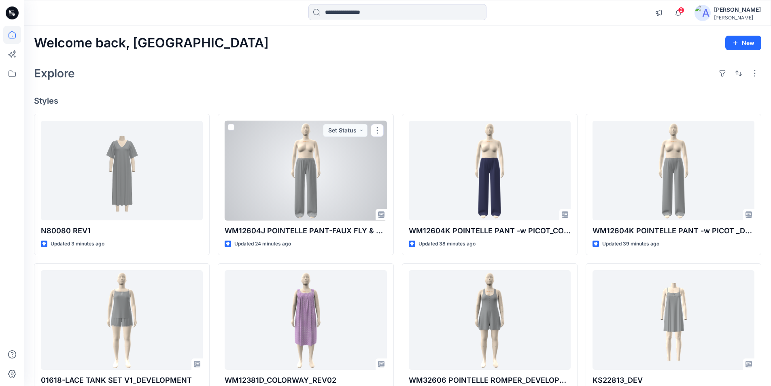
click at [327, 195] on div at bounding box center [306, 171] width 162 height 100
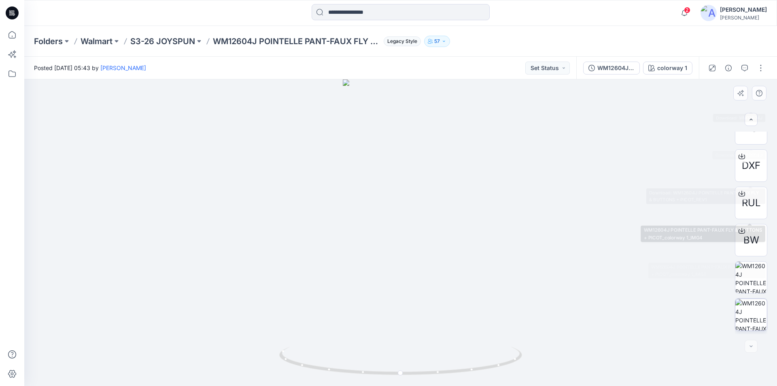
scroll to position [165, 0]
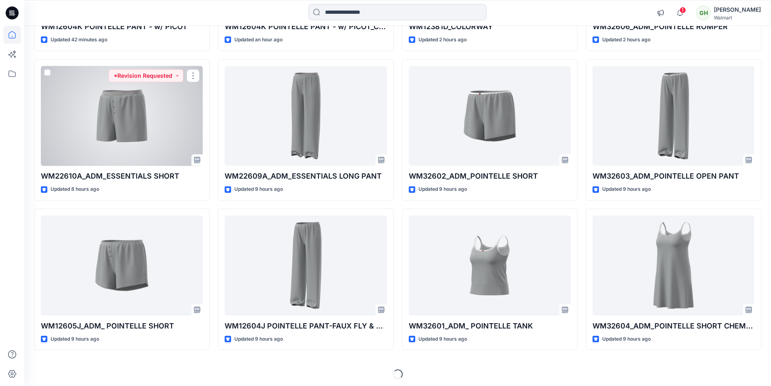
scroll to position [207, 0]
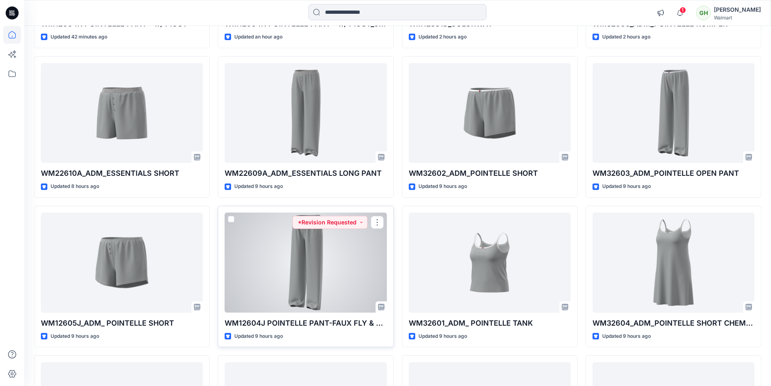
click at [272, 272] on div at bounding box center [306, 262] width 162 height 100
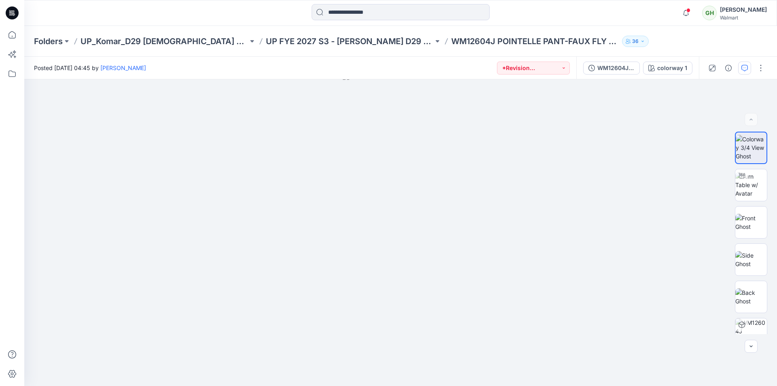
click at [741, 69] on icon "button" at bounding box center [744, 68] width 6 height 6
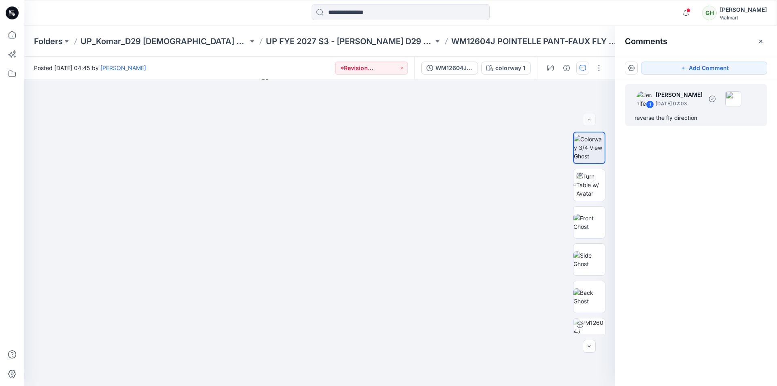
click at [683, 117] on div "reverse the fly direction" at bounding box center [696, 118] width 123 height 10
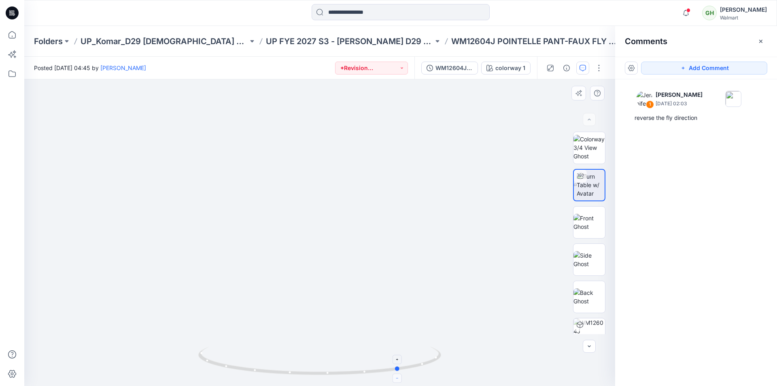
drag, startPoint x: 318, startPoint y: 374, endPoint x: 398, endPoint y: 379, distance: 79.9
click at [399, 377] on icon at bounding box center [320, 361] width 245 height 30
click at [15, 33] on icon at bounding box center [12, 35] width 18 height 18
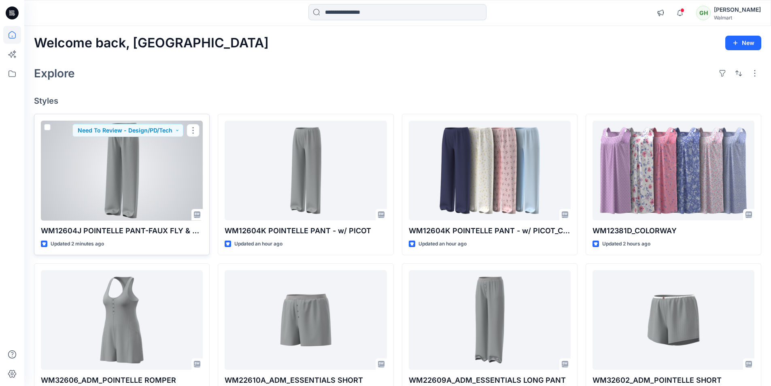
click at [127, 175] on div at bounding box center [122, 171] width 162 height 100
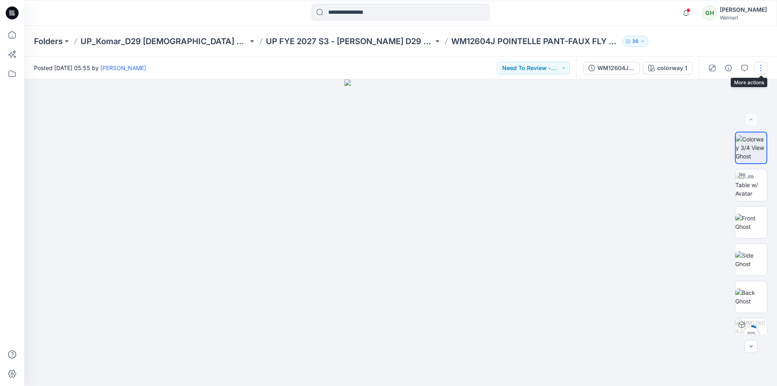
click at [763, 68] on button "button" at bounding box center [760, 68] width 13 height 13
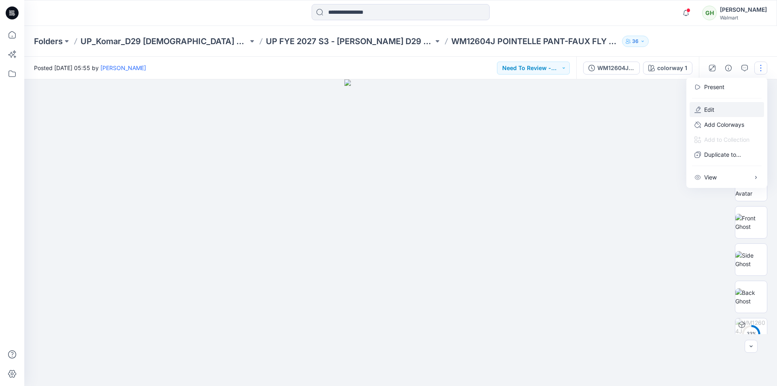
click at [713, 110] on p "Edit" at bounding box center [709, 109] width 10 height 8
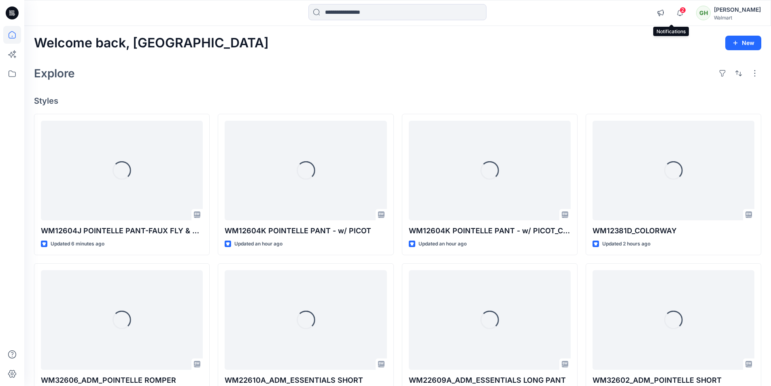
click at [679, 12] on span "2" at bounding box center [682, 10] width 6 height 6
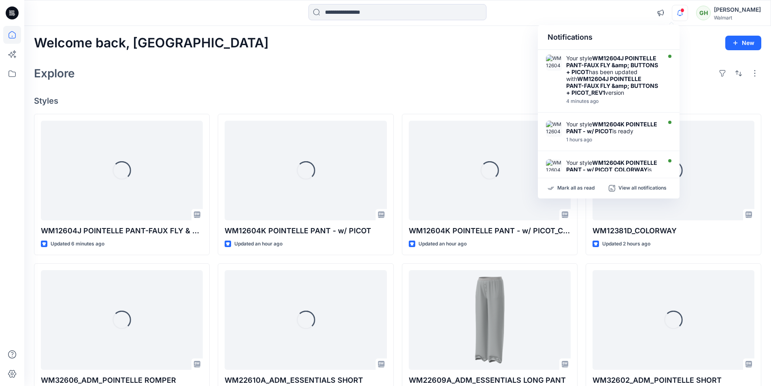
click at [517, 17] on div at bounding box center [397, 13] width 373 height 18
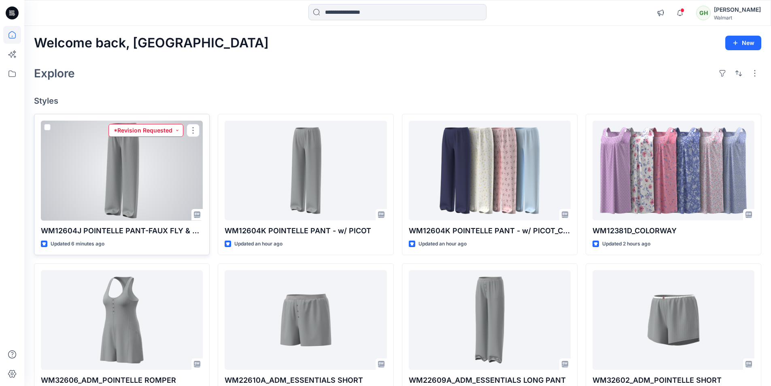
click at [162, 128] on button "*Revision Requested" at bounding box center [145, 130] width 75 height 13
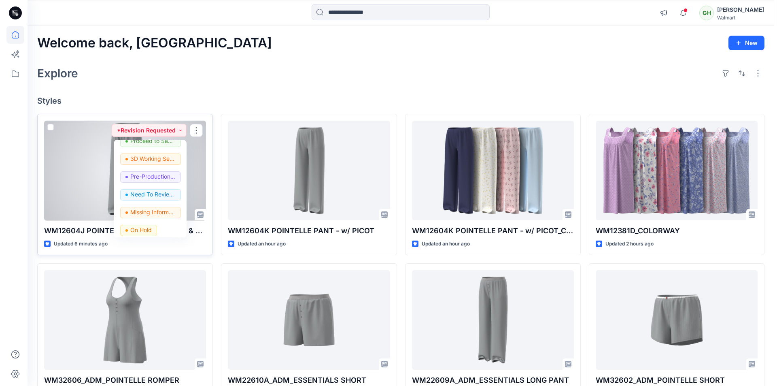
scroll to position [81, 0]
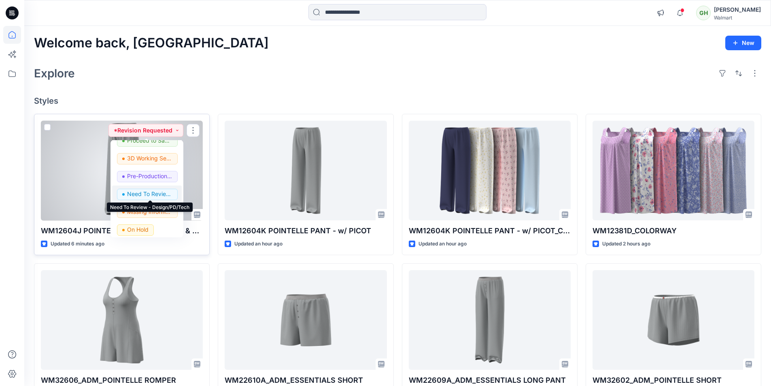
click at [149, 193] on p "Need To Review - Design/PD/Tech" at bounding box center [149, 194] width 45 height 11
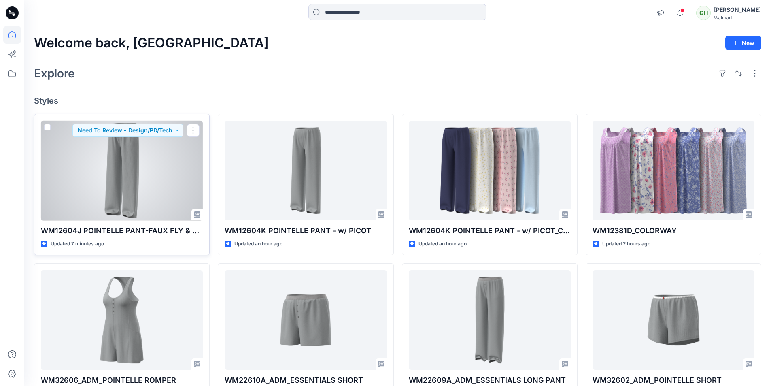
click at [121, 176] on div at bounding box center [122, 171] width 162 height 100
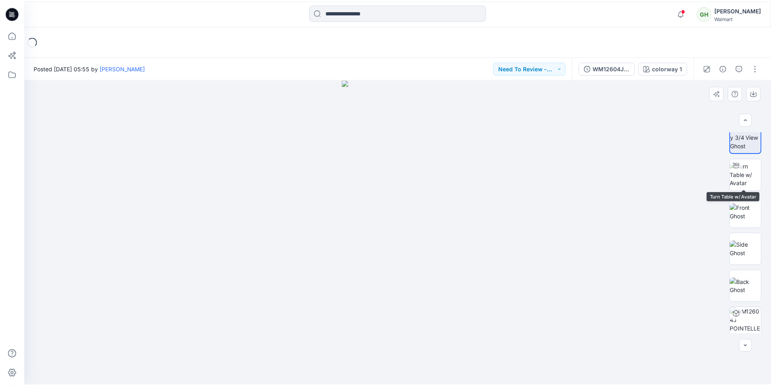
scroll to position [16, 0]
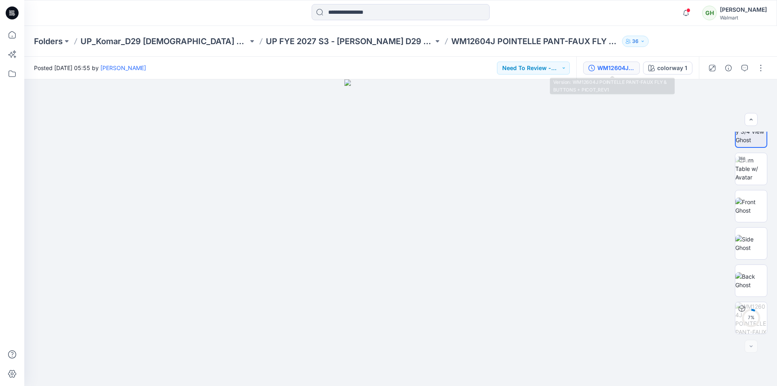
click at [609, 68] on div "WM12604J POINTELLE PANT-FAUX FLY & BUTTONS + PICOT_REV1" at bounding box center [615, 68] width 37 height 9
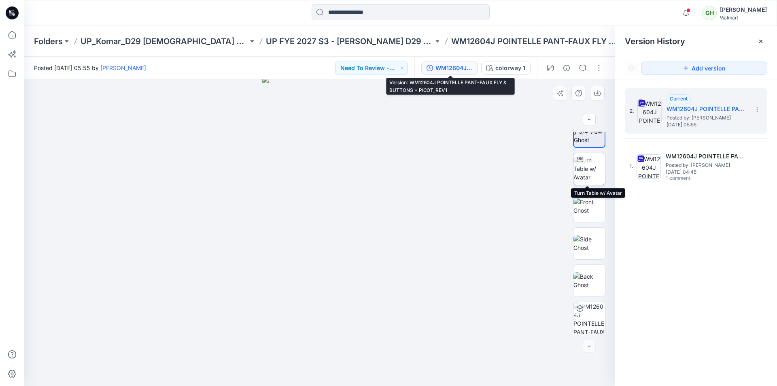
click at [584, 171] on img at bounding box center [589, 168] width 32 height 25
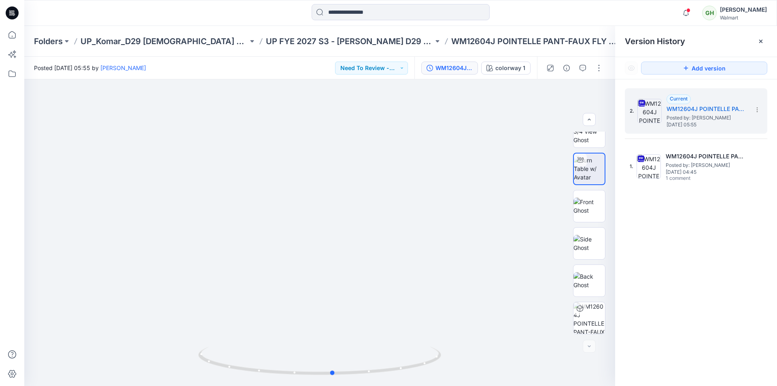
drag, startPoint x: 321, startPoint y: 375, endPoint x: 577, endPoint y: 389, distance: 256.1
click at [577, 385] on html "Notifications Your style WM12604J POINTELLE PANT-FAUX FLY &amp; BUTTONS + PICOT…" at bounding box center [388, 193] width 777 height 386
click at [7, 35] on icon at bounding box center [12, 35] width 18 height 18
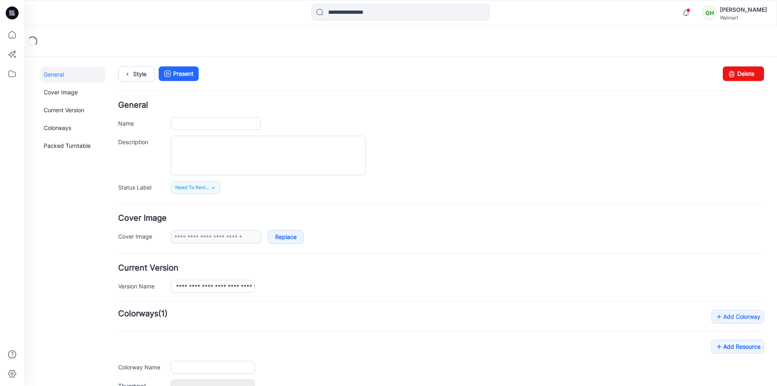
type input "**********"
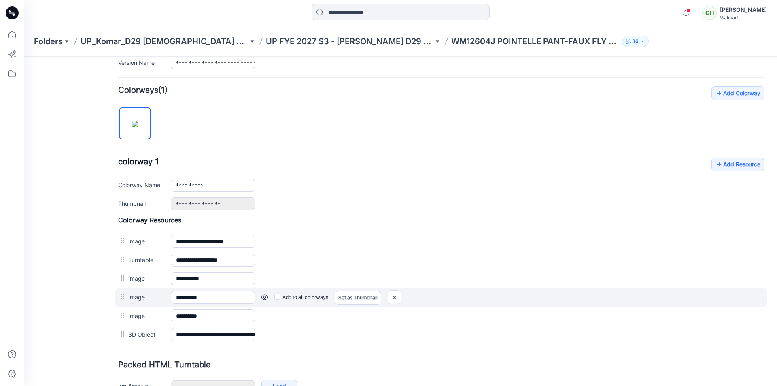
scroll to position [274, 0]
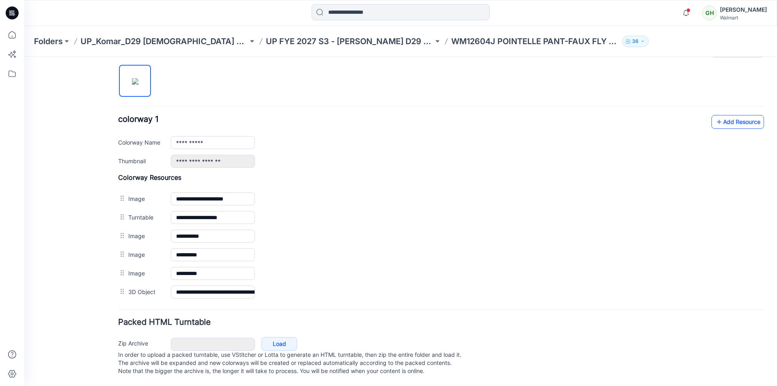
click at [730, 115] on link "Add Resource" at bounding box center [737, 122] width 53 height 14
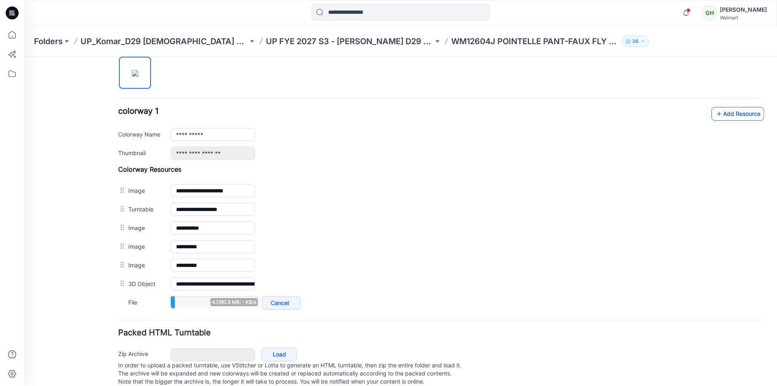
click at [726, 114] on link "Add Resource" at bounding box center [737, 114] width 53 height 14
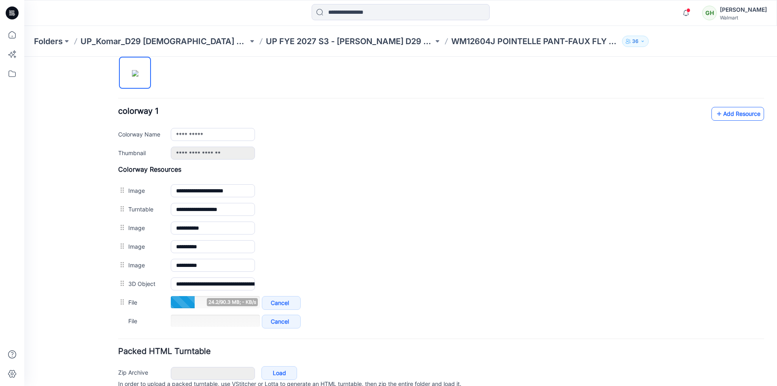
click at [728, 111] on link "Add Resource" at bounding box center [737, 114] width 53 height 14
click at [729, 113] on link "Add Resource" at bounding box center [737, 114] width 53 height 14
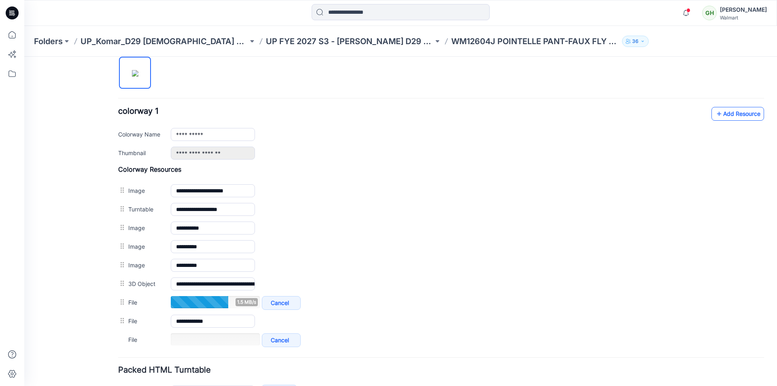
click at [721, 117] on link "Add Resource" at bounding box center [737, 114] width 53 height 14
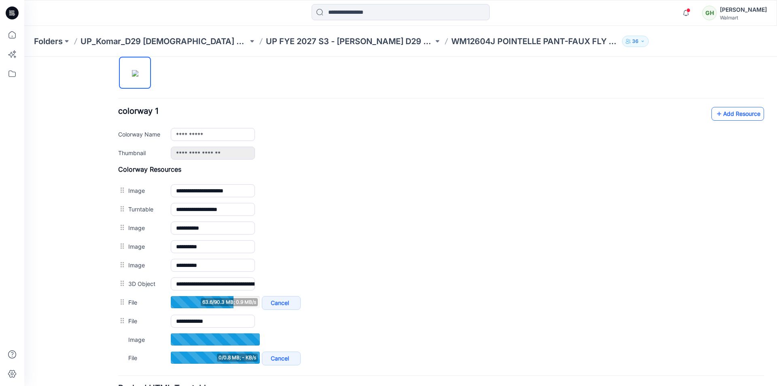
click at [737, 112] on link "Add Resource" at bounding box center [737, 114] width 53 height 14
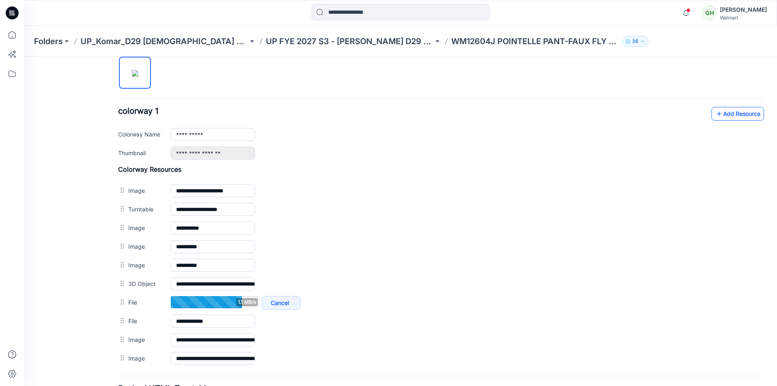
click at [738, 110] on link "Add Resource" at bounding box center [737, 114] width 53 height 14
click at [715, 115] on icon at bounding box center [719, 113] width 8 height 13
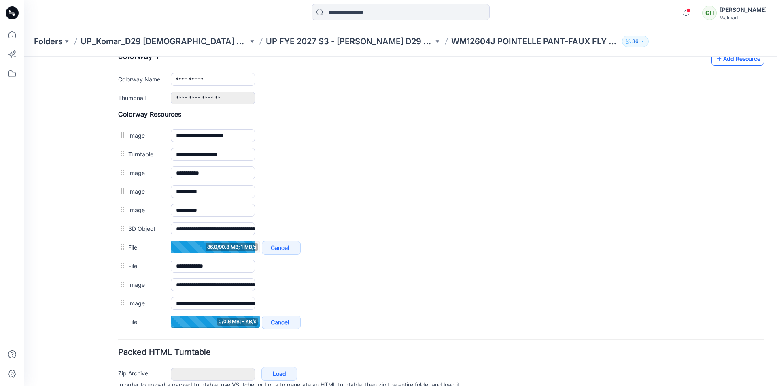
scroll to position [314, 0]
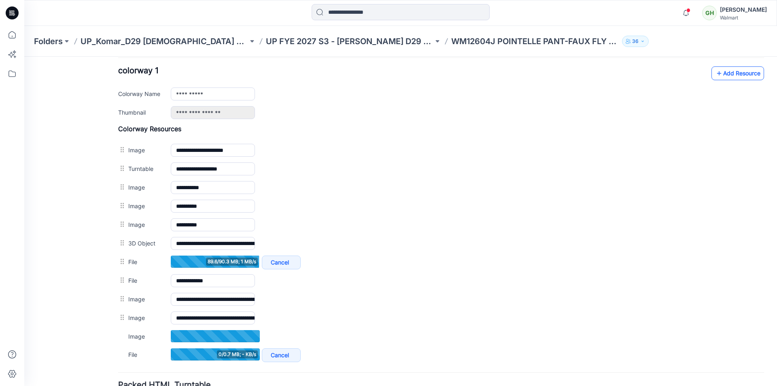
click at [731, 74] on link "Add Resource" at bounding box center [737, 73] width 53 height 14
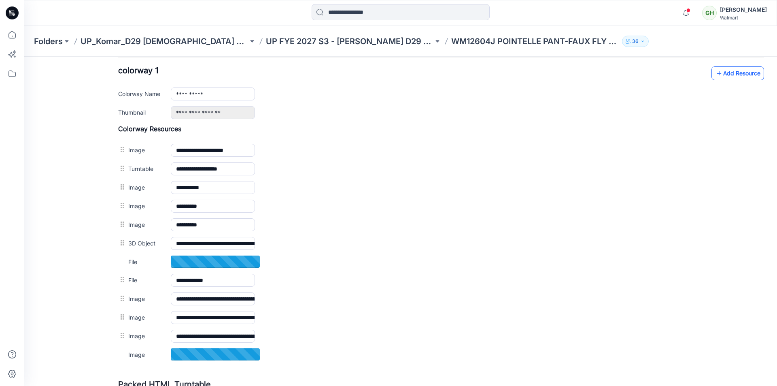
click at [739, 72] on link "Add Resource" at bounding box center [737, 73] width 53 height 14
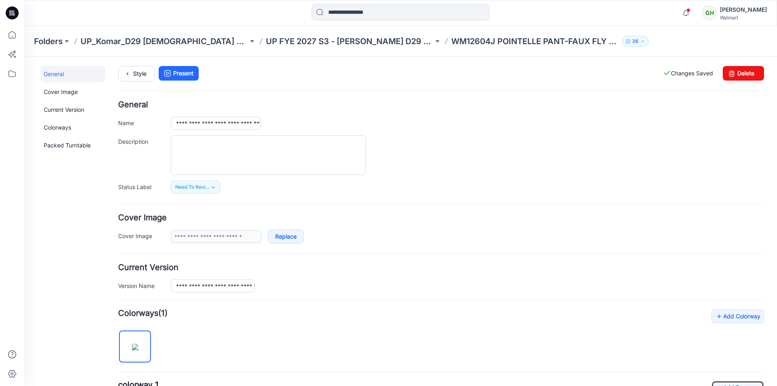
scroll to position [0, 0]
click at [138, 74] on link "Style" at bounding box center [136, 73] width 36 height 15
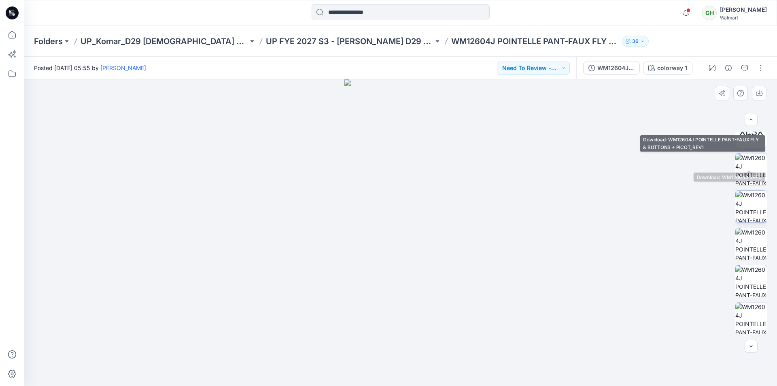
scroll to position [277, 0]
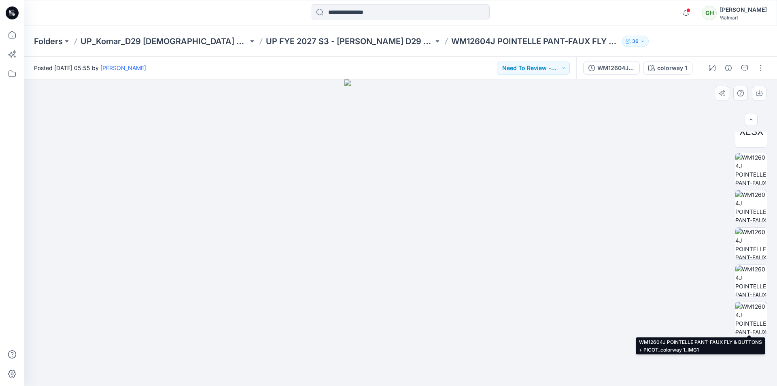
click at [750, 308] on img at bounding box center [751, 318] width 32 height 32
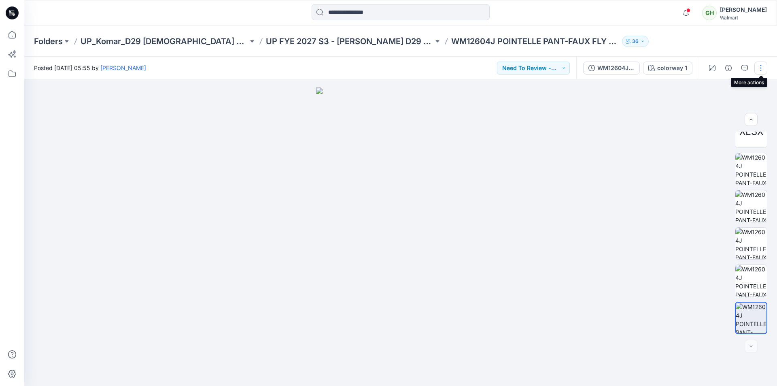
click at [764, 66] on button "button" at bounding box center [760, 68] width 13 height 13
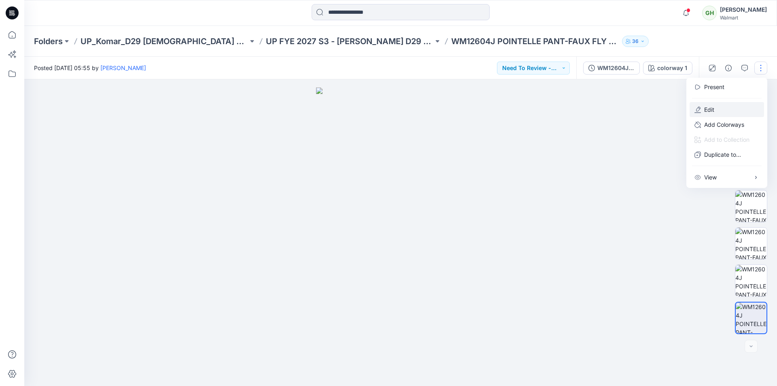
click at [717, 114] on button "Edit" at bounding box center [727, 109] width 74 height 15
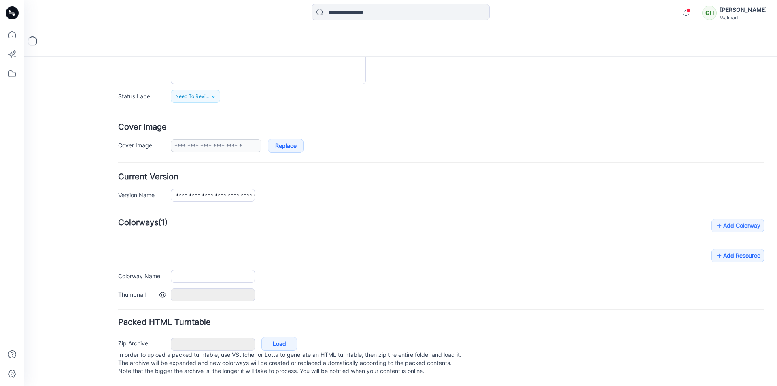
type input "**********"
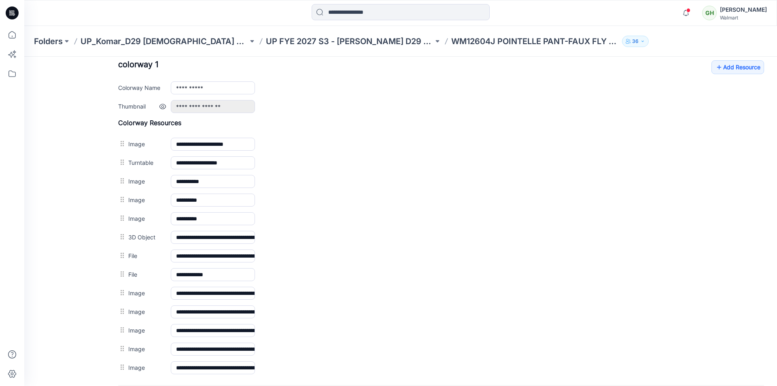
scroll to position [404, 0]
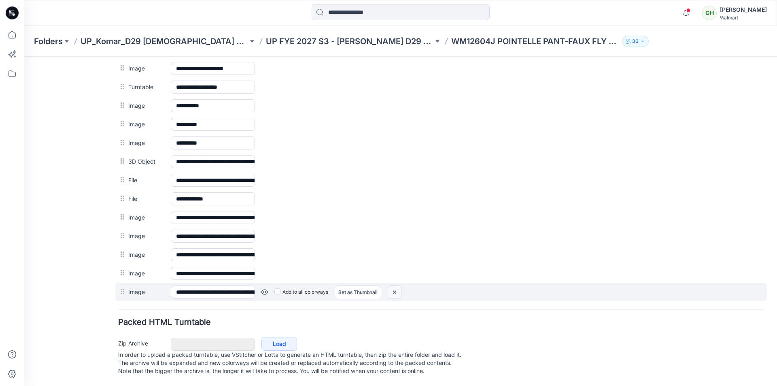
drag, startPoint x: 401, startPoint y: 285, endPoint x: 445, endPoint y: 106, distance: 184.2
click at [401, 285] on img at bounding box center [394, 291] width 13 height 13
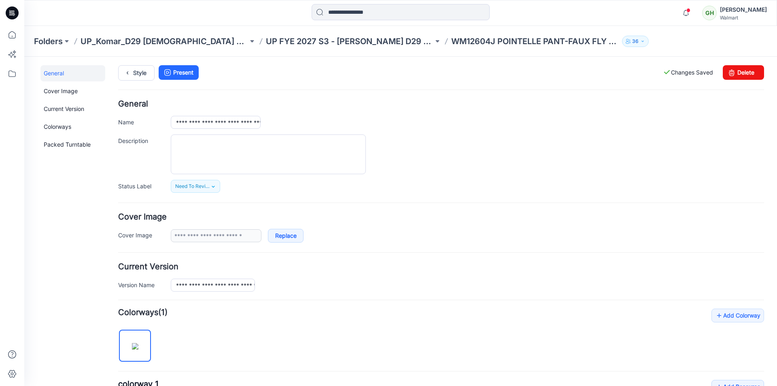
scroll to position [0, 0]
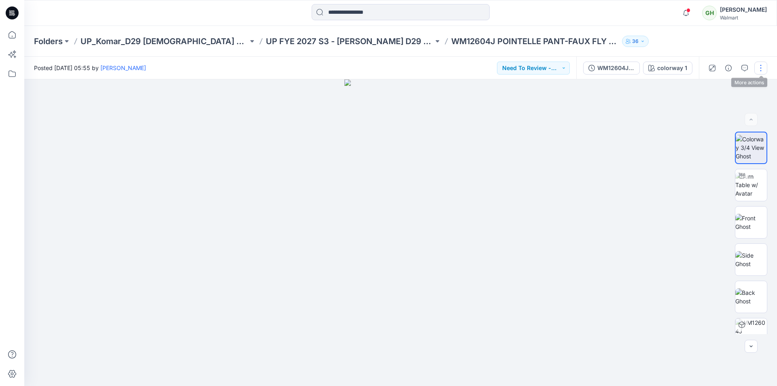
click at [762, 62] on button "button" at bounding box center [760, 68] width 13 height 13
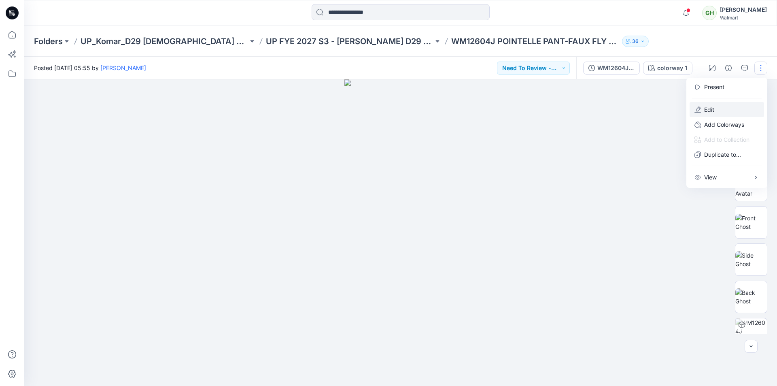
click at [715, 109] on button "Edit" at bounding box center [727, 109] width 74 height 15
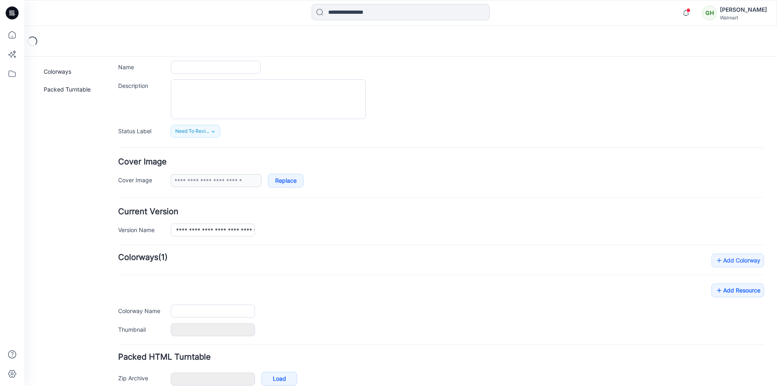
type input "**********"
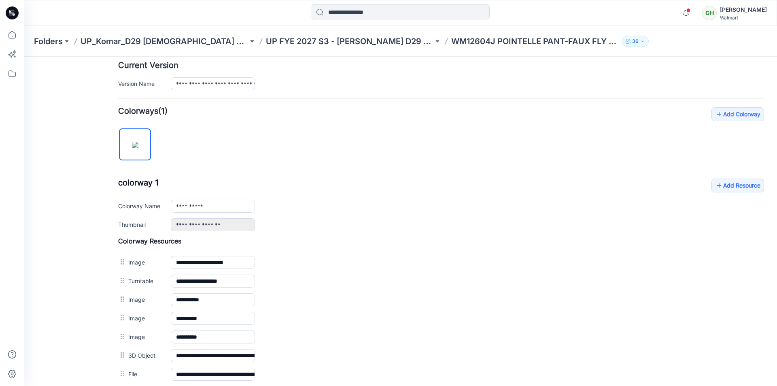
scroll to position [243, 0]
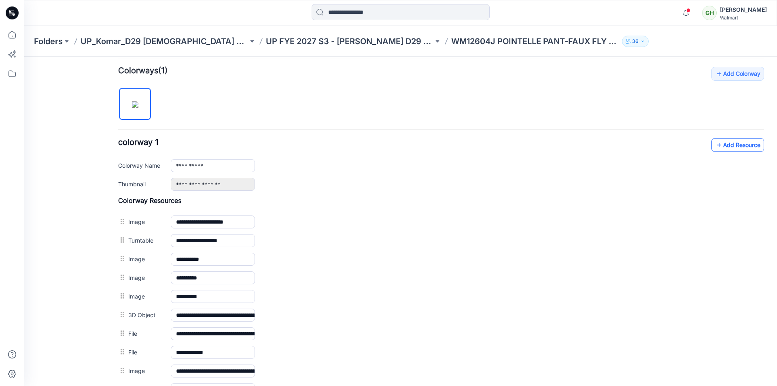
click at [724, 144] on link "Add Resource" at bounding box center [737, 145] width 53 height 14
click at [731, 144] on link "Add Resource" at bounding box center [737, 145] width 53 height 14
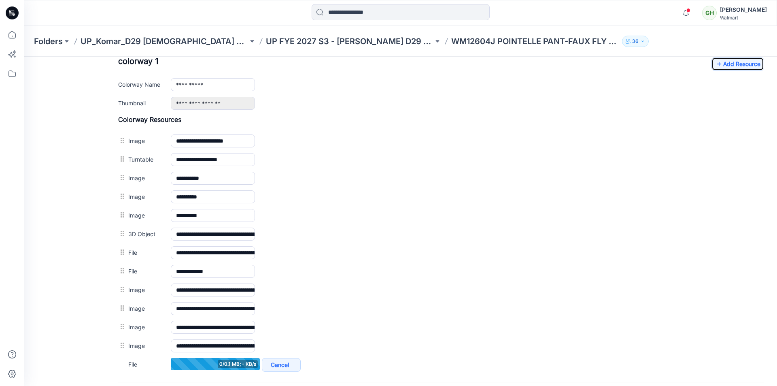
scroll to position [202, 0]
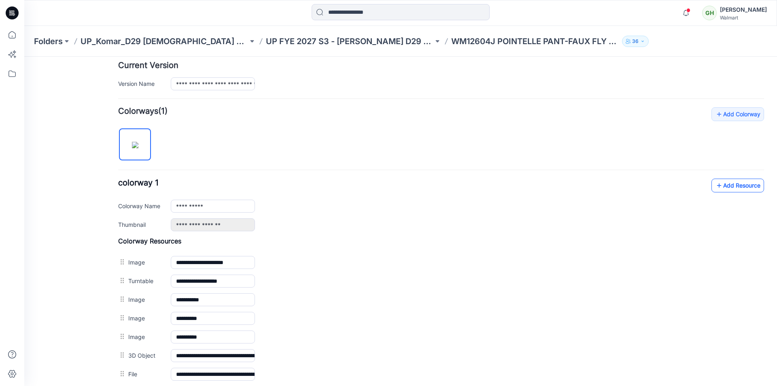
click at [733, 183] on link "Add Resource" at bounding box center [737, 185] width 53 height 14
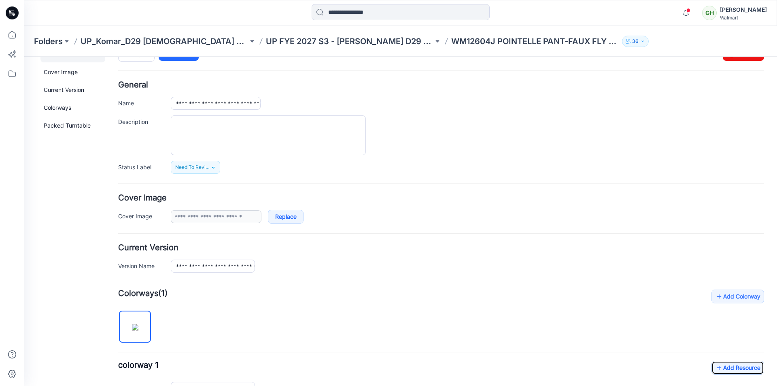
scroll to position [0, 0]
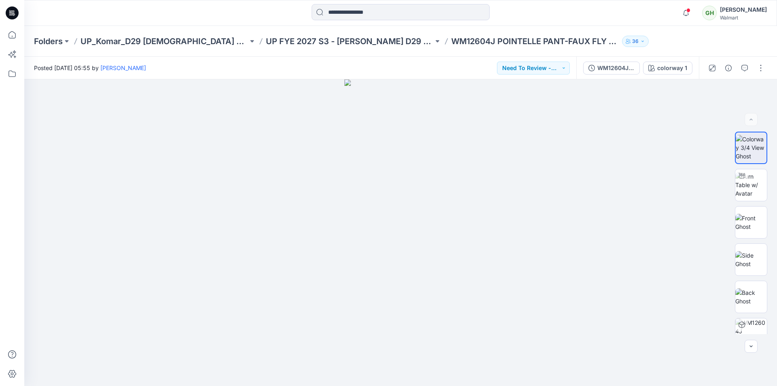
click at [767, 67] on div at bounding box center [736, 68] width 75 height 23
click at [765, 66] on button "button" at bounding box center [760, 68] width 13 height 13
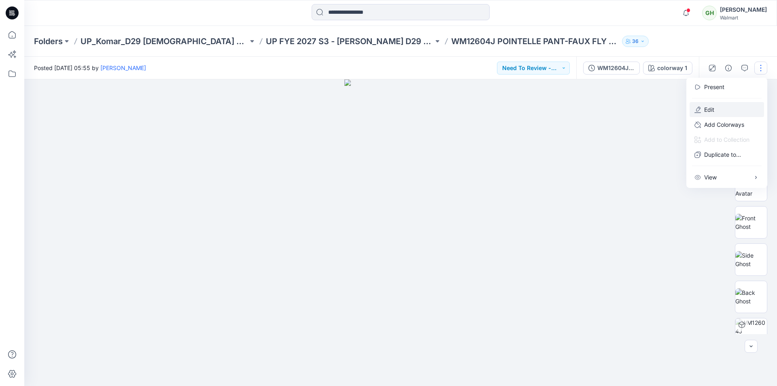
click at [716, 107] on button "Edit" at bounding box center [727, 109] width 74 height 15
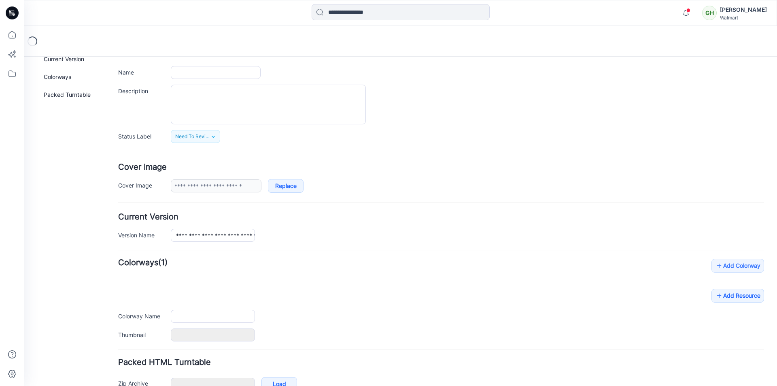
type input "**********"
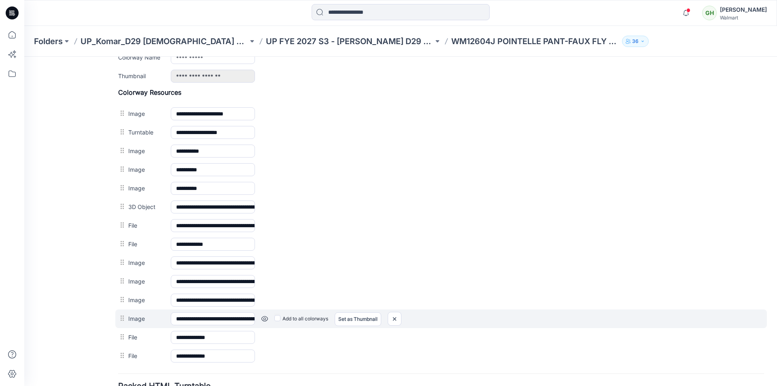
scroll to position [423, 0]
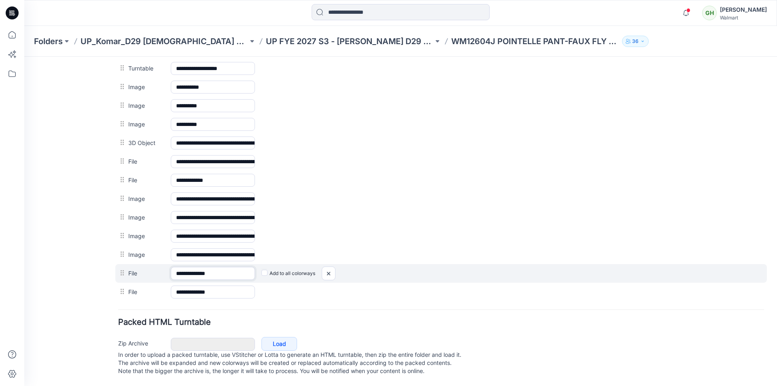
drag, startPoint x: 228, startPoint y: 265, endPoint x: 209, endPoint y: 265, distance: 19.0
click at [209, 267] on input "**********" at bounding box center [213, 273] width 84 height 13
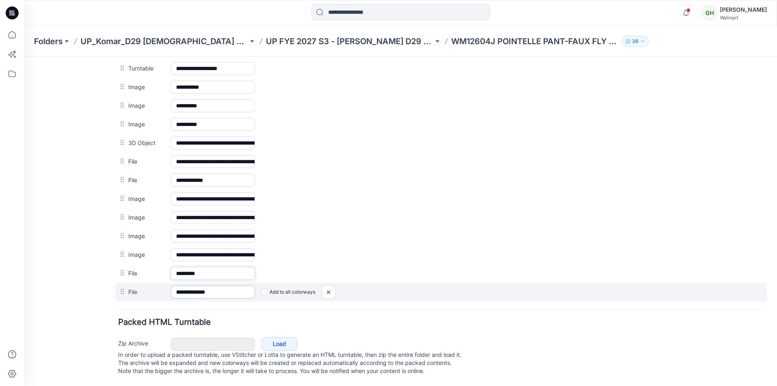
type input "********"
click at [233, 285] on input "**********" at bounding box center [213, 291] width 84 height 13
drag, startPoint x: 232, startPoint y: 284, endPoint x: 208, endPoint y: 285, distance: 23.5
click at [208, 285] on input "**********" at bounding box center [213, 291] width 84 height 13
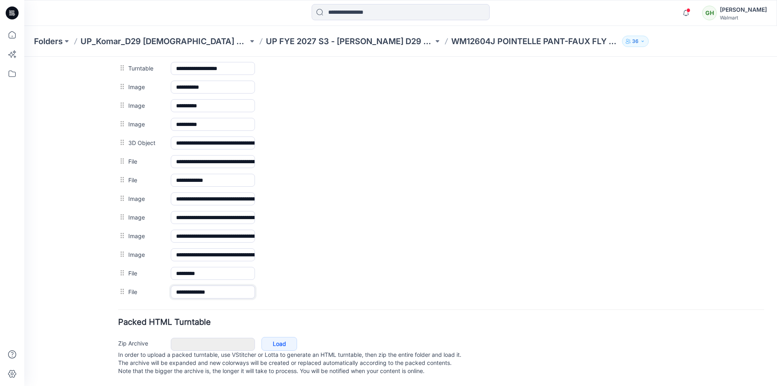
type input "********"
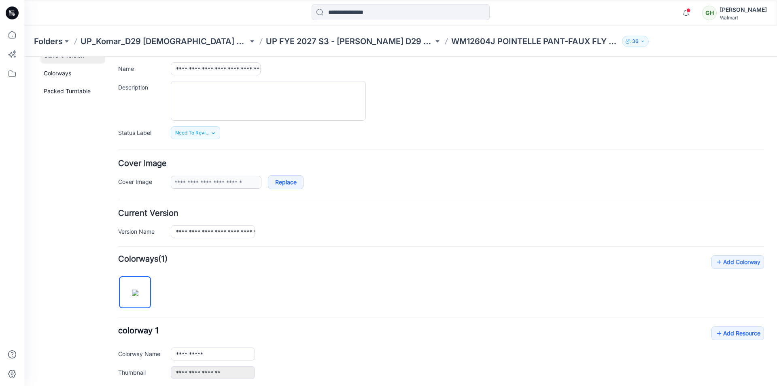
scroll to position [0, 0]
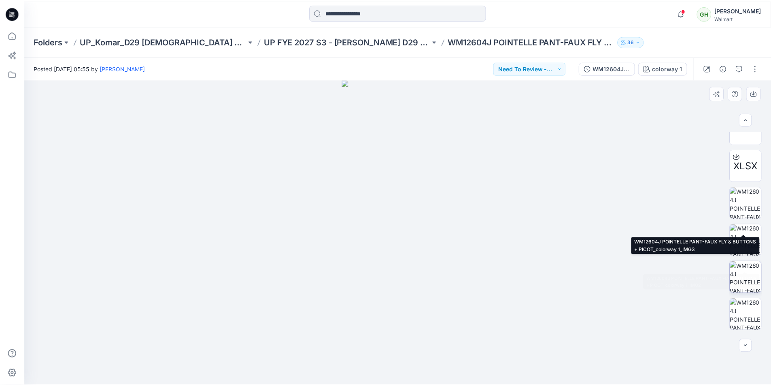
scroll to position [314, 0]
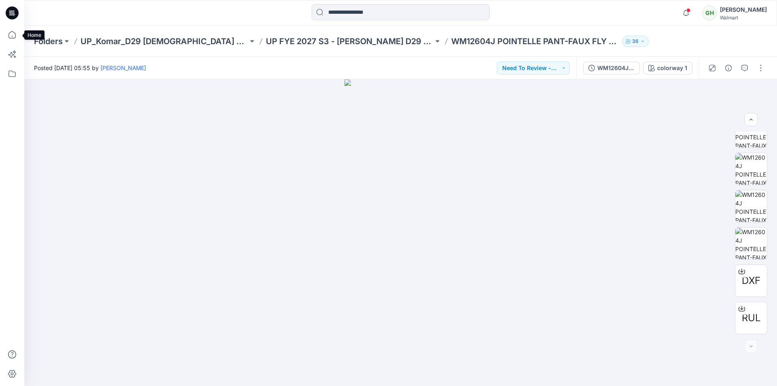
click at [19, 32] on icon at bounding box center [12, 35] width 18 height 18
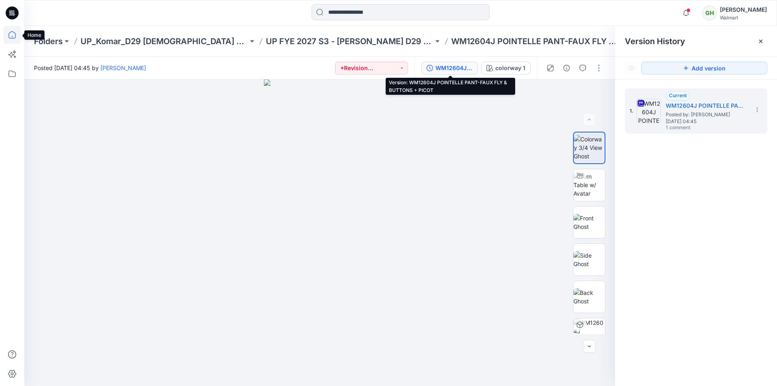
click at [12, 33] on icon at bounding box center [12, 35] width 18 height 18
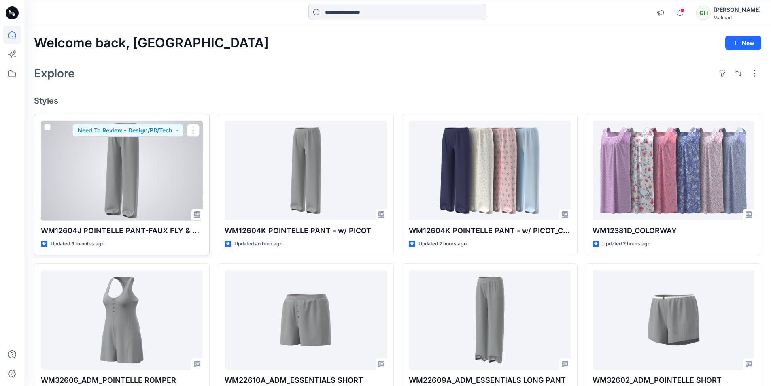
click at [152, 183] on div at bounding box center [122, 171] width 162 height 100
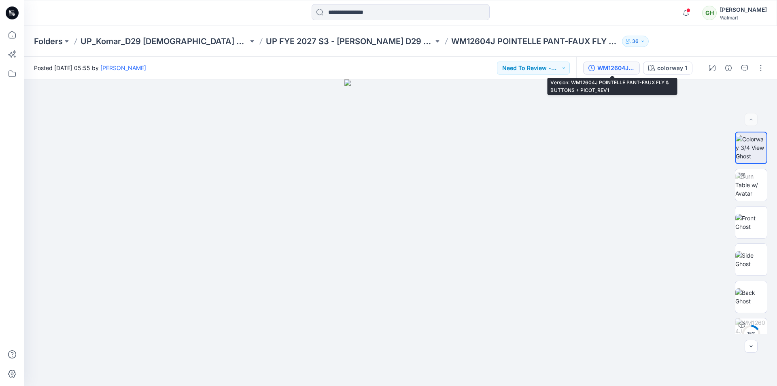
click at [621, 71] on div "WM12604J POINTELLE PANT-FAUX FLY & BUTTONS + PICOT_REV1" at bounding box center [615, 68] width 37 height 9
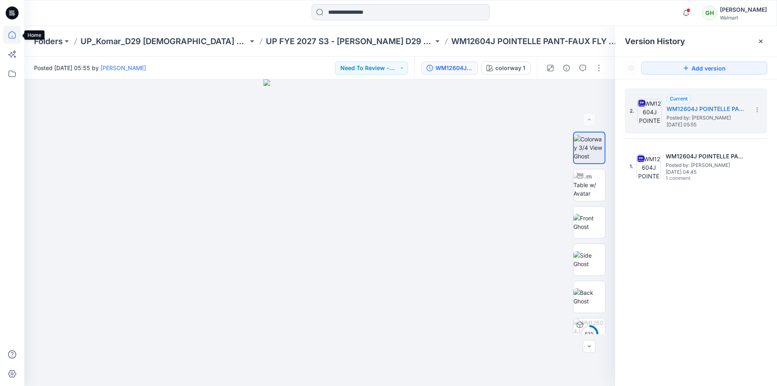
click at [11, 34] on icon at bounding box center [12, 35] width 18 height 18
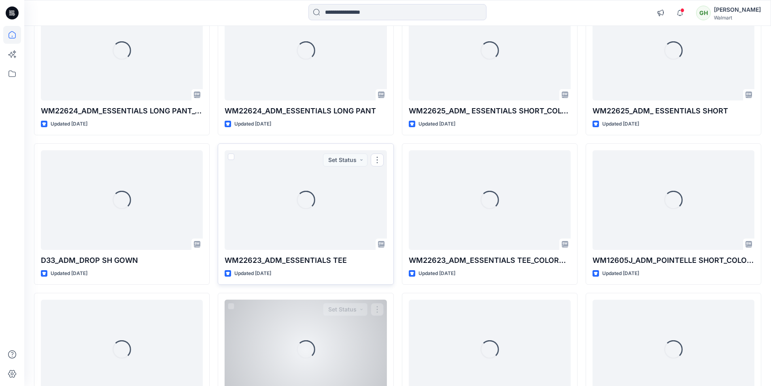
scroll to position [817, 0]
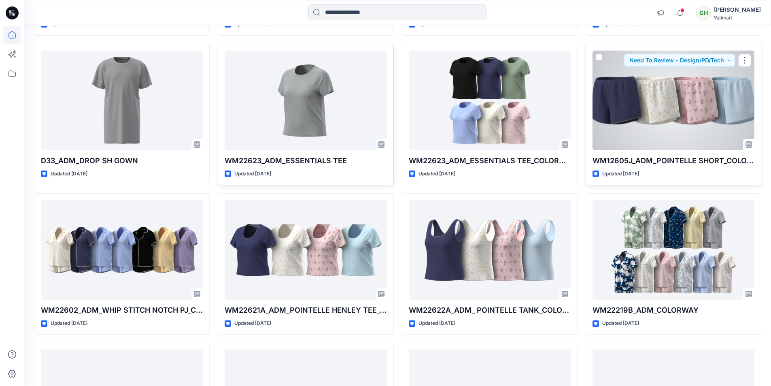
click at [694, 130] on div at bounding box center [673, 101] width 162 height 100
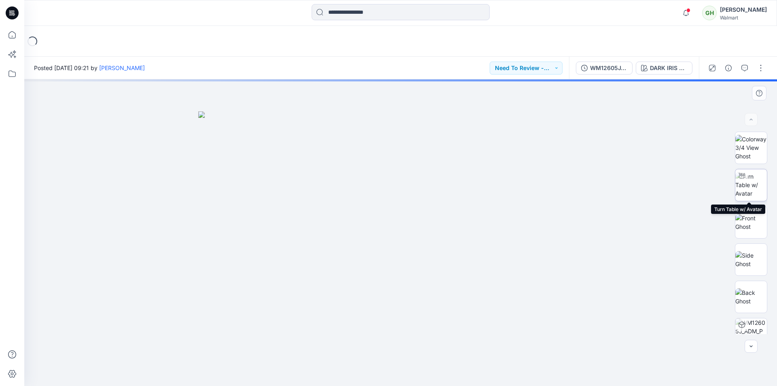
click at [753, 185] on img at bounding box center [751, 184] width 32 height 25
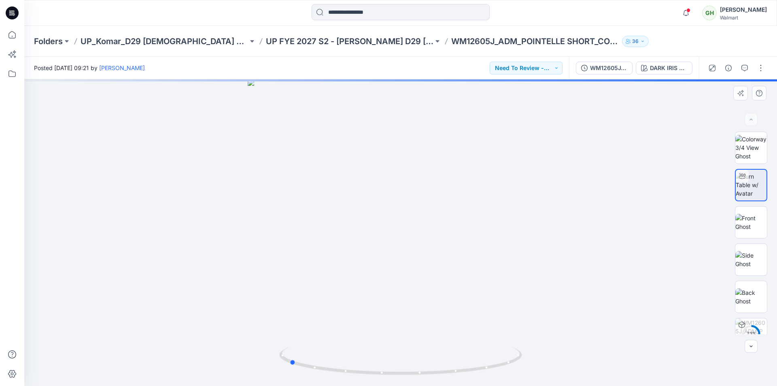
drag, startPoint x: 402, startPoint y: 374, endPoint x: 533, endPoint y: 374, distance: 131.1
click at [533, 374] on div at bounding box center [400, 232] width 753 height 306
click at [12, 36] on icon at bounding box center [12, 37] width 0 height 2
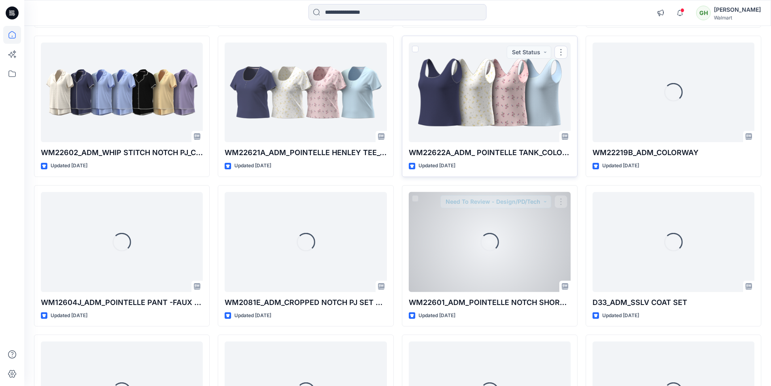
scroll to position [979, 0]
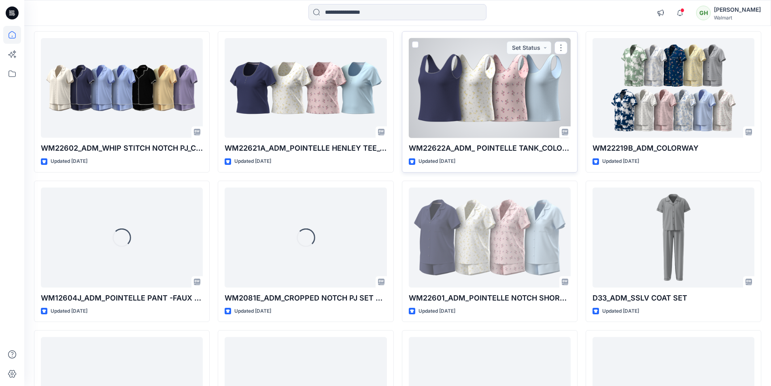
click at [469, 94] on div at bounding box center [490, 88] width 162 height 100
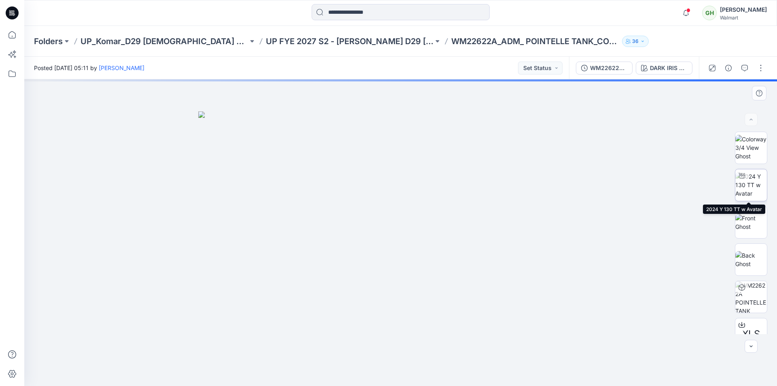
click at [756, 186] on img at bounding box center [751, 184] width 32 height 25
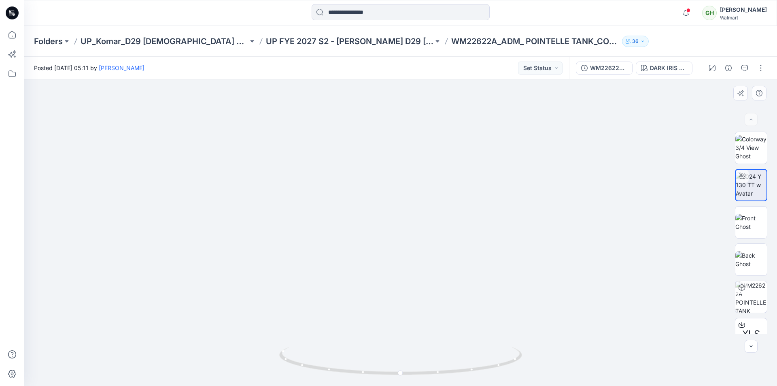
drag, startPoint x: 527, startPoint y: 252, endPoint x: 599, endPoint y: 266, distance: 73.4
click at [599, 266] on img at bounding box center [453, 101] width 858 height 568
drag, startPoint x: 399, startPoint y: 371, endPoint x: 414, endPoint y: 366, distance: 15.7
click at [414, 366] on icon at bounding box center [401, 361] width 245 height 30
click at [673, 70] on div "DARK IRIS 2051147" at bounding box center [668, 68] width 37 height 9
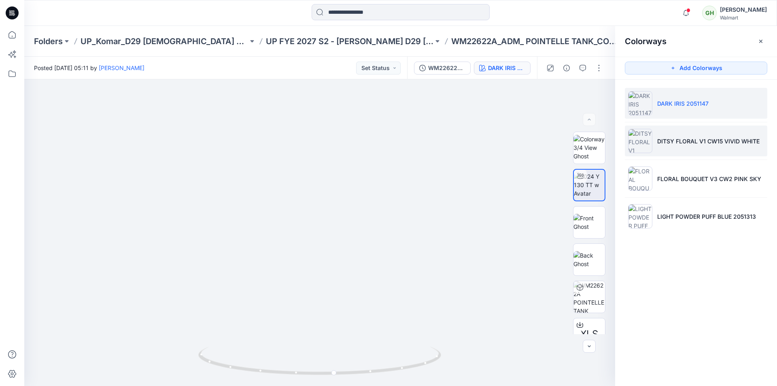
click at [692, 147] on li "DITSY FLORAL V1 CW15 VIVID WHITE" at bounding box center [696, 140] width 142 height 31
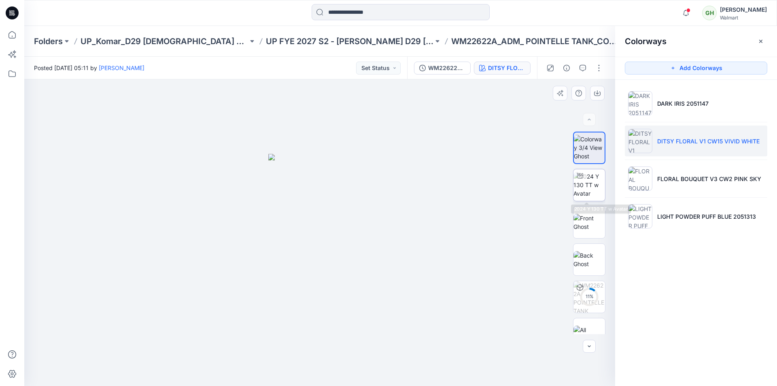
click at [592, 186] on img at bounding box center [589, 184] width 32 height 25
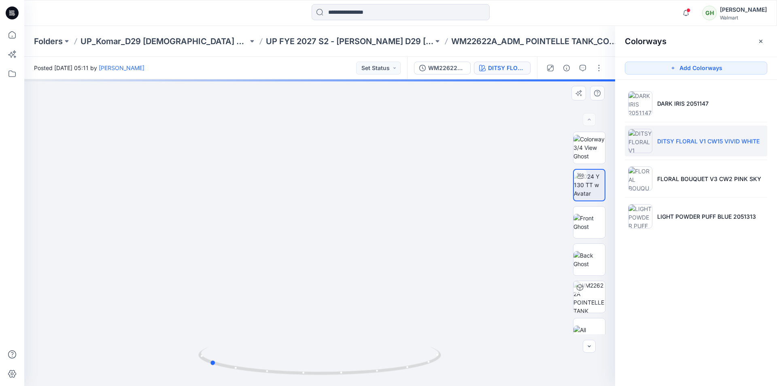
drag, startPoint x: 320, startPoint y: 374, endPoint x: 452, endPoint y: 375, distance: 132.3
click at [452, 375] on div at bounding box center [319, 232] width 591 height 306
